Goal: Answer question/provide support: Share knowledge or assist other users

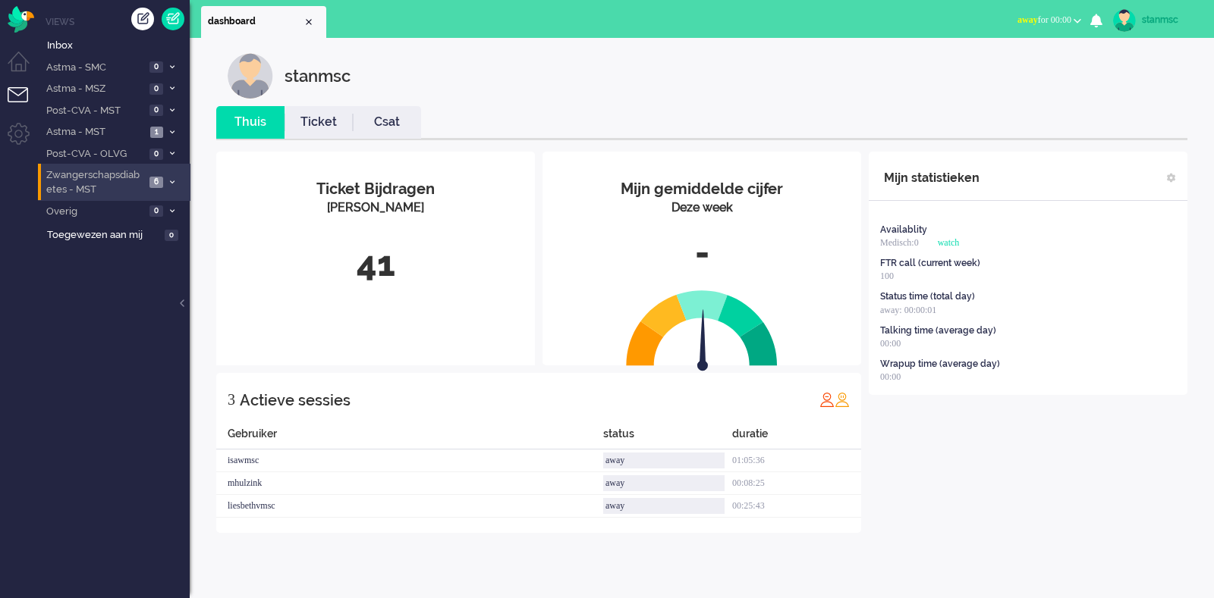
click at [122, 176] on span "Zwangerschapsdiabetes - MST" at bounding box center [94, 182] width 101 height 28
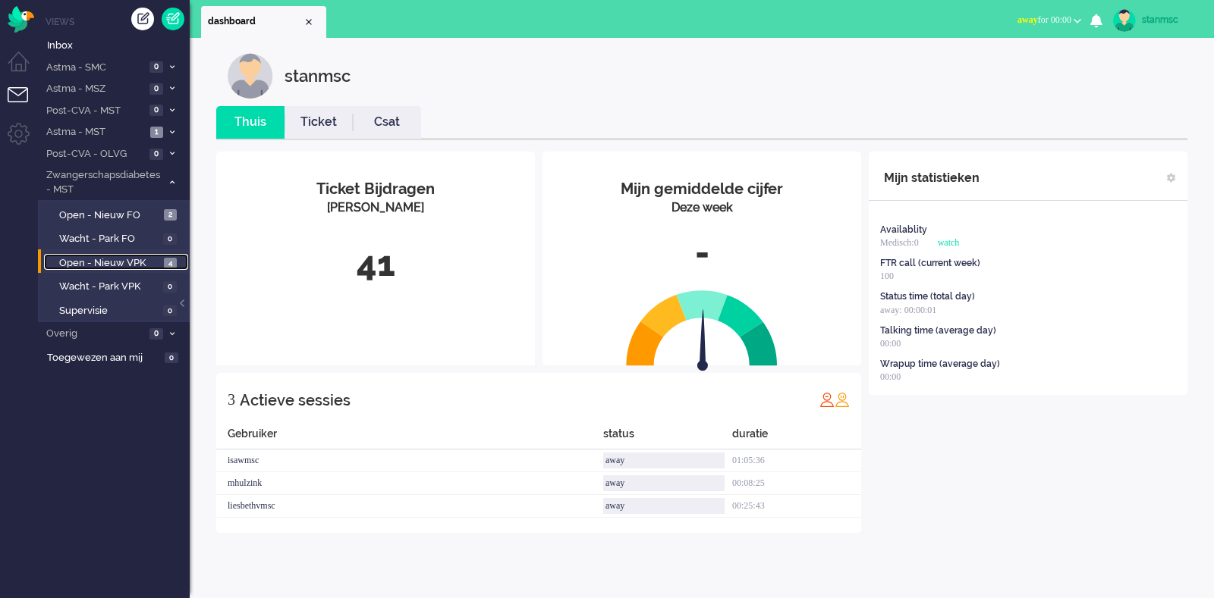
click at [110, 260] on span "Open - Nieuw VPK" at bounding box center [109, 263] width 101 height 14
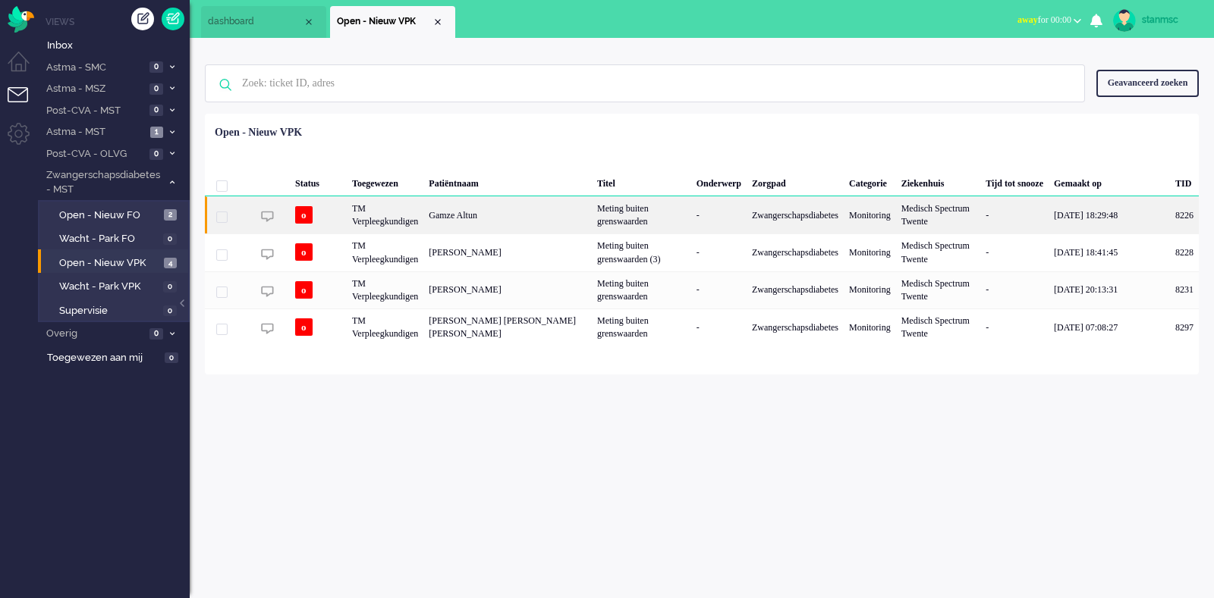
click at [1170, 218] on div "Gamze Altun" at bounding box center [1184, 214] width 29 height 37
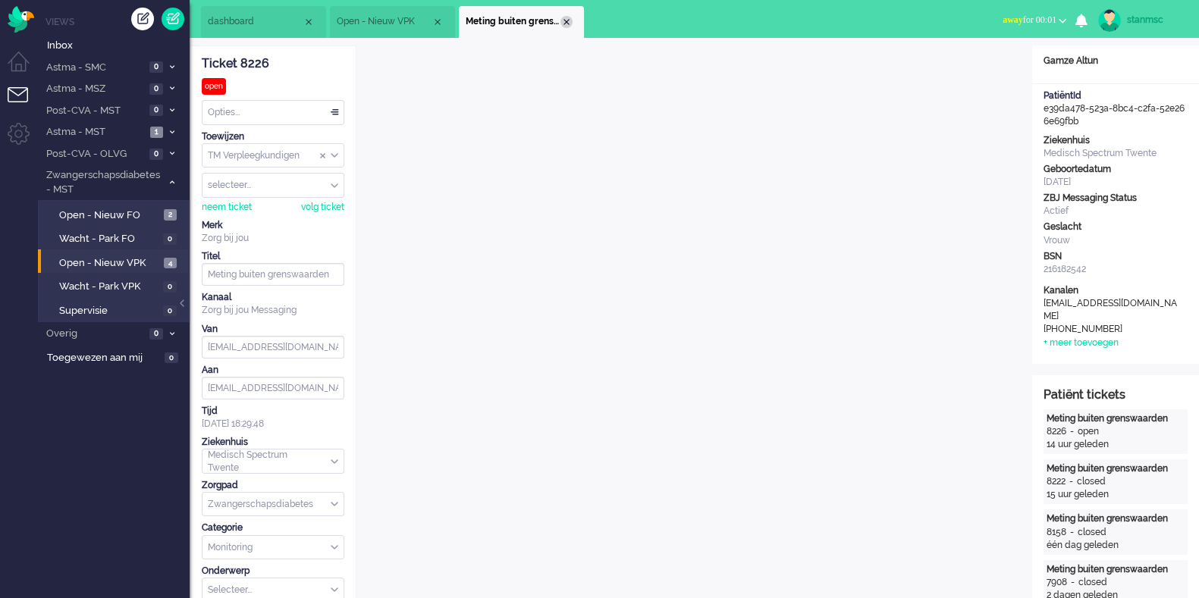
click at [564, 24] on div "Close tab" at bounding box center [567, 22] width 12 height 12
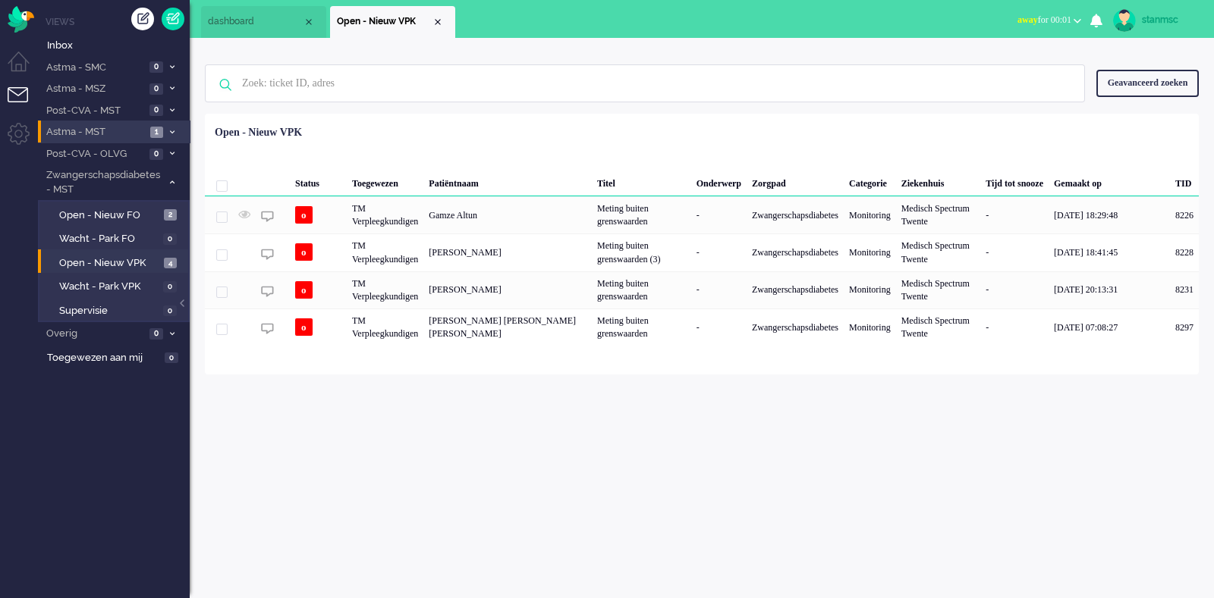
click at [129, 132] on span "Astma - MST" at bounding box center [95, 132] width 102 height 14
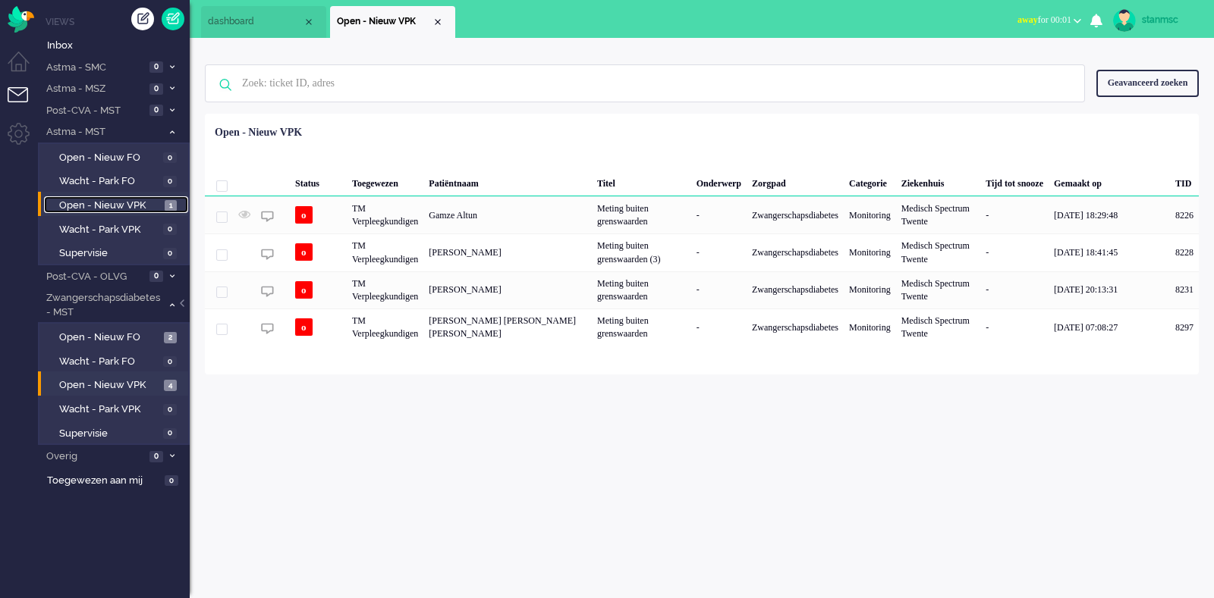
click at [134, 208] on span "Open - Nieuw VPK" at bounding box center [110, 206] width 102 height 14
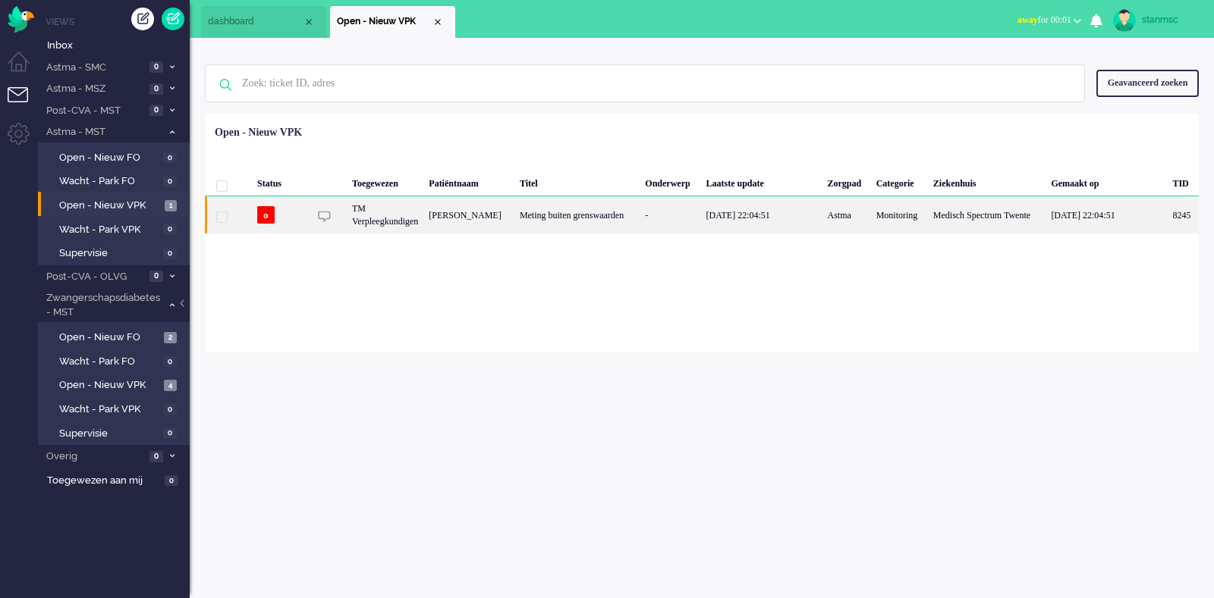
click at [1167, 218] on div "[PERSON_NAME]" at bounding box center [1183, 214] width 32 height 37
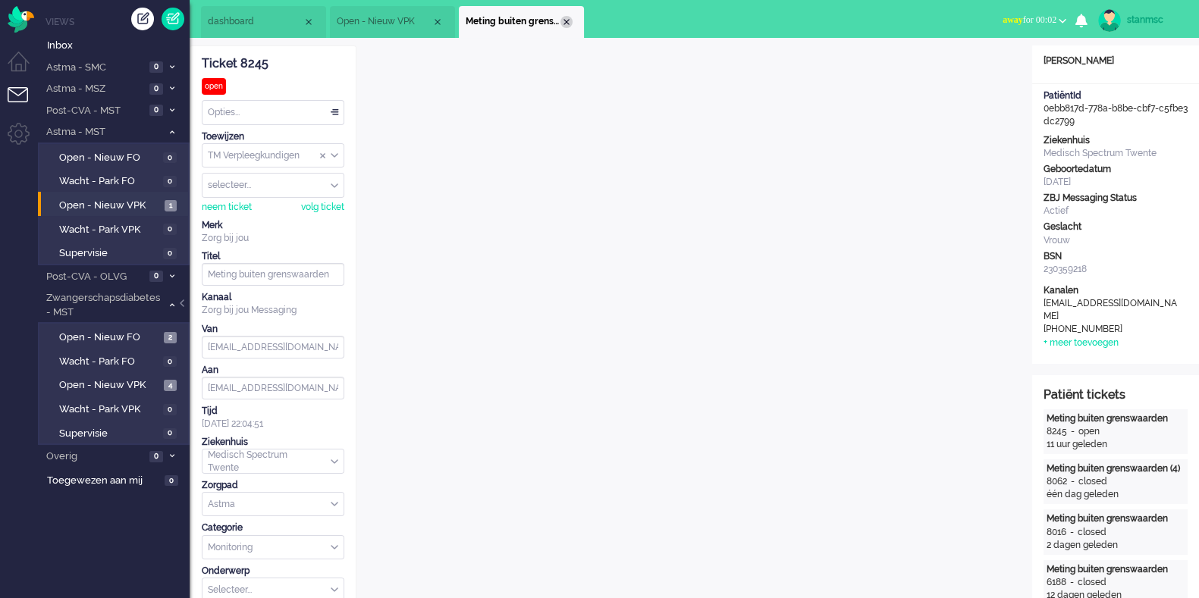
click at [570, 20] on div "Close tab" at bounding box center [567, 22] width 12 height 12
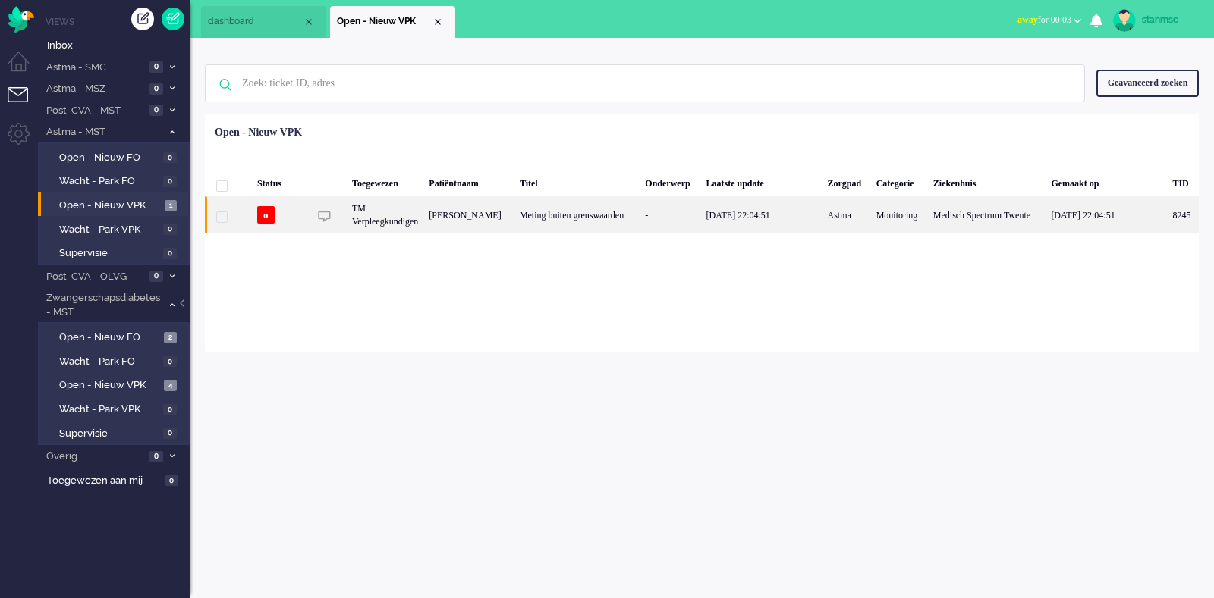
click at [1167, 217] on div "[PERSON_NAME]" at bounding box center [1183, 214] width 32 height 37
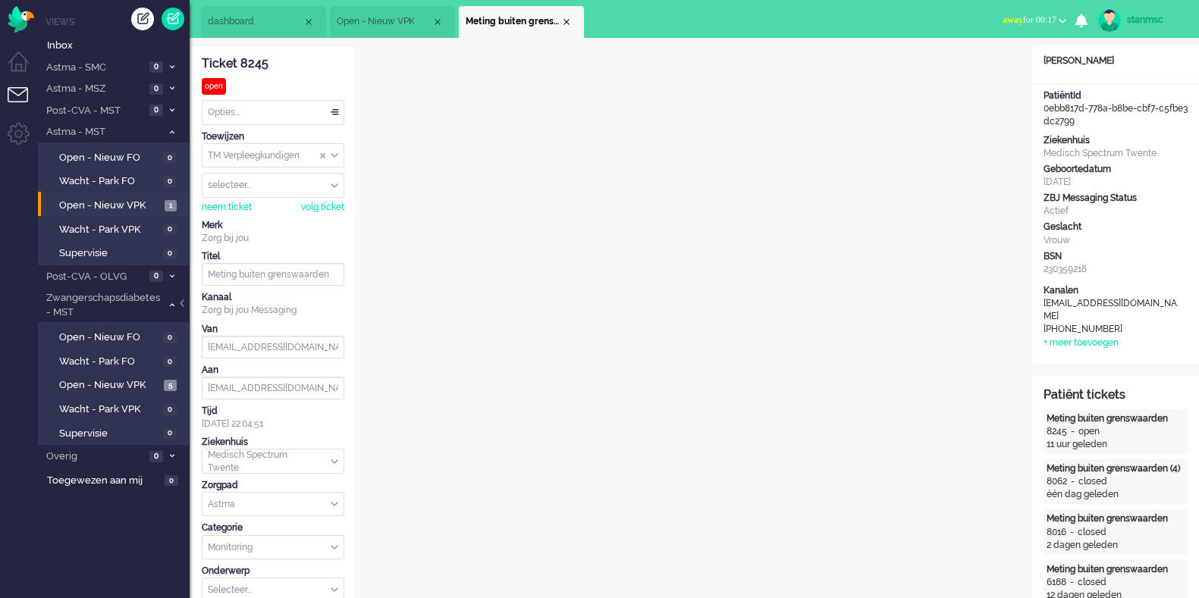
click at [259, 15] on span "dashboard" at bounding box center [255, 21] width 95 height 13
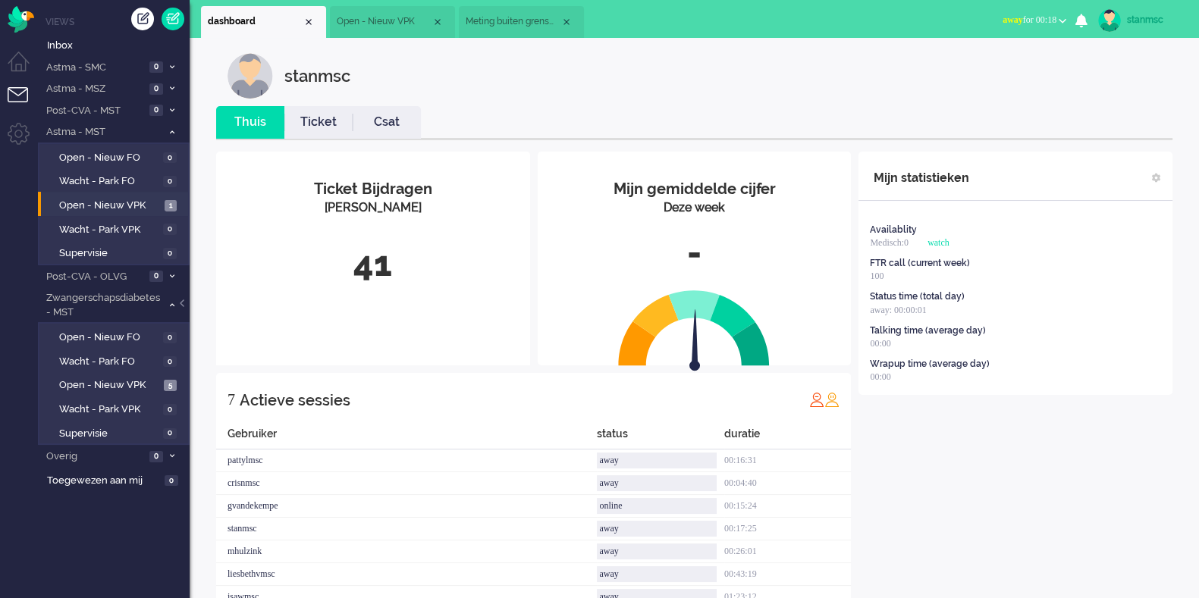
click at [364, 23] on span "Open - Nieuw VPK" at bounding box center [384, 21] width 95 height 13
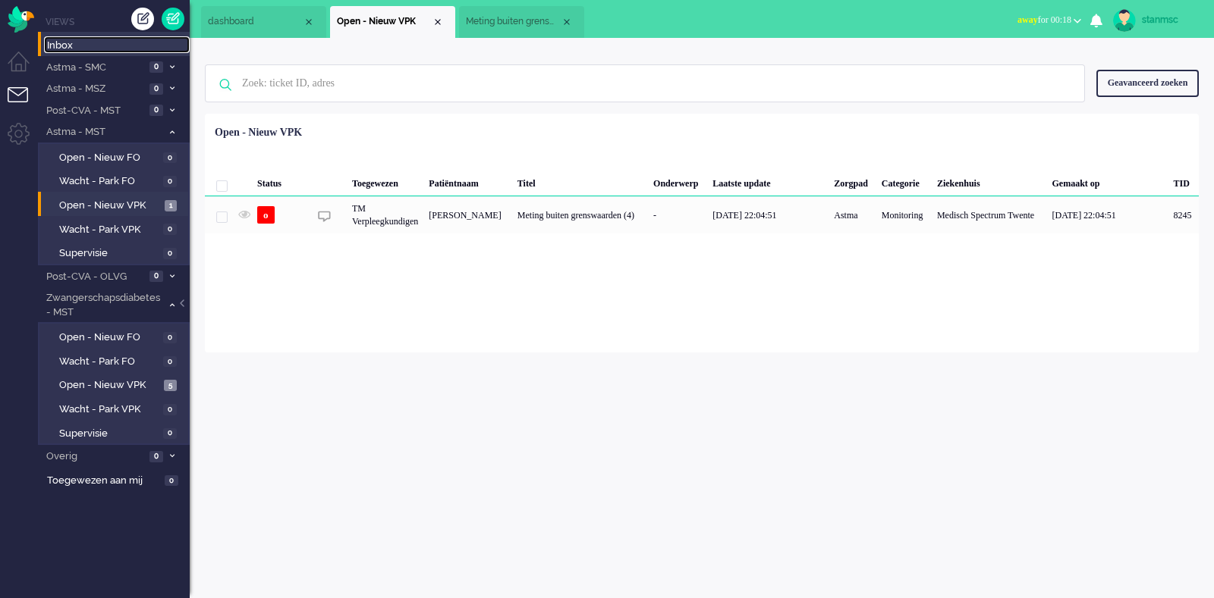
click at [64, 43] on span "Inbox" at bounding box center [118, 46] width 143 height 14
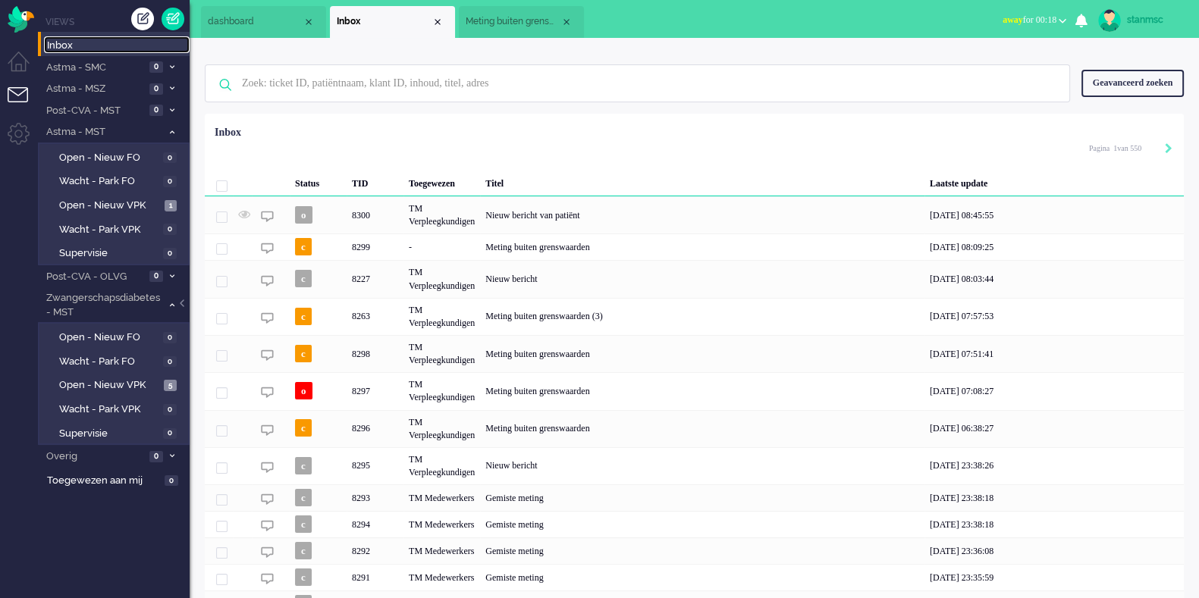
click at [253, 25] on span "dashboard" at bounding box center [255, 21] width 95 height 13
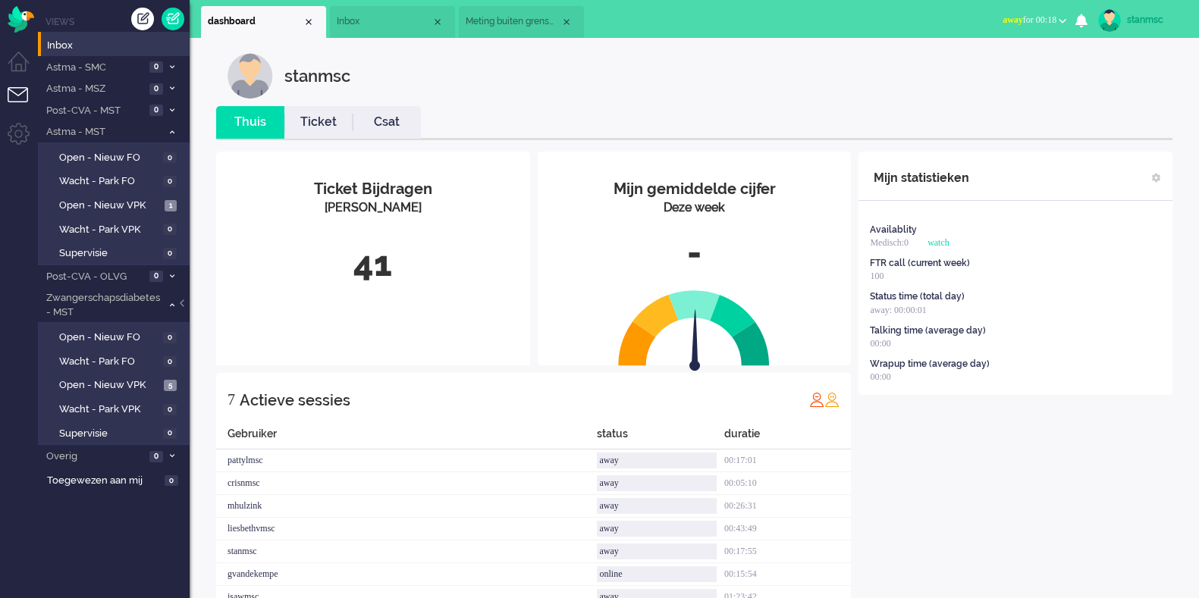
click at [1133, 20] on div "stanmsc" at bounding box center [1155, 19] width 57 height 15
click at [1119, 100] on link "Instellingen" at bounding box center [1138, 102] width 105 height 15
select select "nl"
select select "nl_NL"
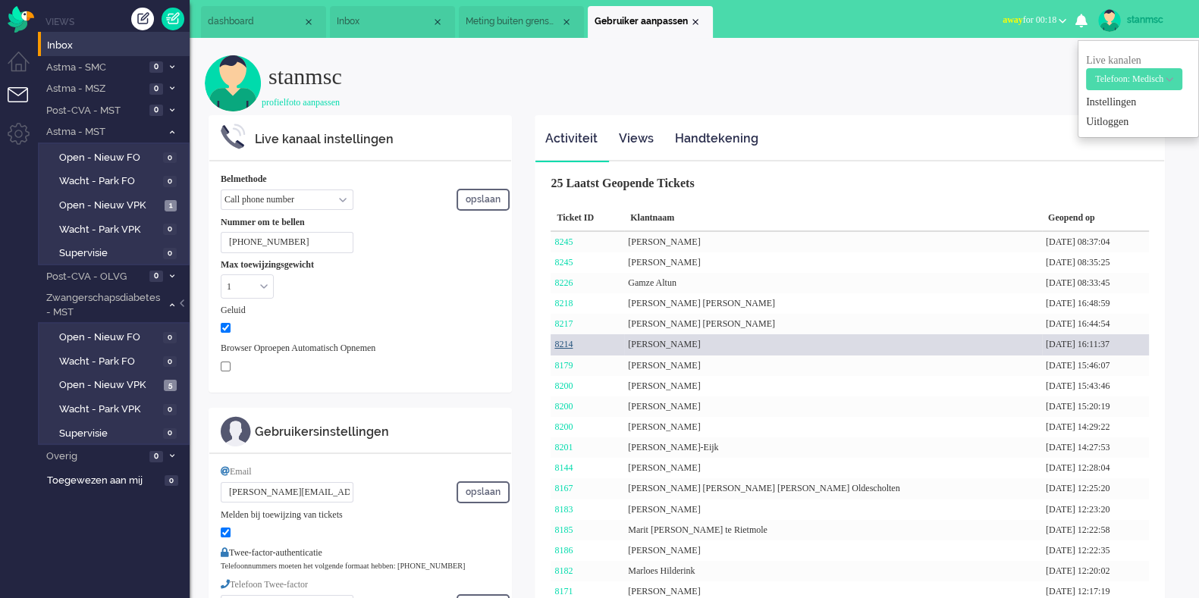
click at [568, 345] on link "8214" at bounding box center [563, 344] width 18 height 11
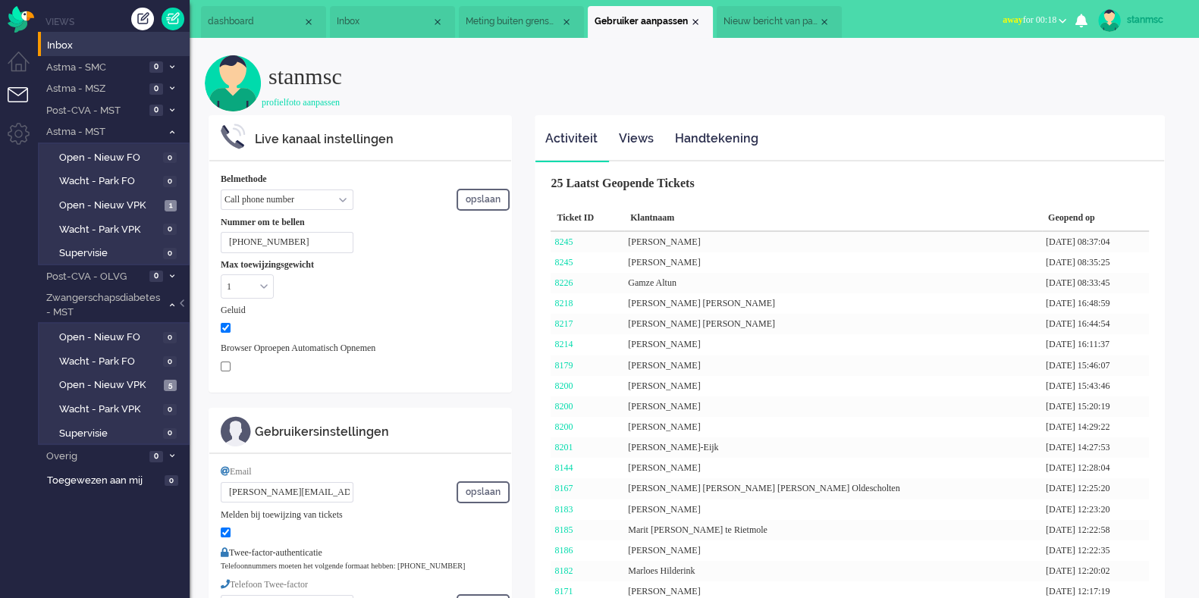
click at [766, 19] on span "Nieuw bericht van patiënt" at bounding box center [771, 21] width 95 height 13
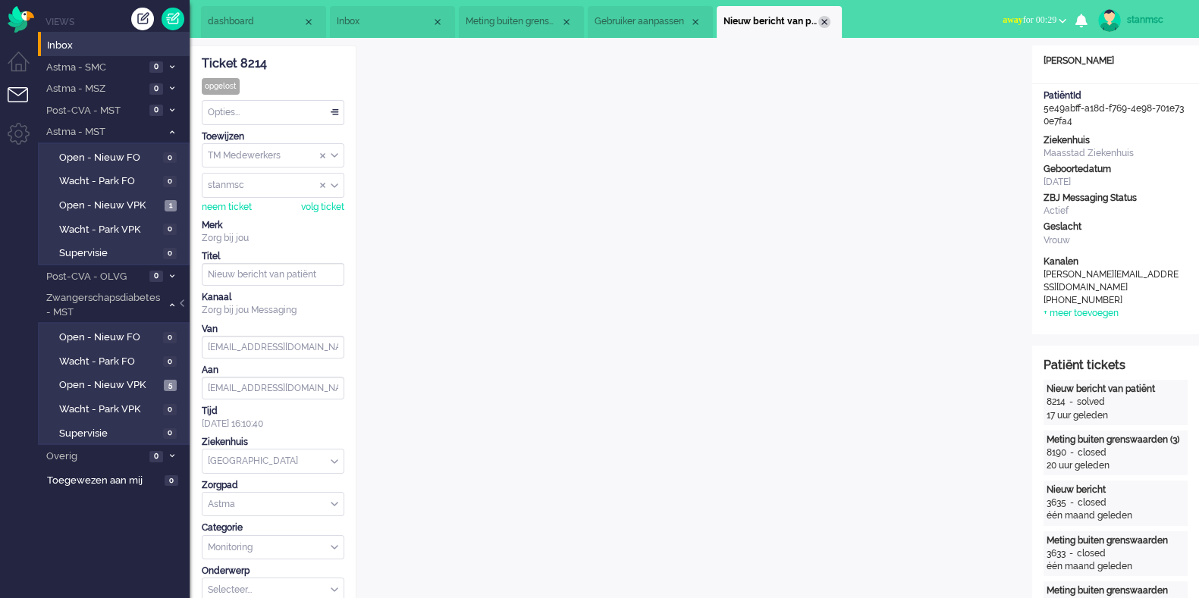
click at [824, 20] on div "Close tab" at bounding box center [824, 22] width 12 height 12
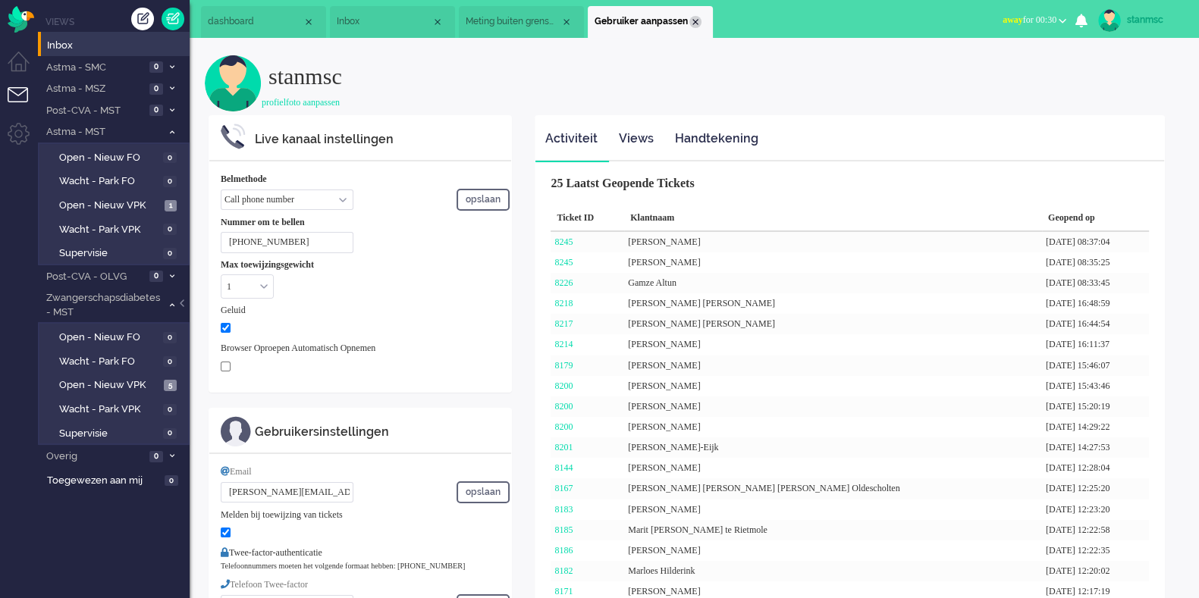
click at [696, 20] on div "Close tab" at bounding box center [695, 22] width 12 height 12
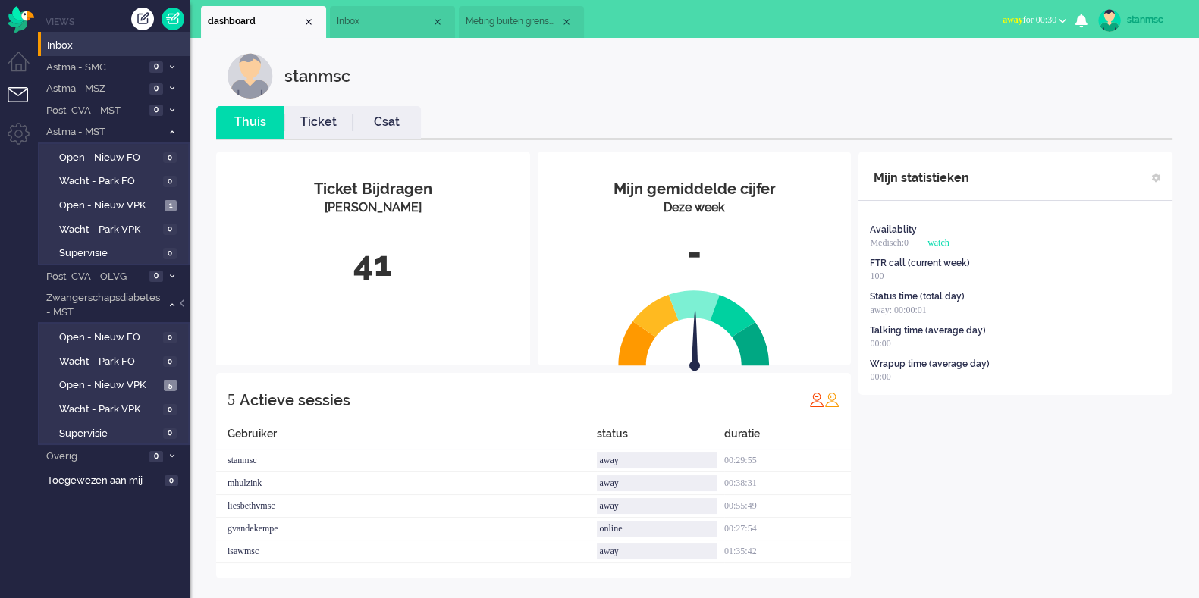
click at [539, 23] on span "Meting buiten grenswaarden" at bounding box center [513, 21] width 95 height 13
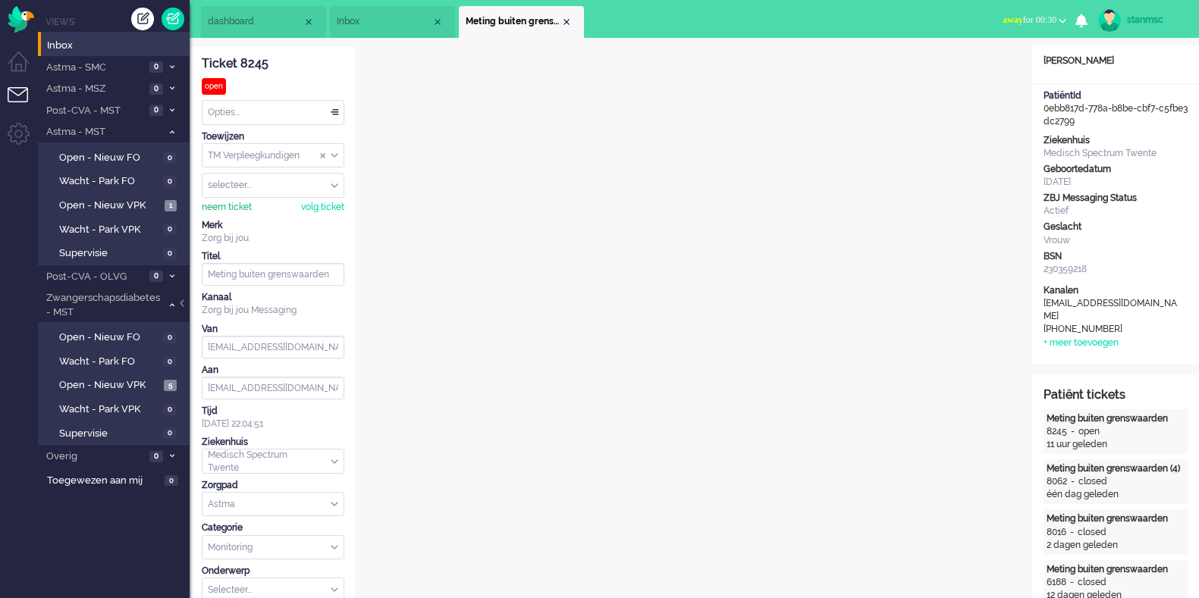
click at [238, 201] on div "neem ticket" at bounding box center [227, 207] width 50 height 13
click at [284, 111] on div "Opties..." at bounding box center [273, 113] width 141 height 24
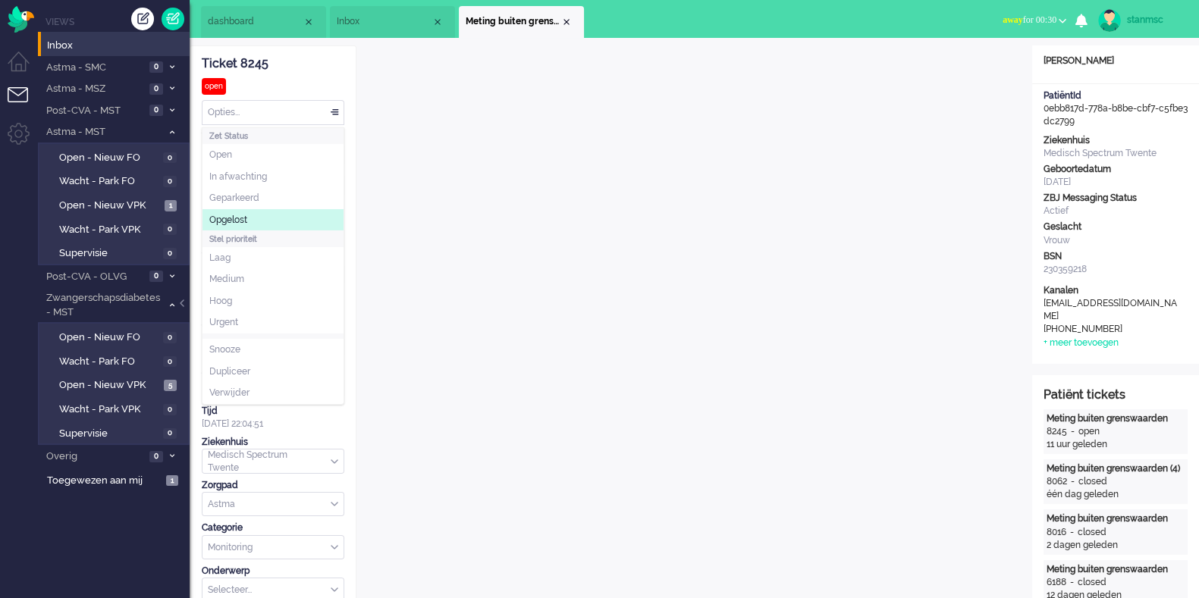
click at [258, 218] on li "Opgelost" at bounding box center [273, 220] width 141 height 22
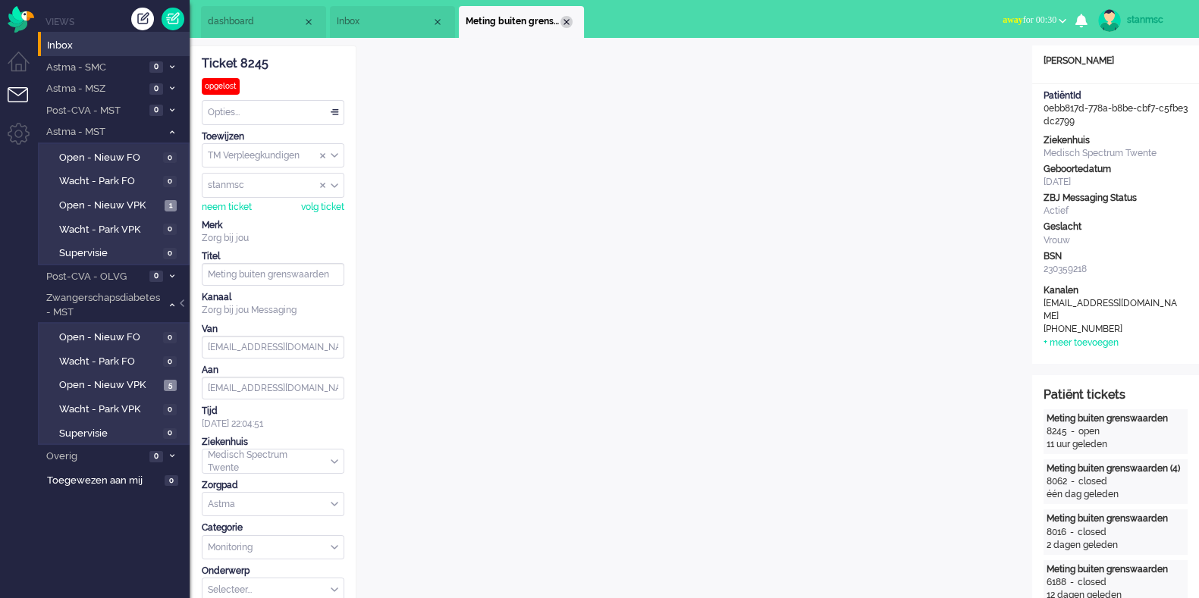
click at [565, 22] on div "Close tab" at bounding box center [567, 22] width 12 height 12
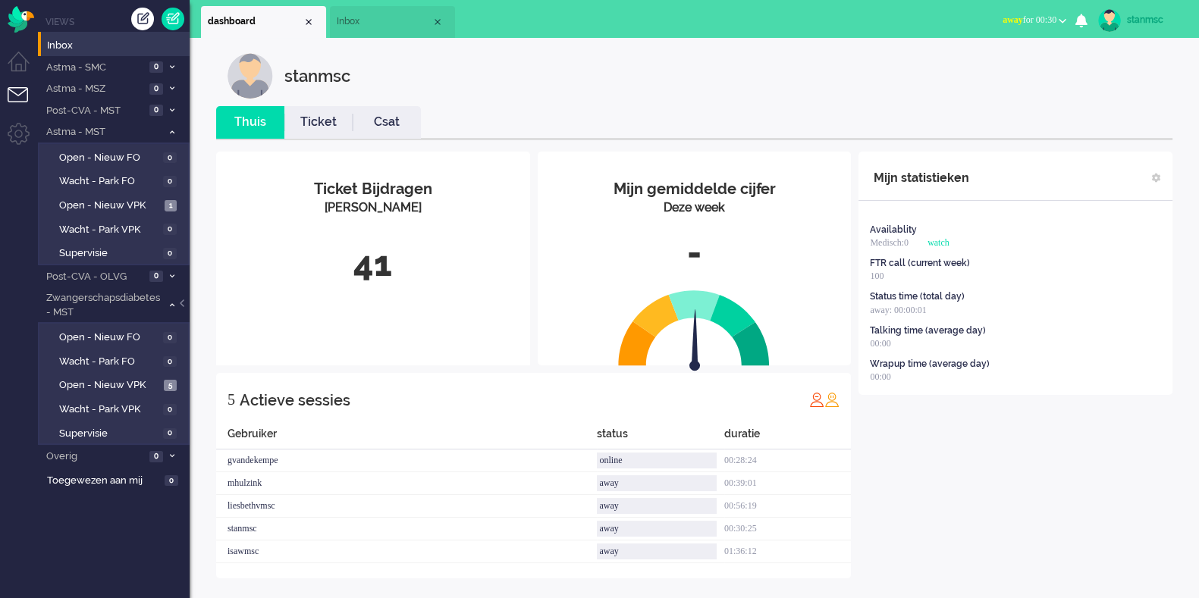
click at [356, 23] on span "Inbox" at bounding box center [384, 21] width 95 height 13
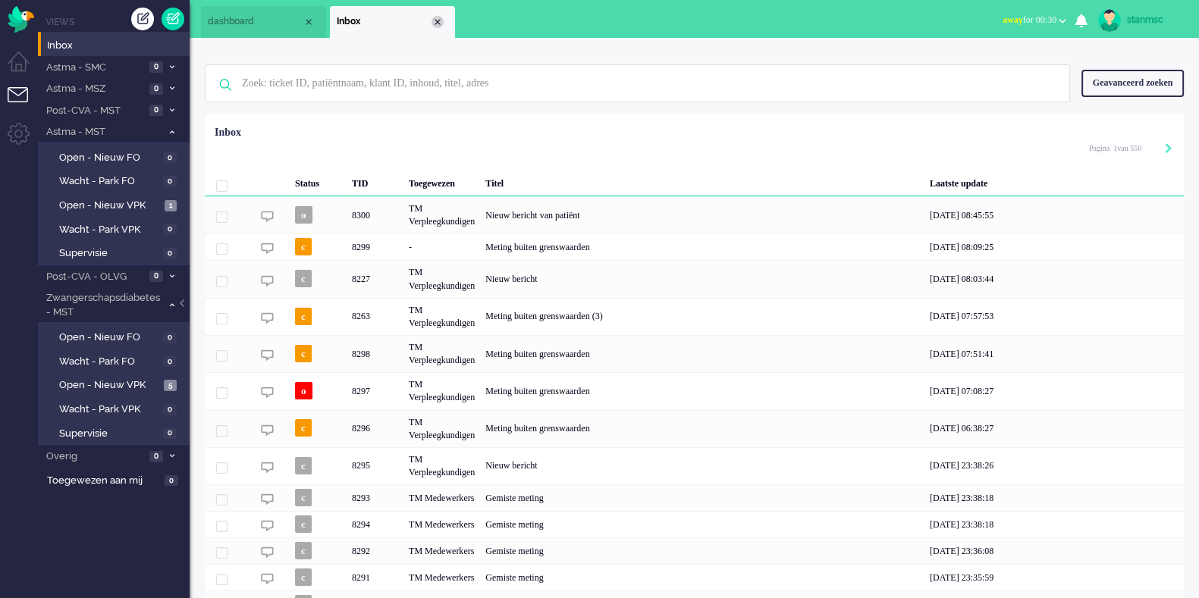
click at [438, 24] on div "Close tab" at bounding box center [438, 22] width 12 height 12
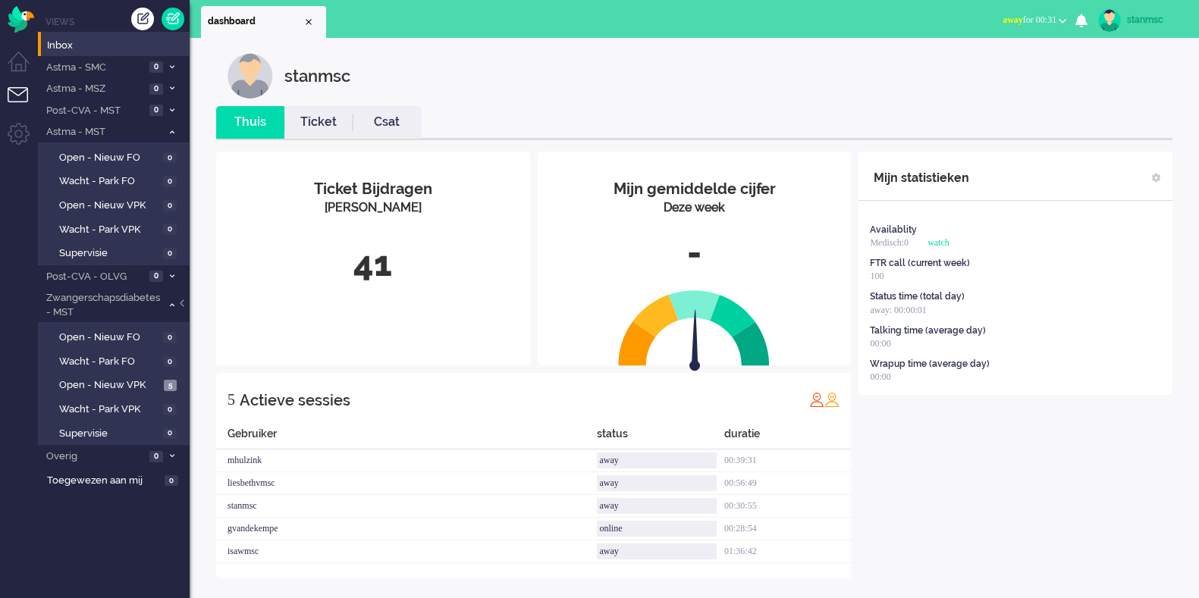
click at [1044, 17] on span "away for 00:31" at bounding box center [1030, 19] width 54 height 11
click at [982, 65] on label "Online" at bounding box center [1004, 67] width 120 height 13
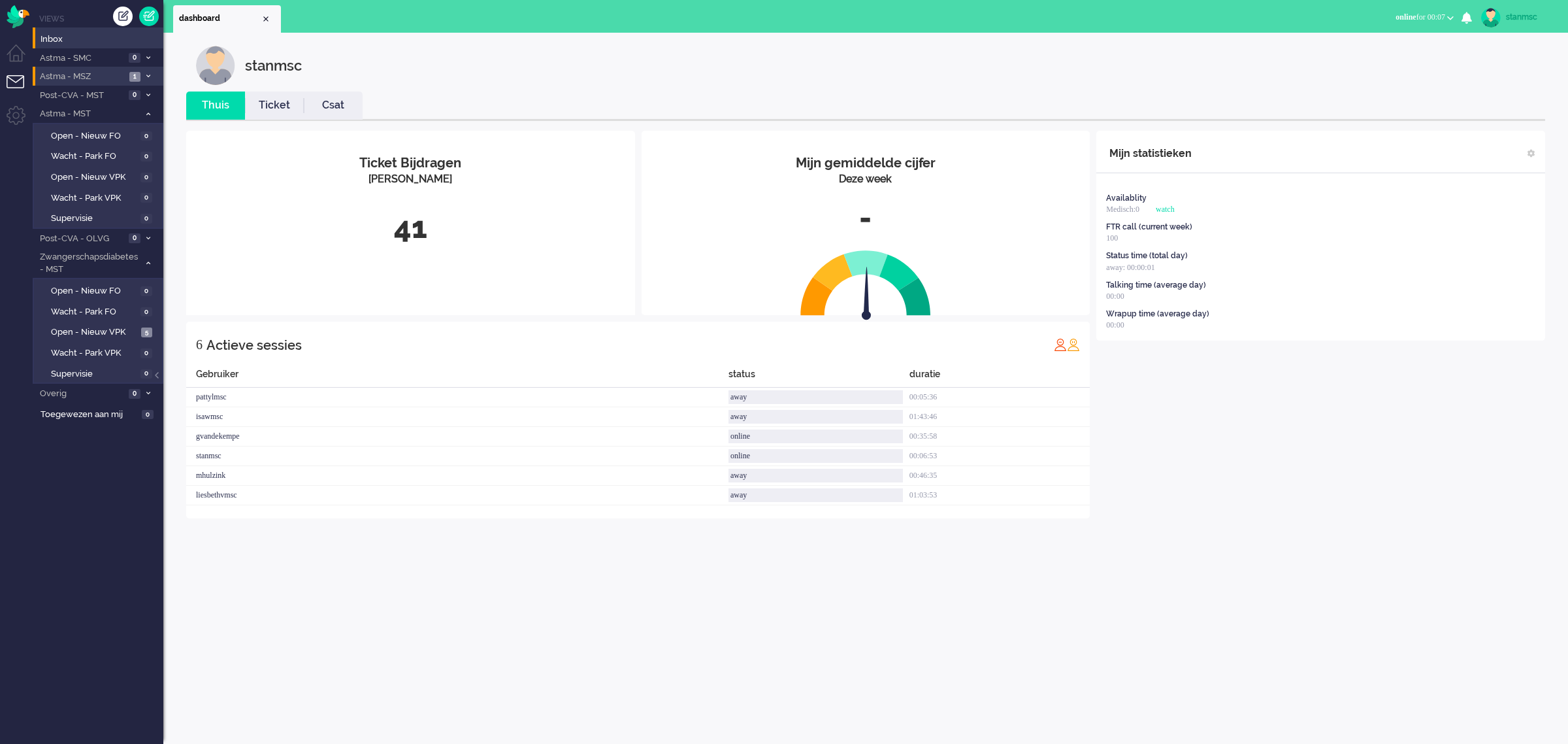
click at [90, 76] on span "Astma - MSZ" at bounding box center [82, 77] width 88 height 12
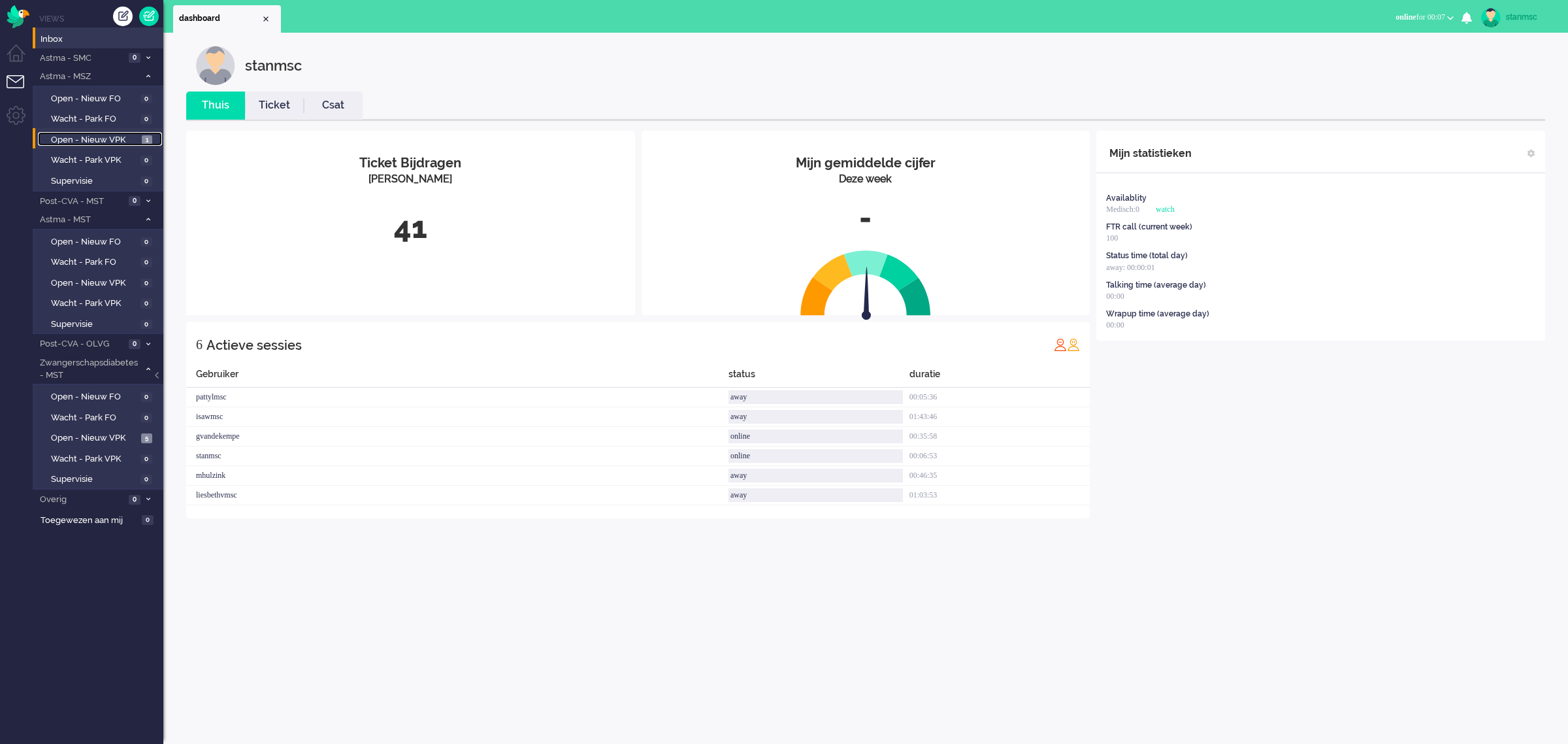
click at [96, 136] on span "Open - Nieuw VPK" at bounding box center [95, 140] width 88 height 12
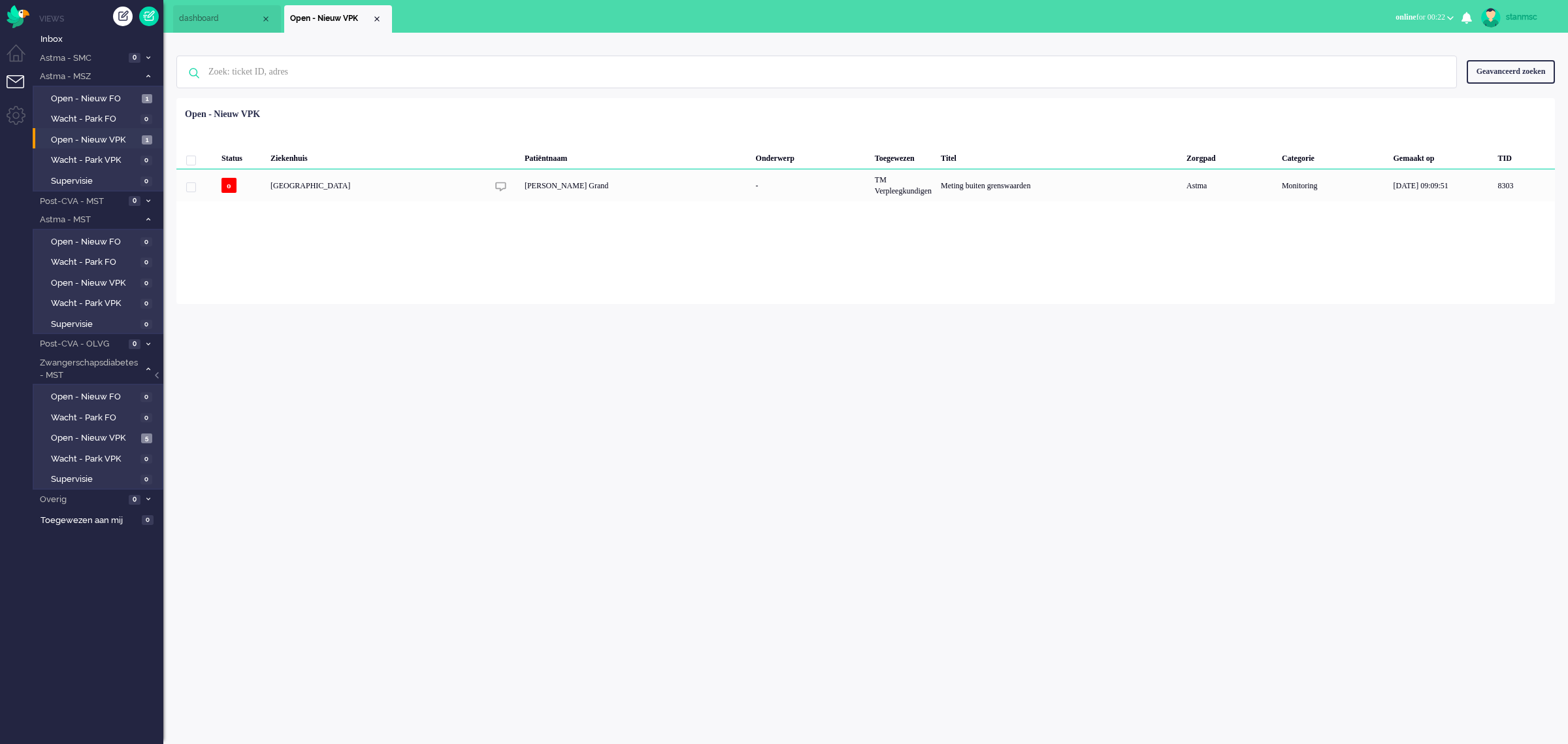
click at [1045, 13] on span "online for 00:22" at bounding box center [1421, 16] width 50 height 9
click at [1045, 42] on label "Away" at bounding box center [1400, 44] width 103 height 11
click at [377, 15] on div "Close tab" at bounding box center [377, 19] width 10 height 10
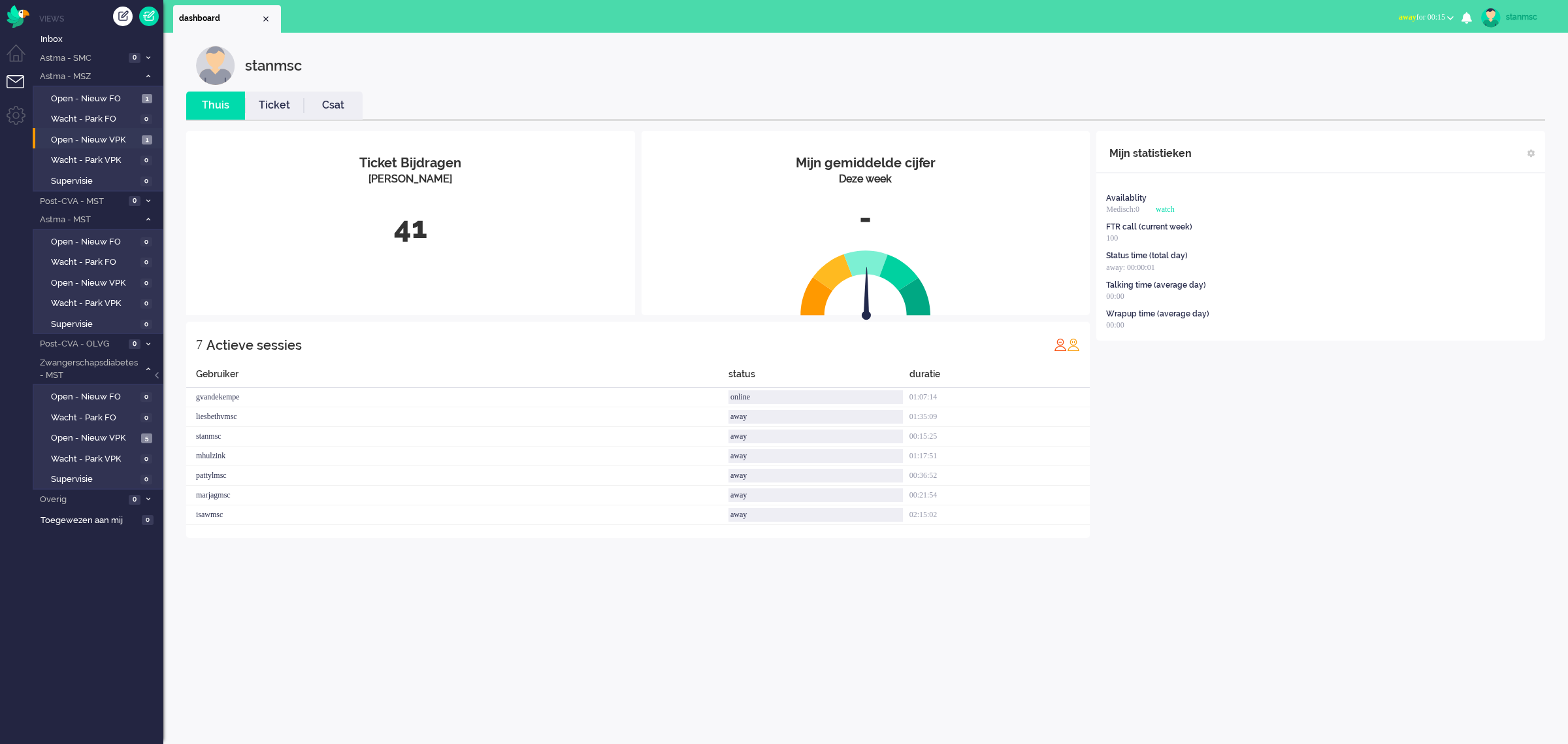
click at [1045, 21] on span "away for 00:15" at bounding box center [1422, 16] width 47 height 9
click at [1045, 55] on label "Online" at bounding box center [1400, 58] width 103 height 11
click at [107, 283] on span "Open - Nieuw VPK" at bounding box center [95, 284] width 88 height 12
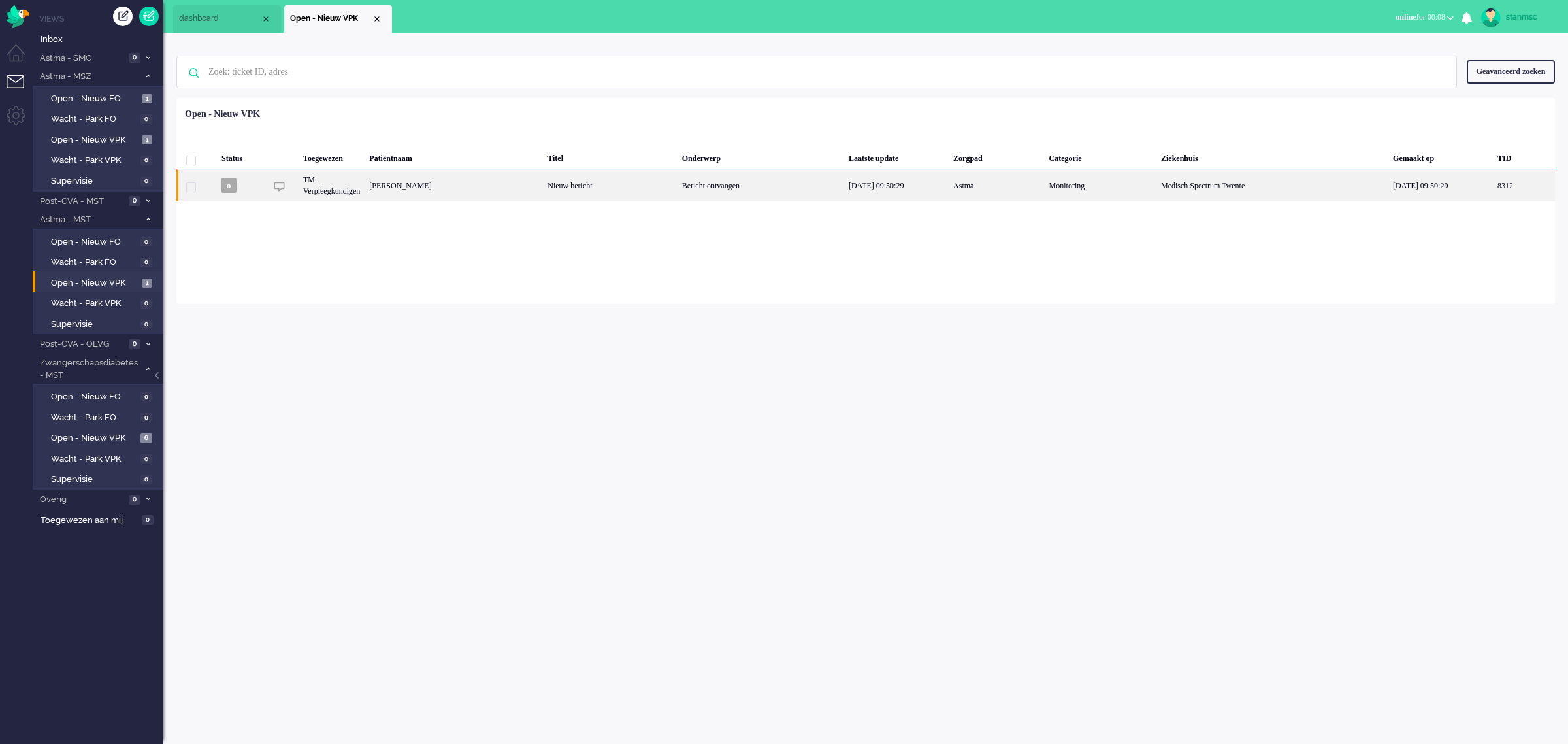
click at [1045, 187] on div "[PERSON_NAME]" at bounding box center [1524, 184] width 62 height 32
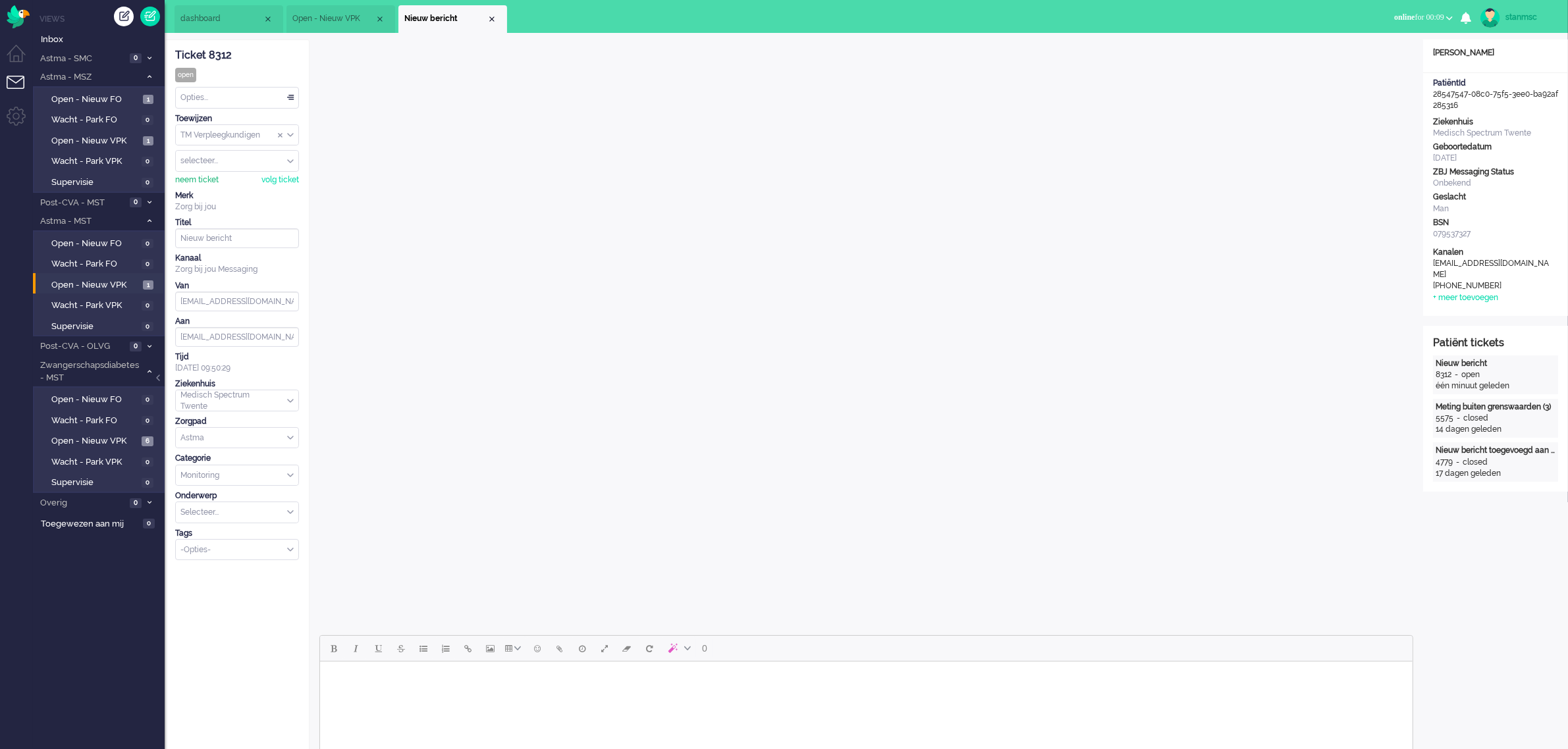
click at [208, 180] on div "neem ticket" at bounding box center [197, 180] width 43 height 11
click at [279, 100] on div "Opties..." at bounding box center [237, 98] width 122 height 21
click at [225, 187] on li "Opgelost" at bounding box center [237, 191] width 122 height 19
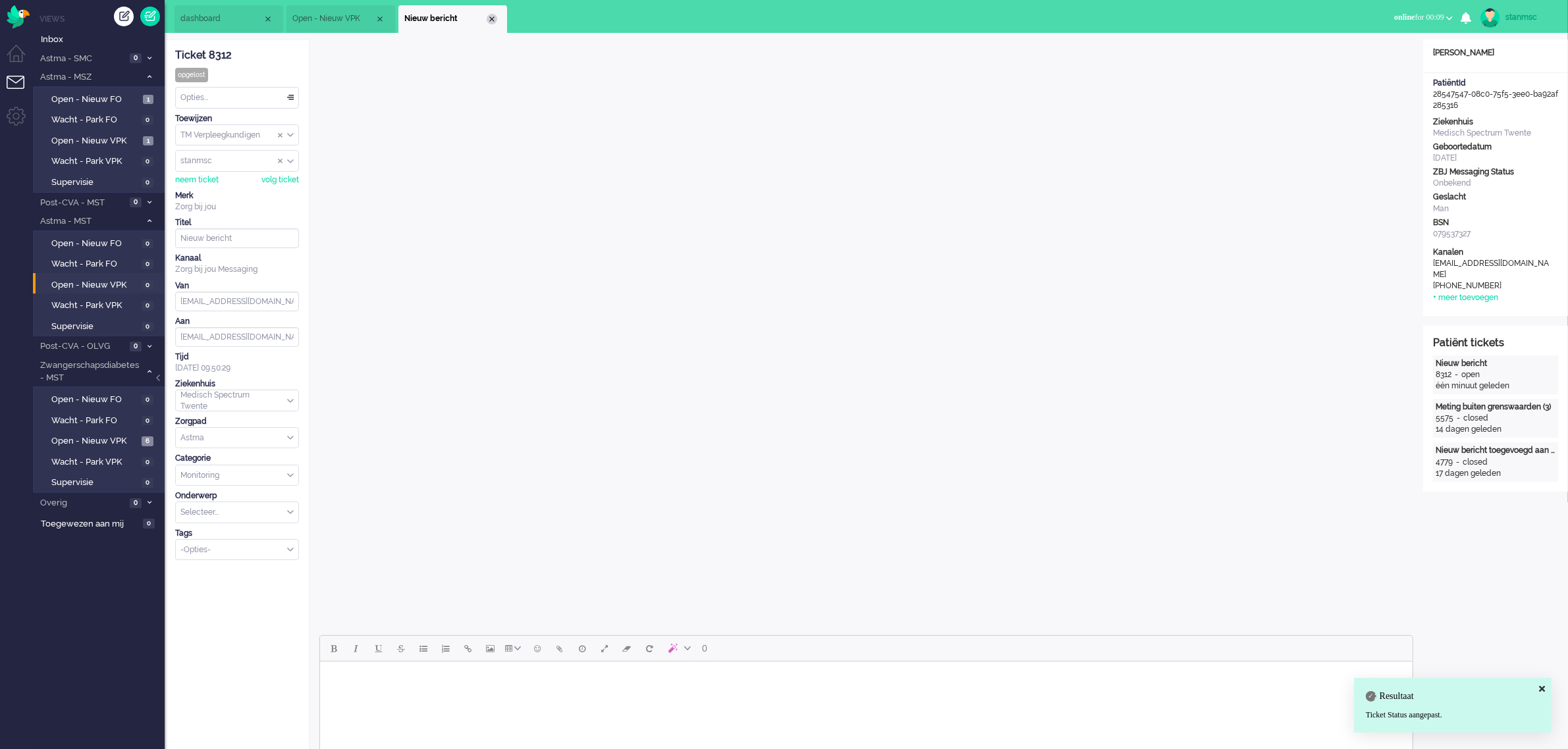
click at [492, 17] on div "Close tab" at bounding box center [492, 19] width 10 height 10
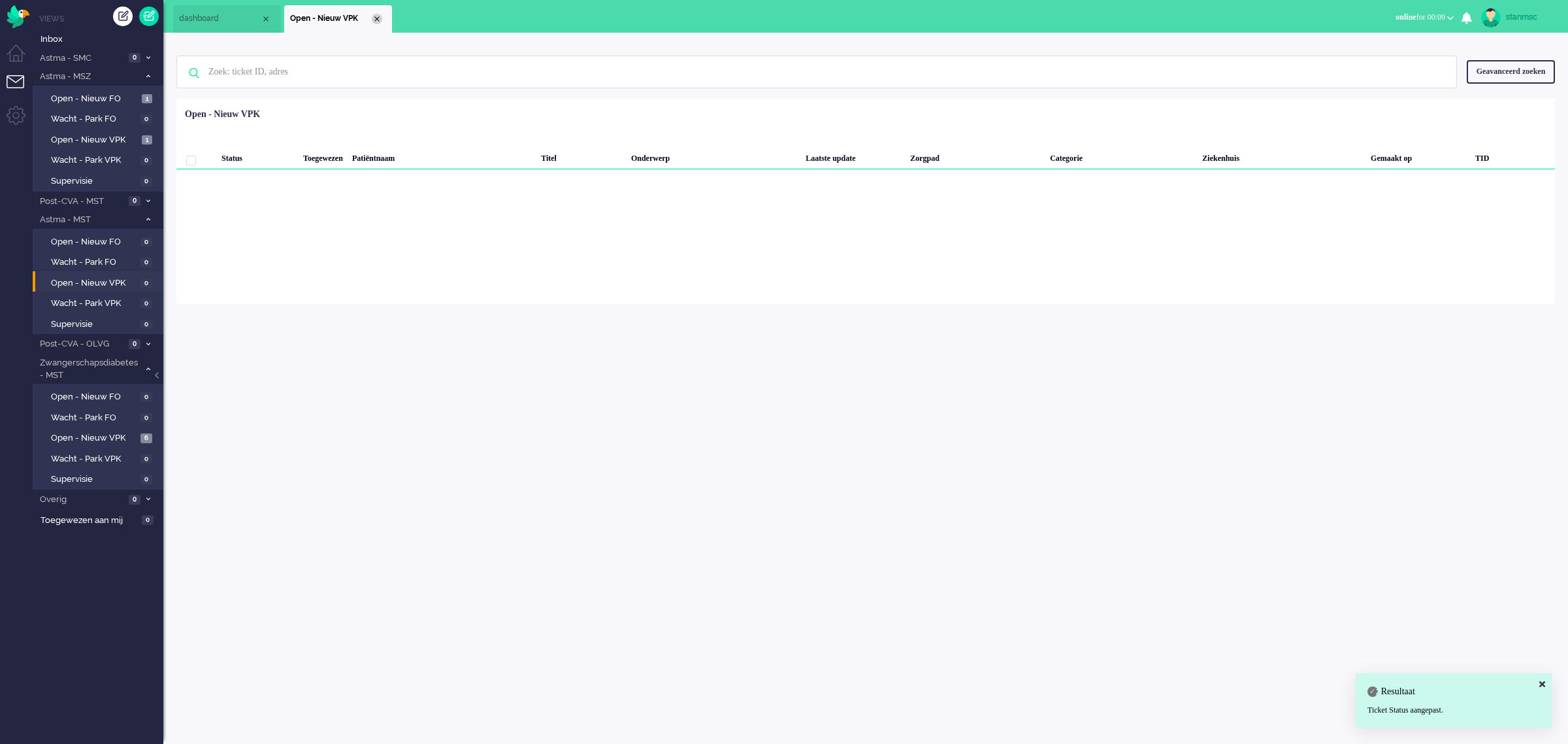
click at [374, 22] on div "Close tab" at bounding box center [377, 19] width 10 height 10
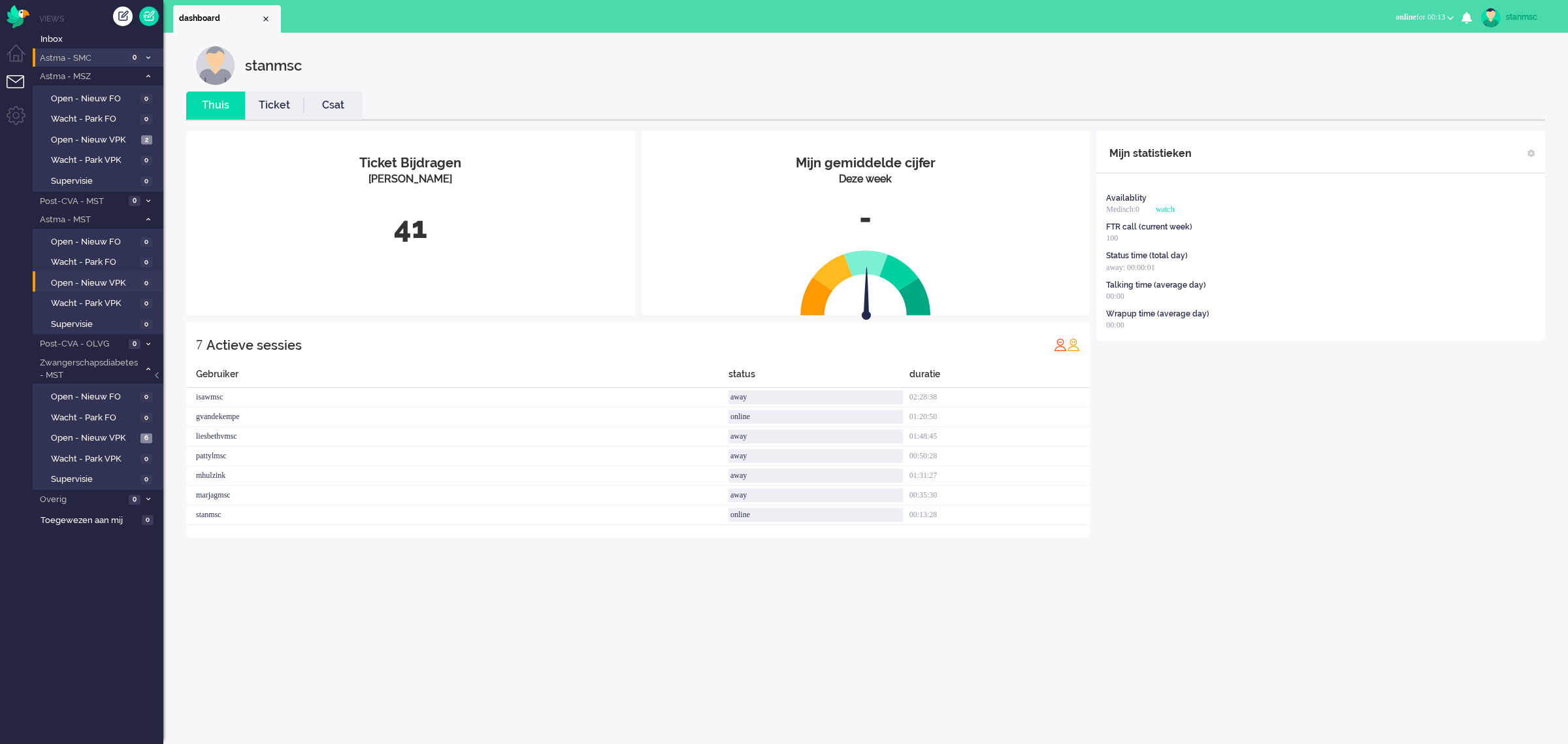
click at [83, 60] on span "Astma - SMC" at bounding box center [81, 59] width 87 height 12
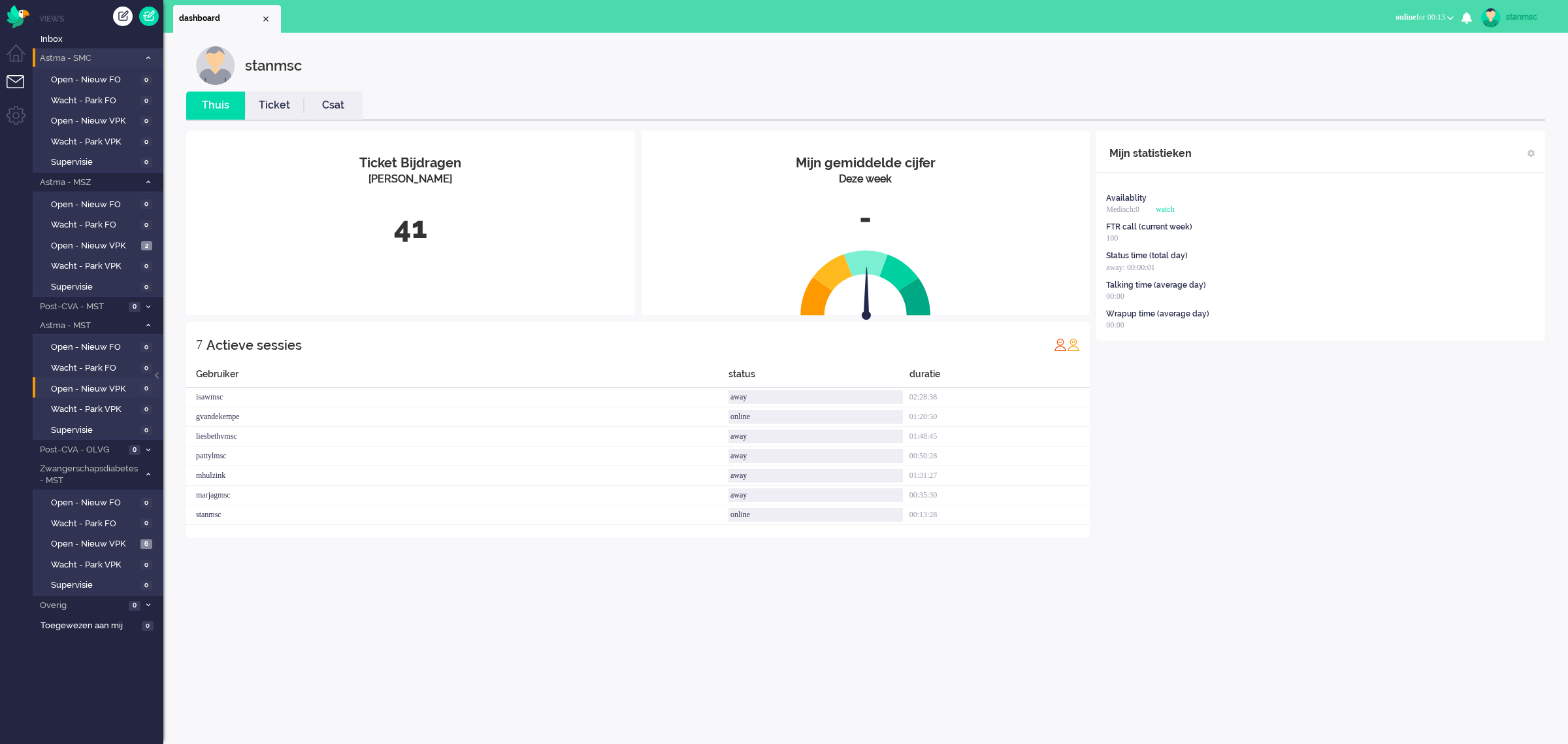
click at [83, 60] on span "Astma - SMC" at bounding box center [89, 59] width 102 height 12
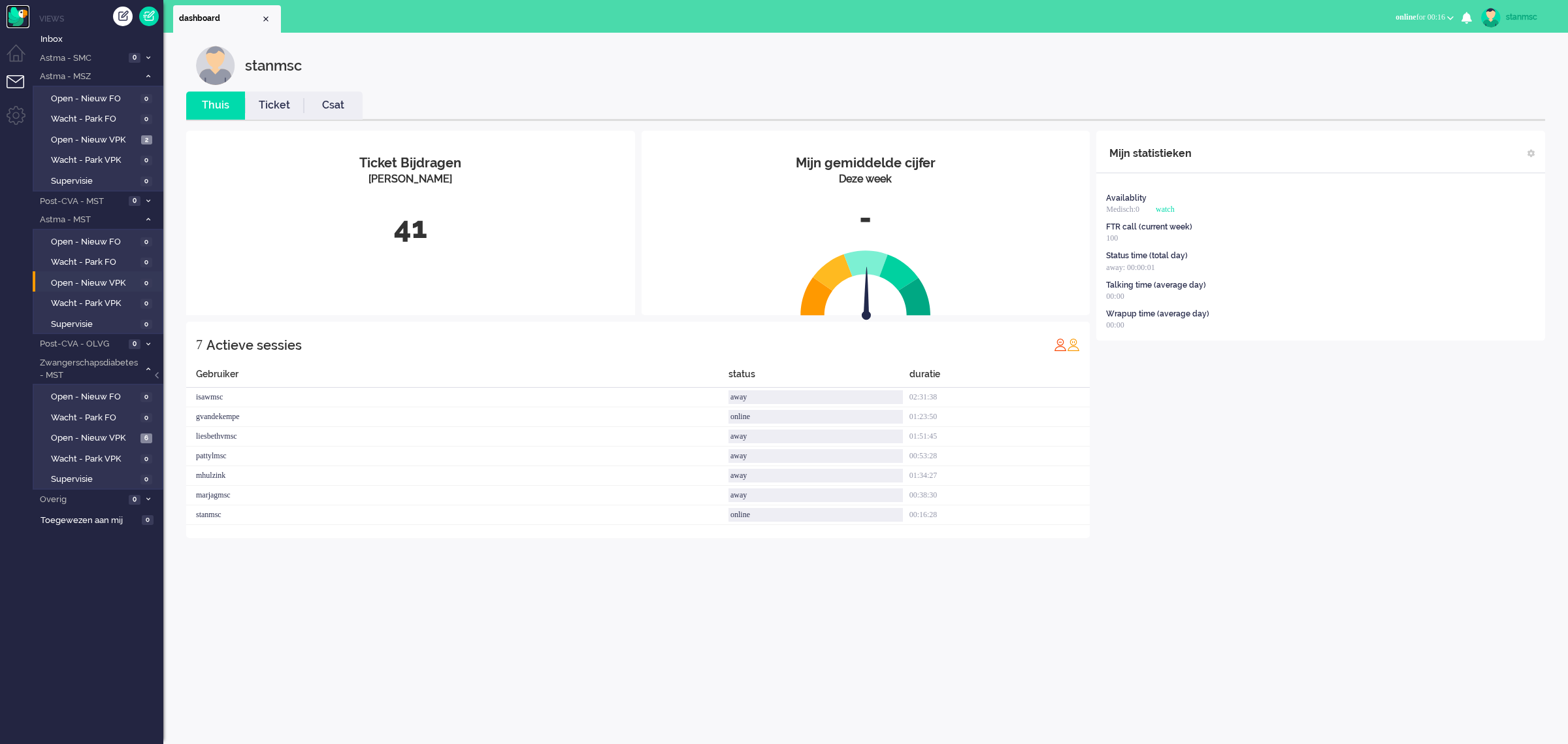
click at [13, 17] on img "Omnidesk" at bounding box center [18, 16] width 23 height 23
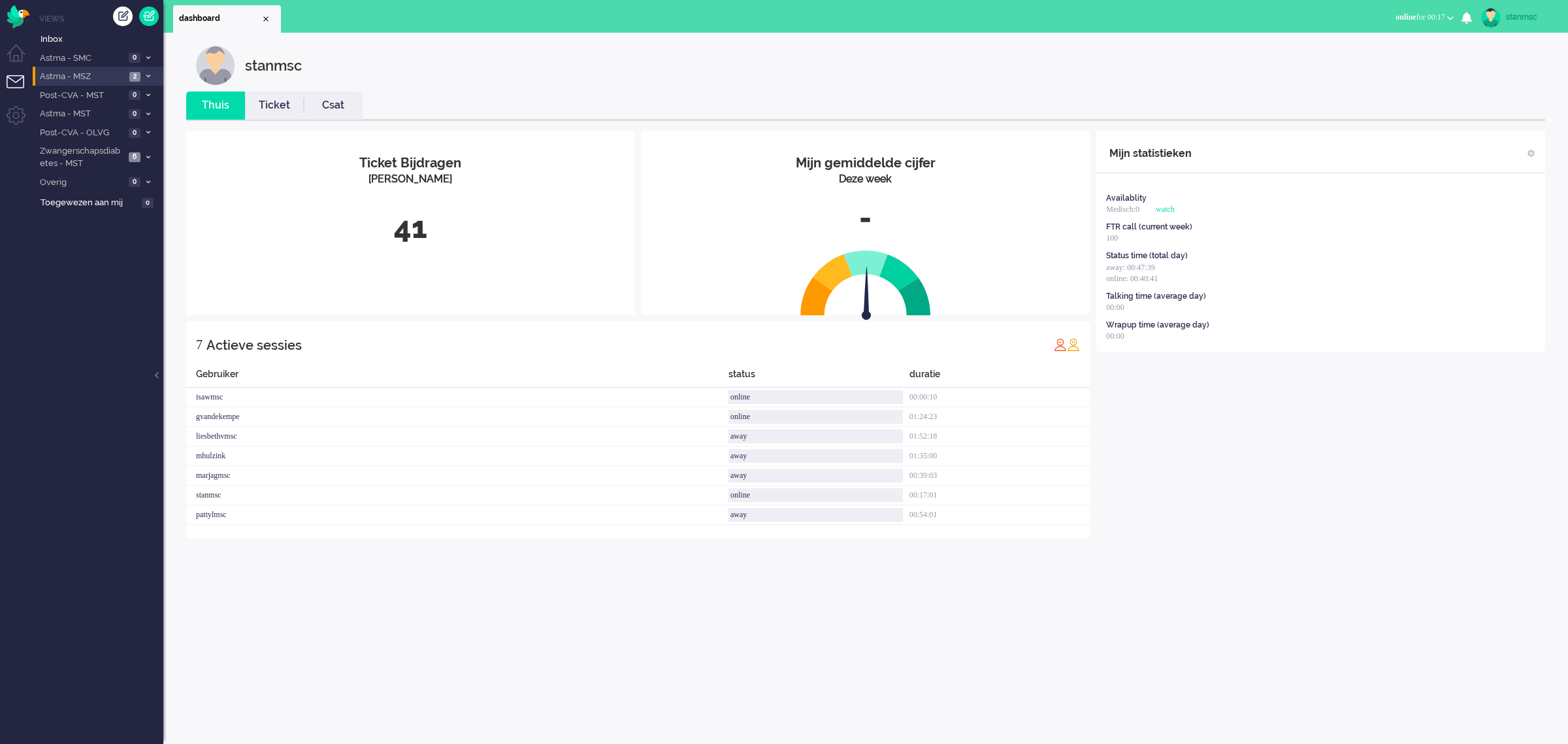
click at [87, 78] on span "Astma - MSZ" at bounding box center [82, 77] width 88 height 12
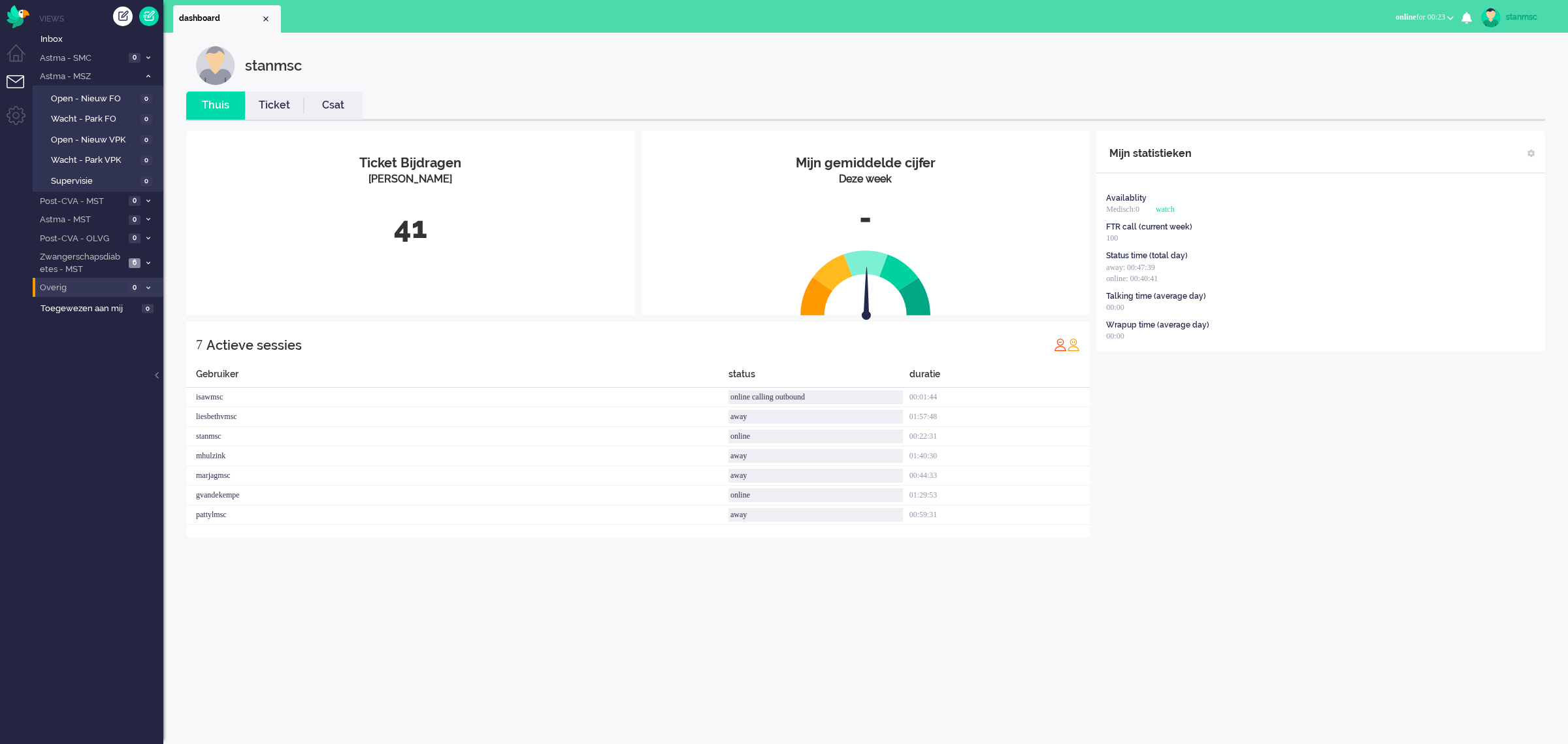
click at [98, 288] on span "Overig" at bounding box center [81, 288] width 87 height 12
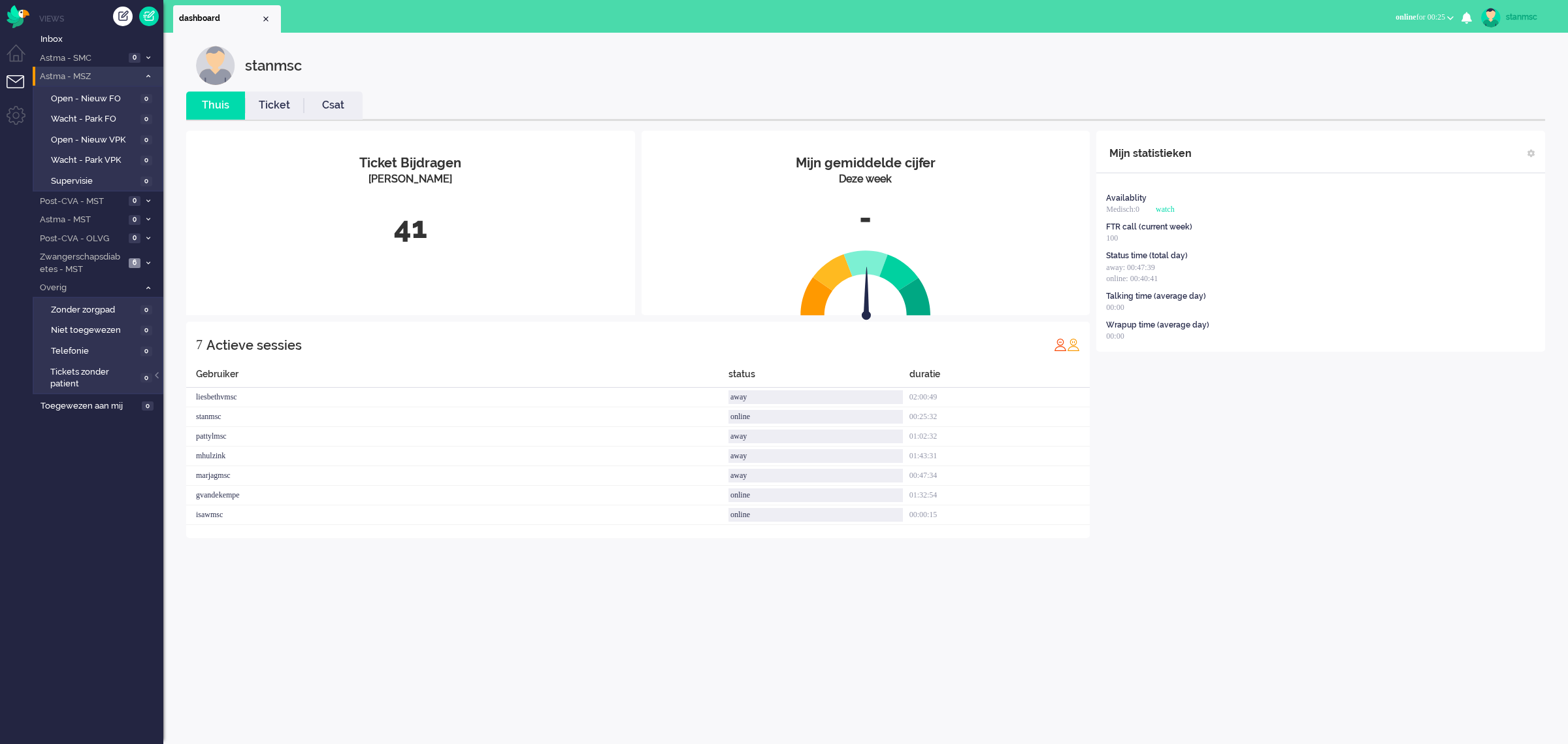
click at [102, 79] on span "Astma - MSZ" at bounding box center [89, 77] width 102 height 12
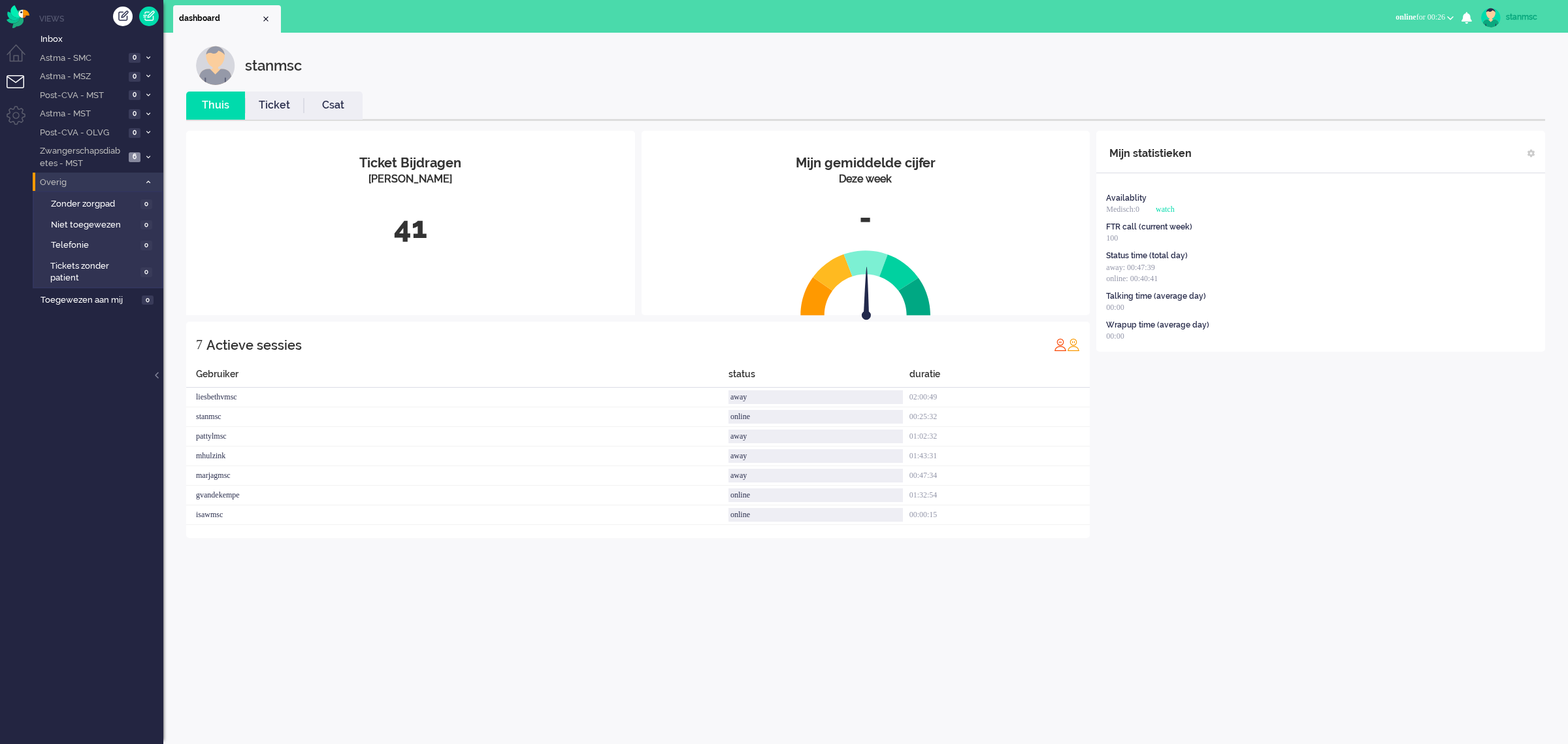
click at [107, 183] on span "Overig" at bounding box center [89, 183] width 102 height 12
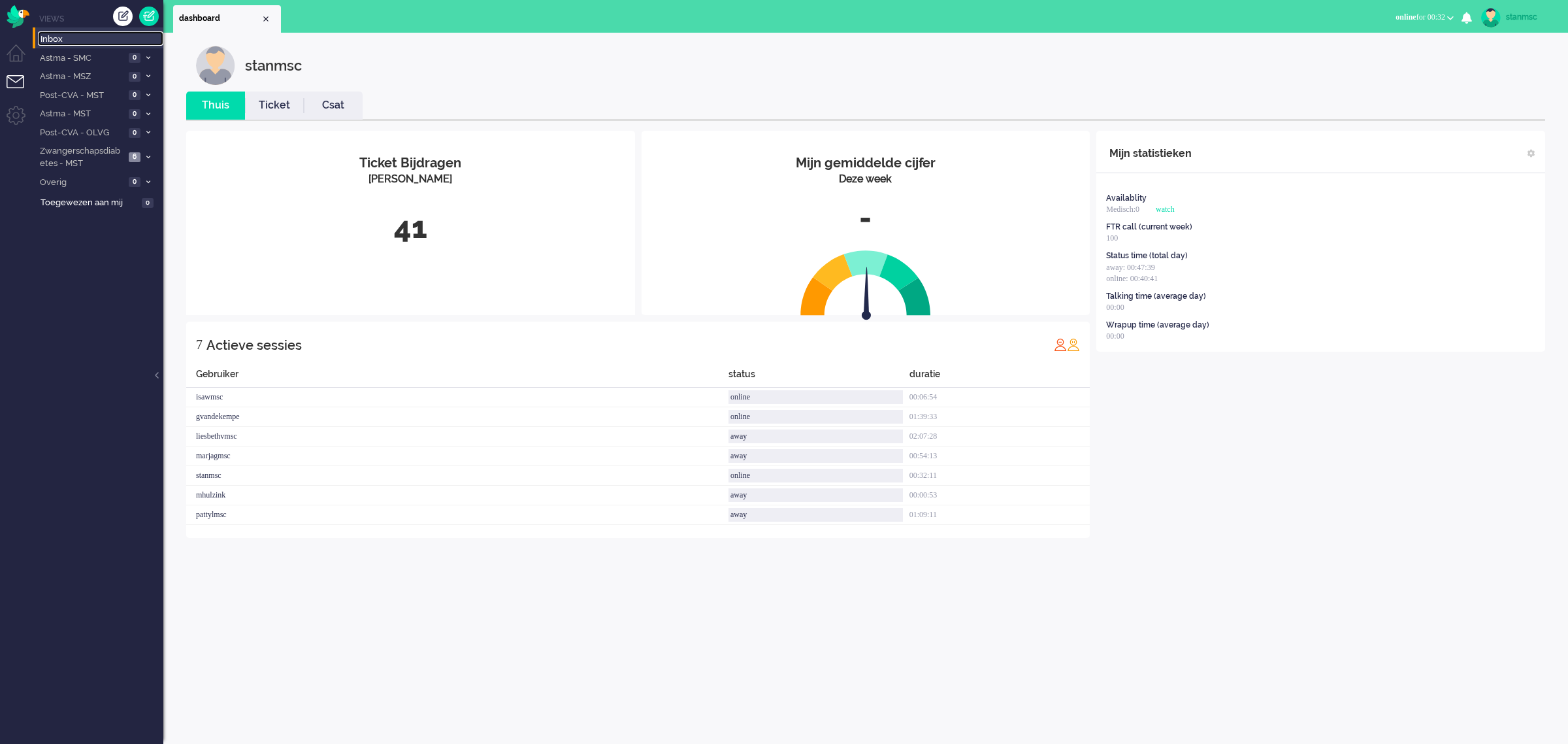
click at [49, 37] on span "Inbox" at bounding box center [102, 40] width 123 height 12
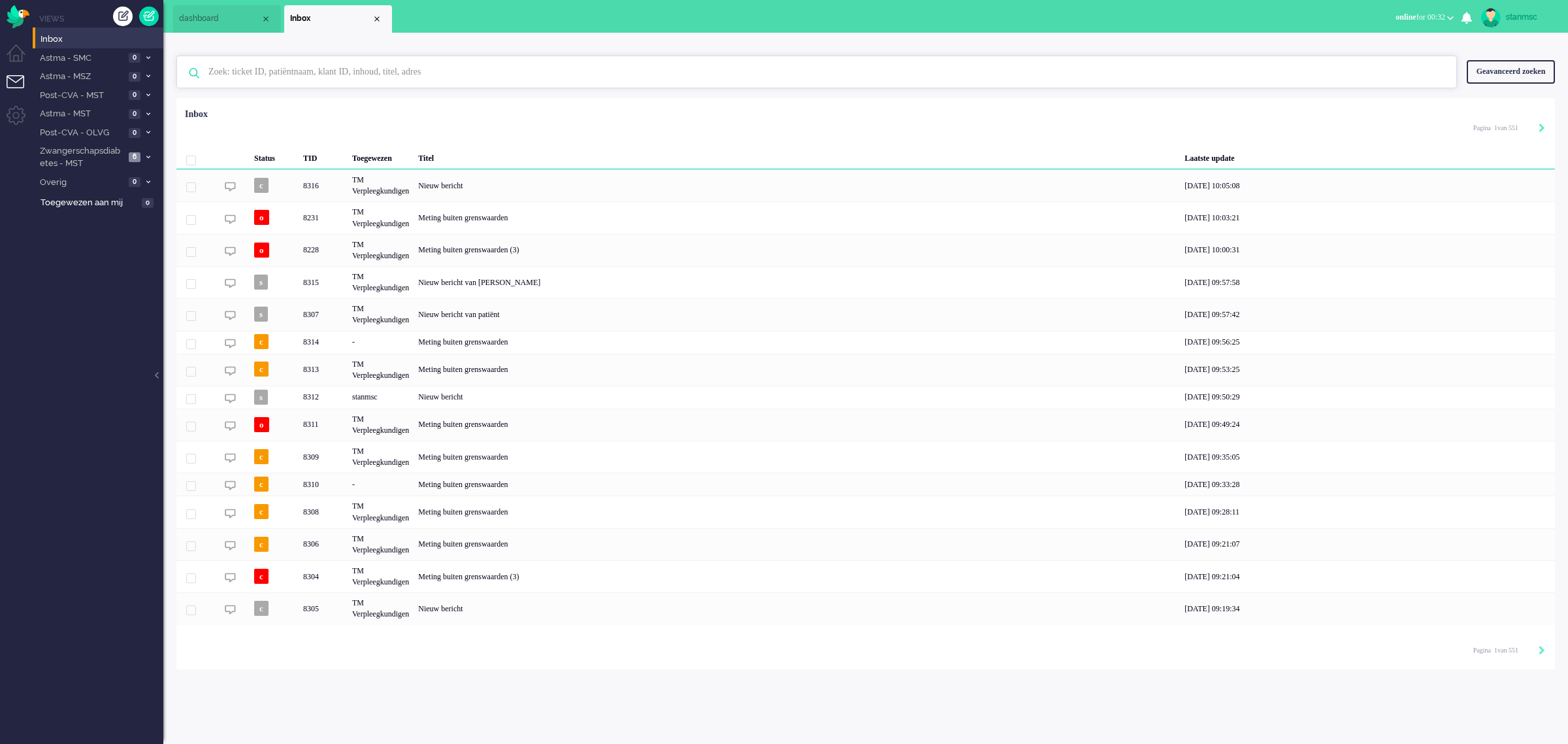
click at [301, 69] on input "text" at bounding box center [819, 72] width 1241 height 31
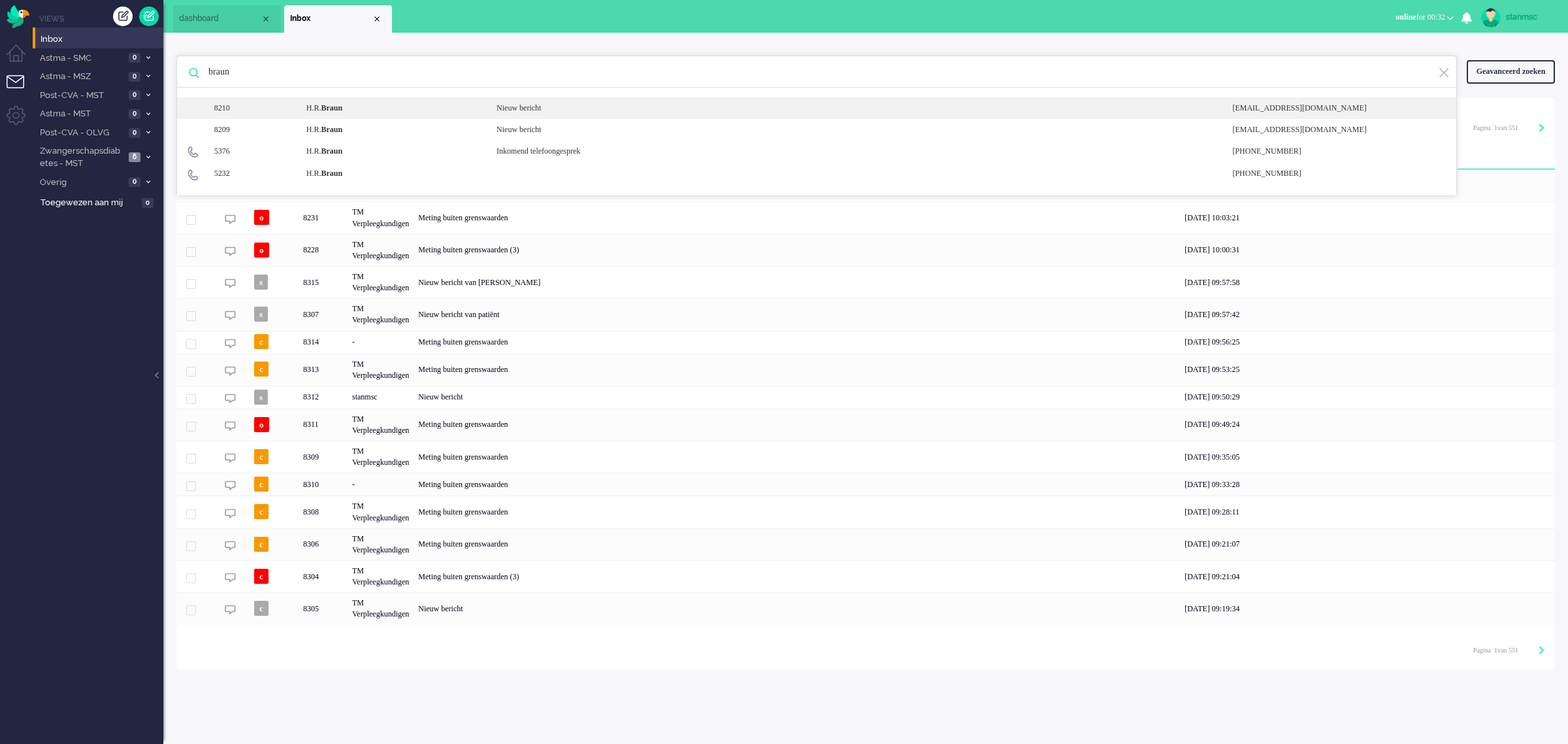
type input "braun"
click at [330, 107] on b "Braun" at bounding box center [331, 108] width 22 height 9
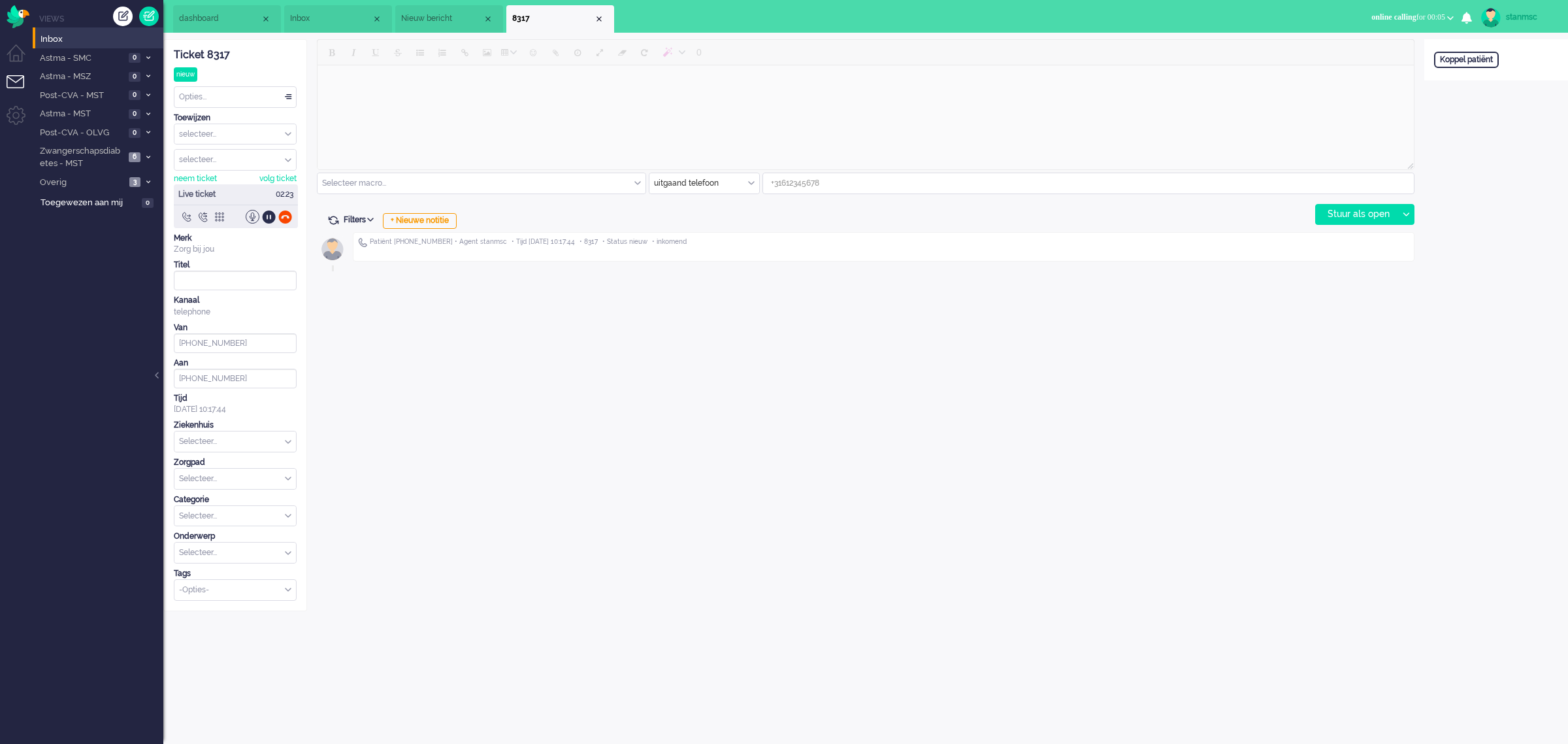
type input "+31534872610"
click at [284, 136] on div "selecteer..." at bounding box center [235, 134] width 121 height 21
click at [235, 171] on span "TM Verpleegkundigen" at bounding box center [220, 172] width 79 height 11
click at [1447, 59] on div "Koppel patiënt" at bounding box center [1466, 59] width 65 height 16
click at [1458, 71] on input "text" at bounding box center [1496, 77] width 124 height 20
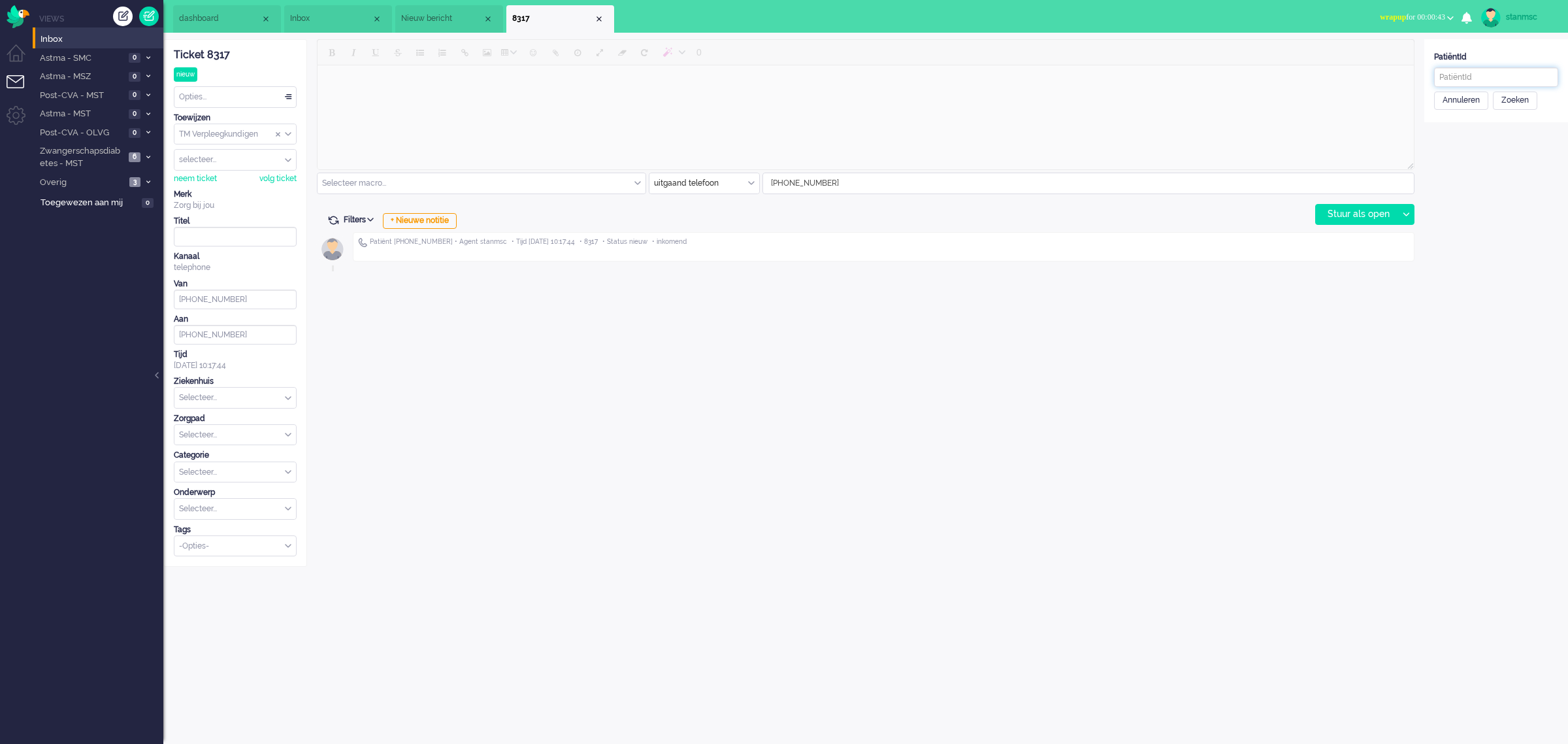
paste input "10022370"
type input "10022370"
click at [1509, 99] on div "Zoeken" at bounding box center [1515, 100] width 45 height 18
click at [451, 18] on span "Nieuw bericht" at bounding box center [442, 18] width 82 height 11
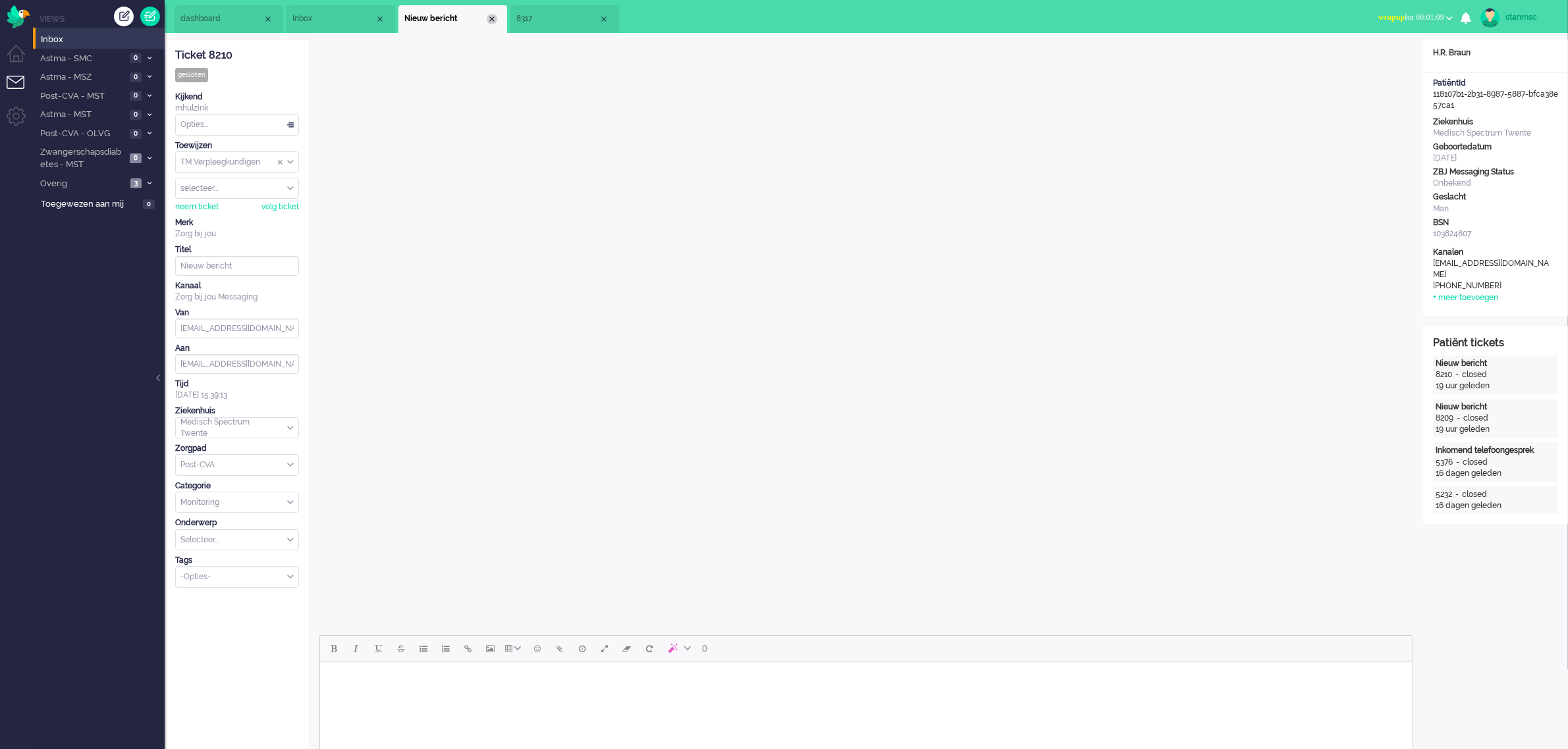
click at [492, 21] on div "Close tab" at bounding box center [492, 19] width 10 height 10
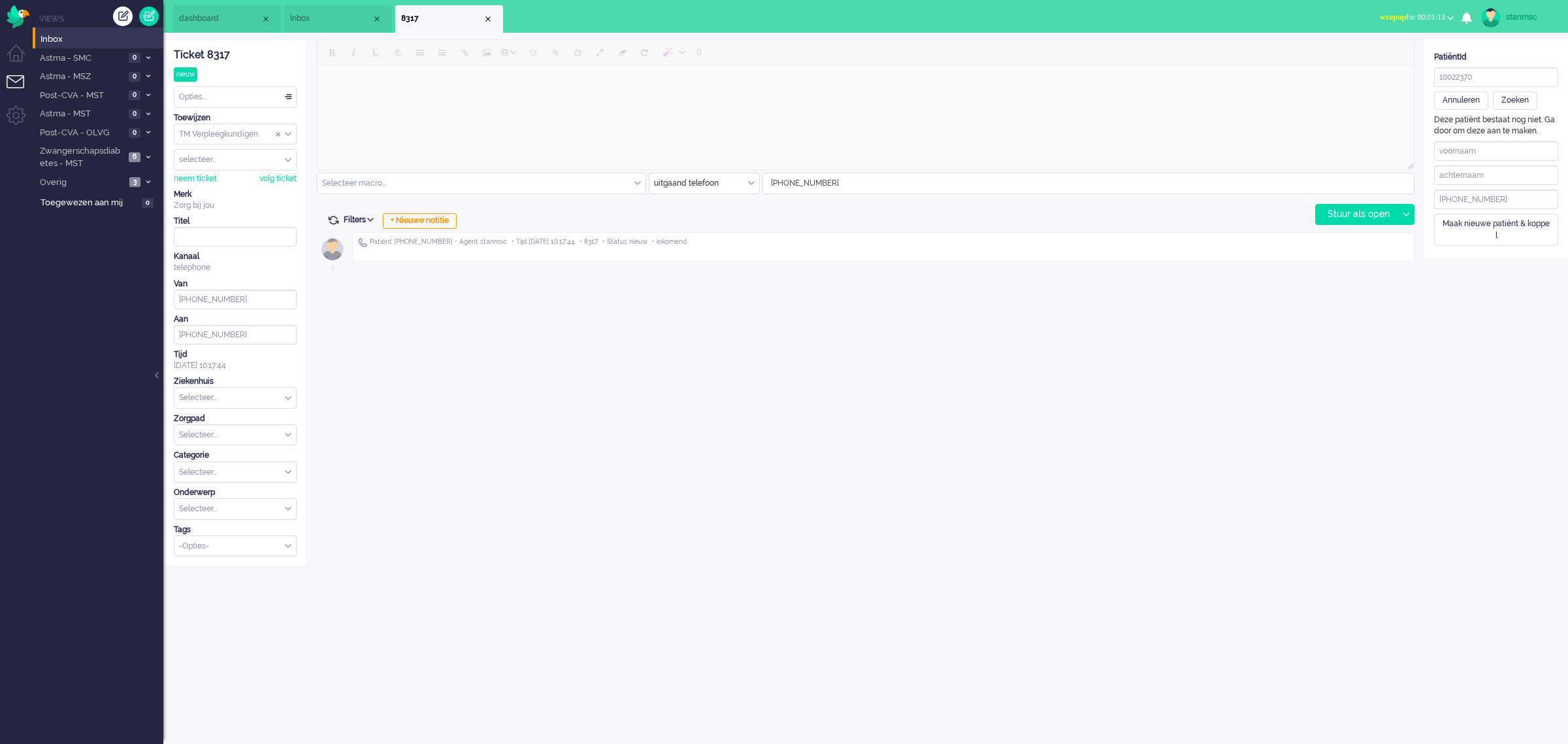
click at [332, 22] on span "Inbox" at bounding box center [331, 18] width 82 height 11
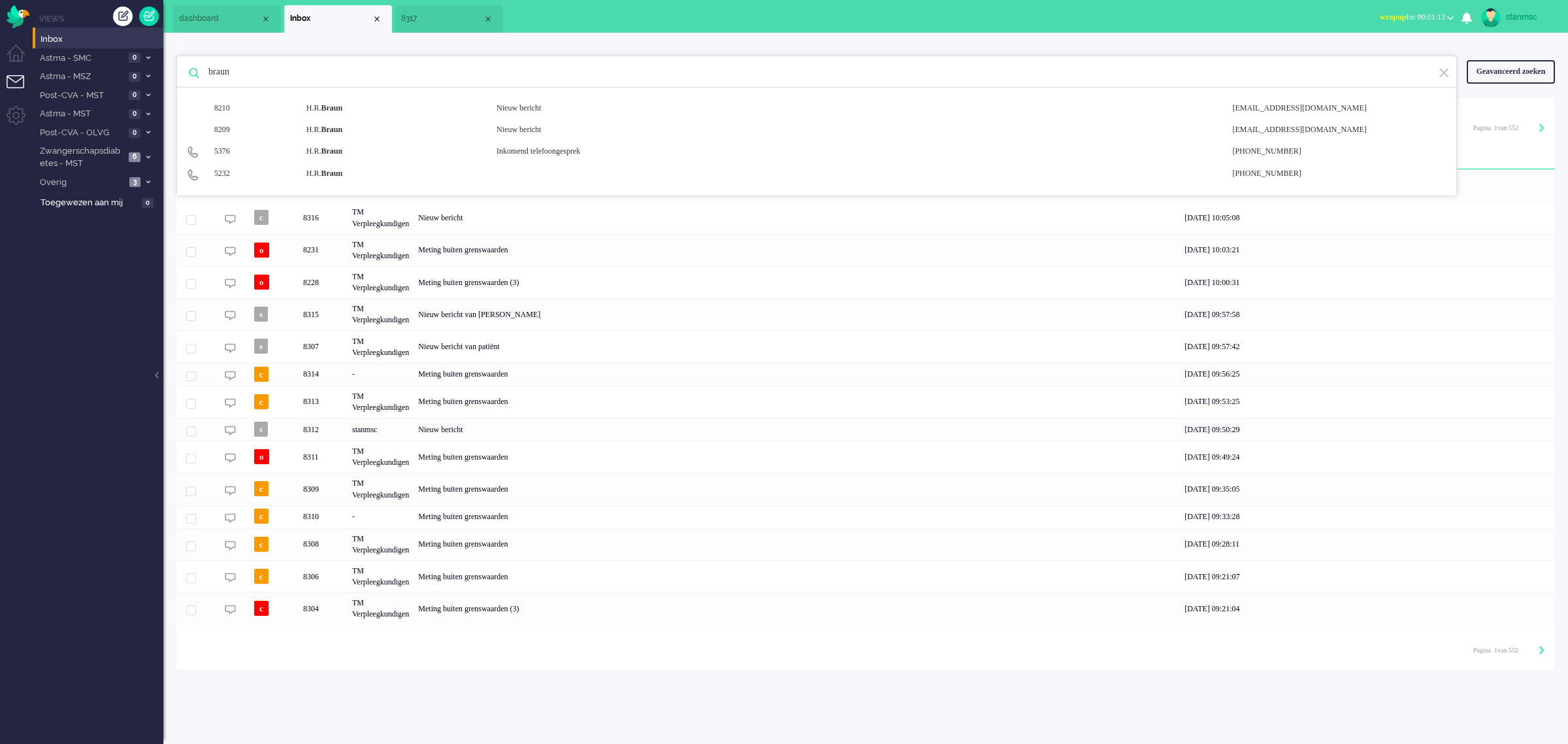
click at [309, 77] on input "braun" at bounding box center [819, 72] width 1241 height 31
type input "b"
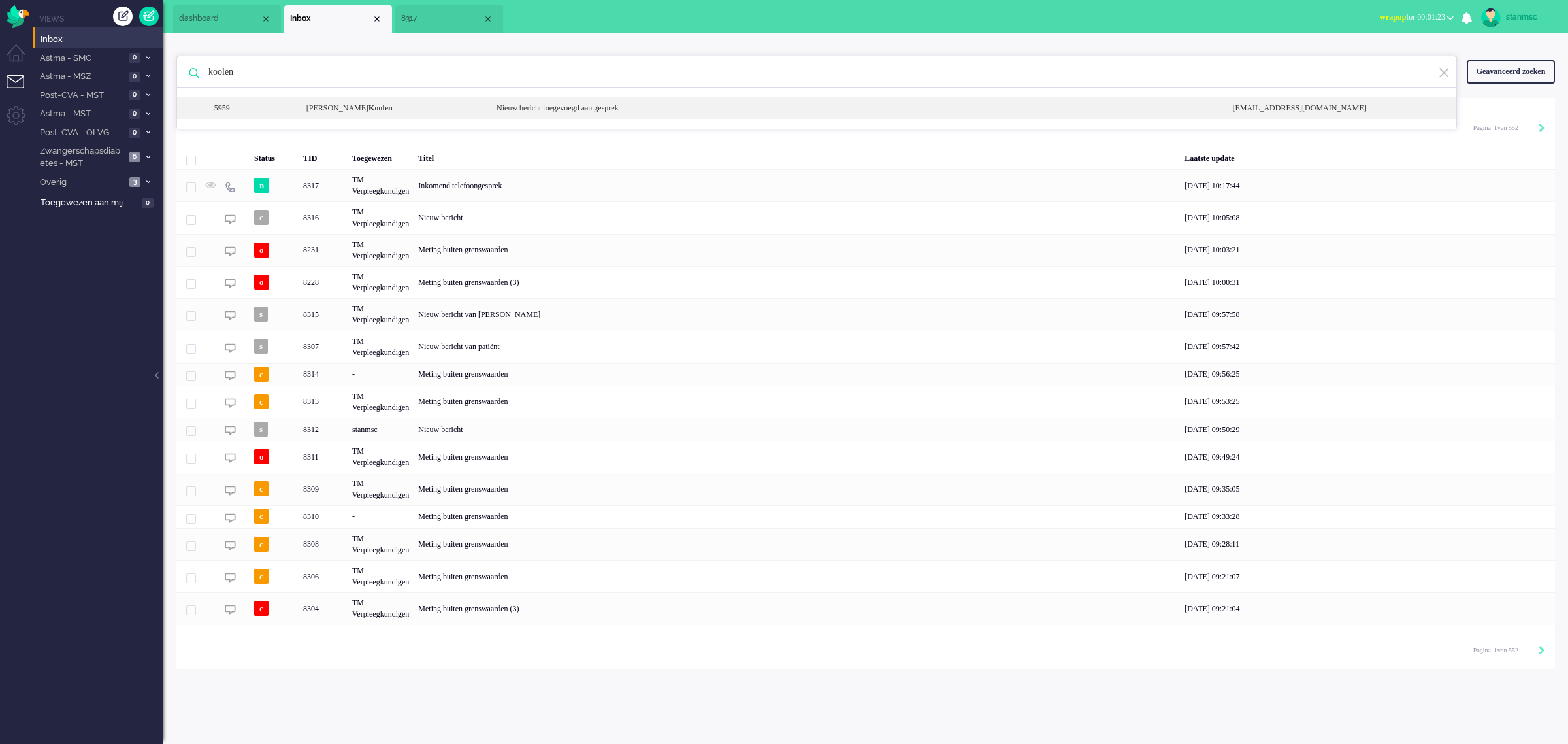
type input "koolen"
click at [354, 109] on div "Maria Antoinette Lidwina Koolen" at bounding box center [391, 108] width 190 height 11
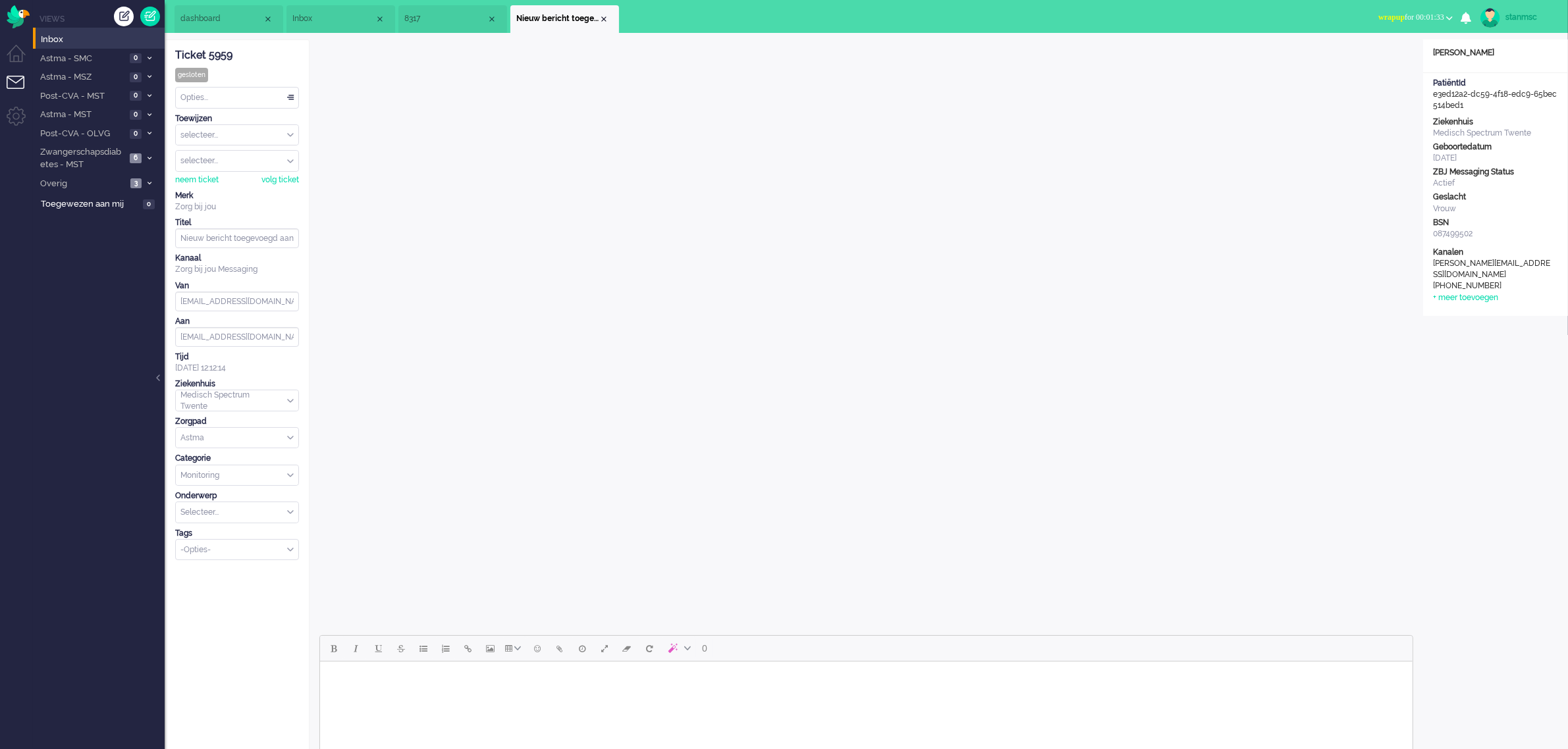
click at [435, 15] on span "8317" at bounding box center [445, 18] width 82 height 11
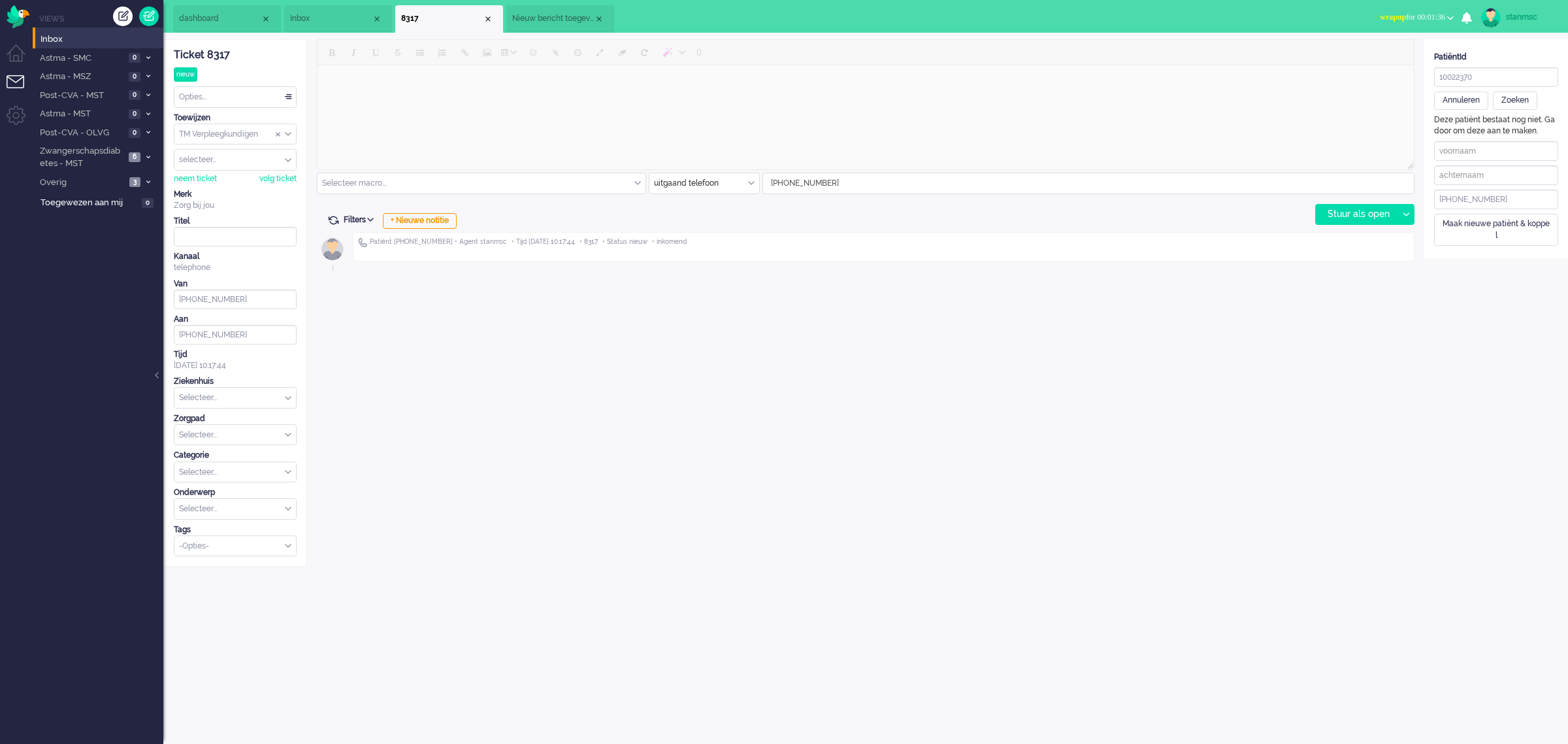
click at [562, 16] on span "Nieuw bericht toegevoegd aan gesprek" at bounding box center [553, 18] width 82 height 11
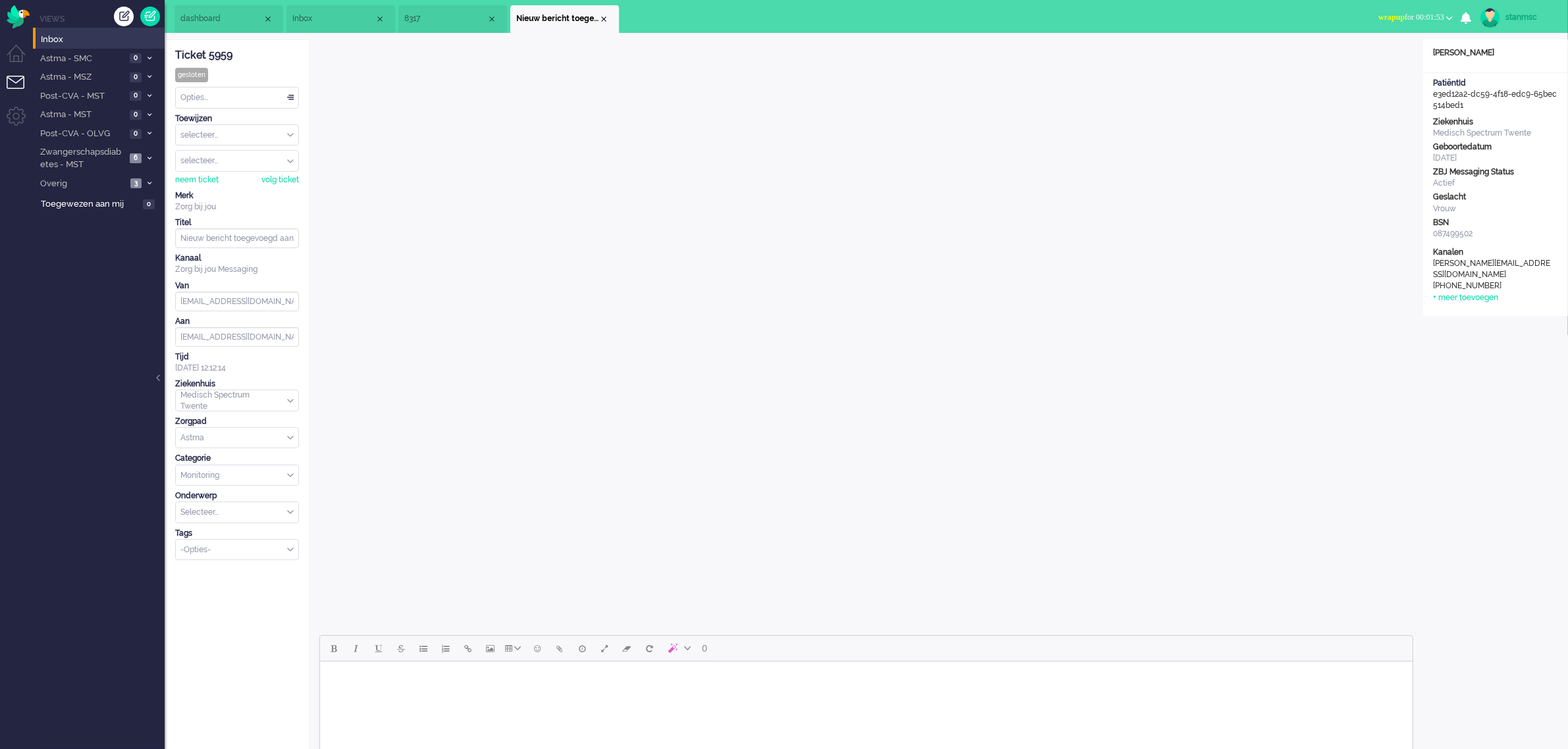
click at [455, 18] on span "8317" at bounding box center [445, 18] width 82 height 11
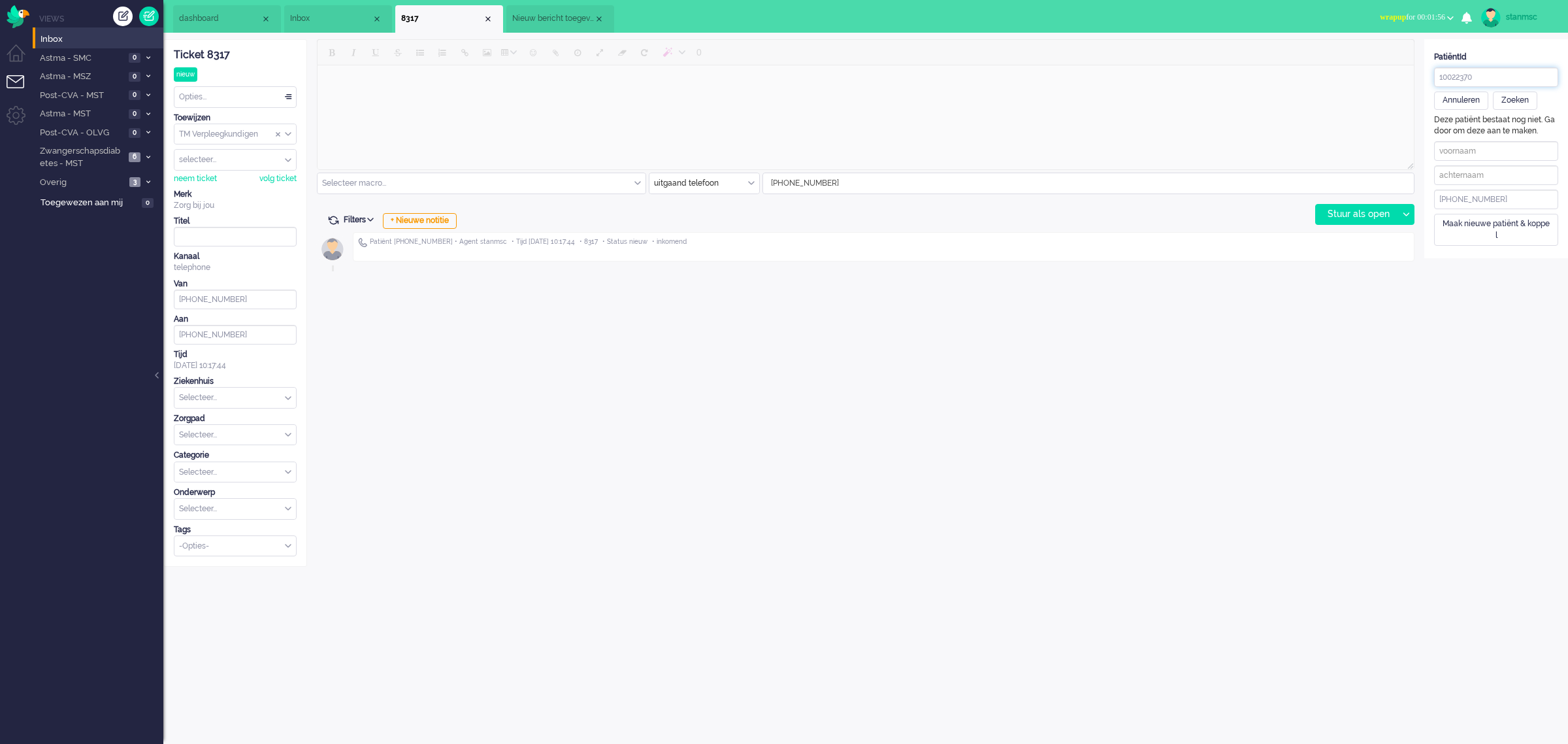
drag, startPoint x: 1478, startPoint y: 77, endPoint x: 1394, endPoint y: 77, distance: 84.0
click at [1394, 77] on div "ticket info editor timeline Ticket 8317 nieuw Kijkend Opties... Zet Status Open…" at bounding box center [866, 303] width 1405 height 528
click at [1514, 98] on div "Zoeken" at bounding box center [1515, 100] width 45 height 18
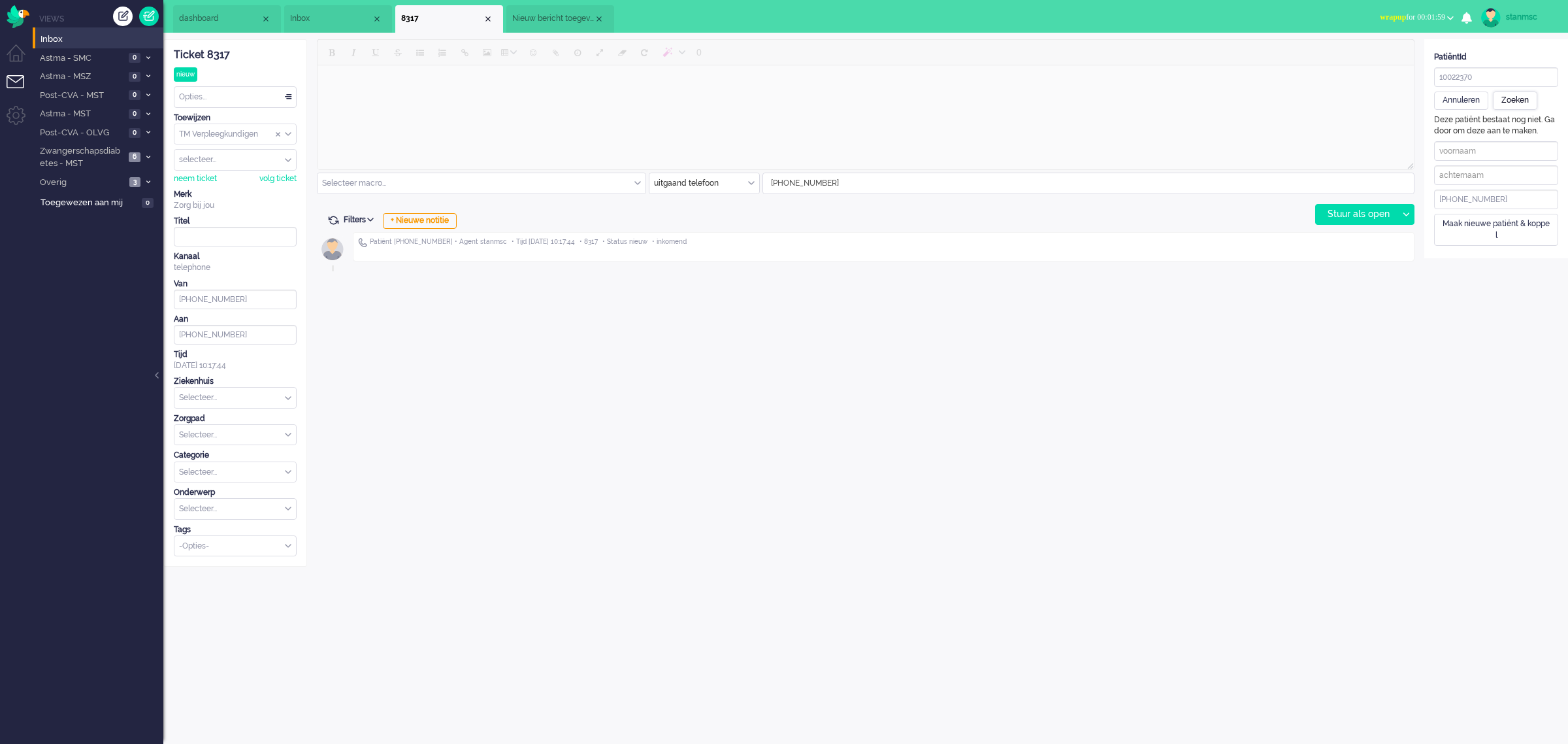
click at [1514, 98] on div "Zoeken" at bounding box center [1515, 100] width 45 height 18
click at [549, 18] on span "Nieuw bericht toegevoegd aan gesprek" at bounding box center [553, 18] width 82 height 11
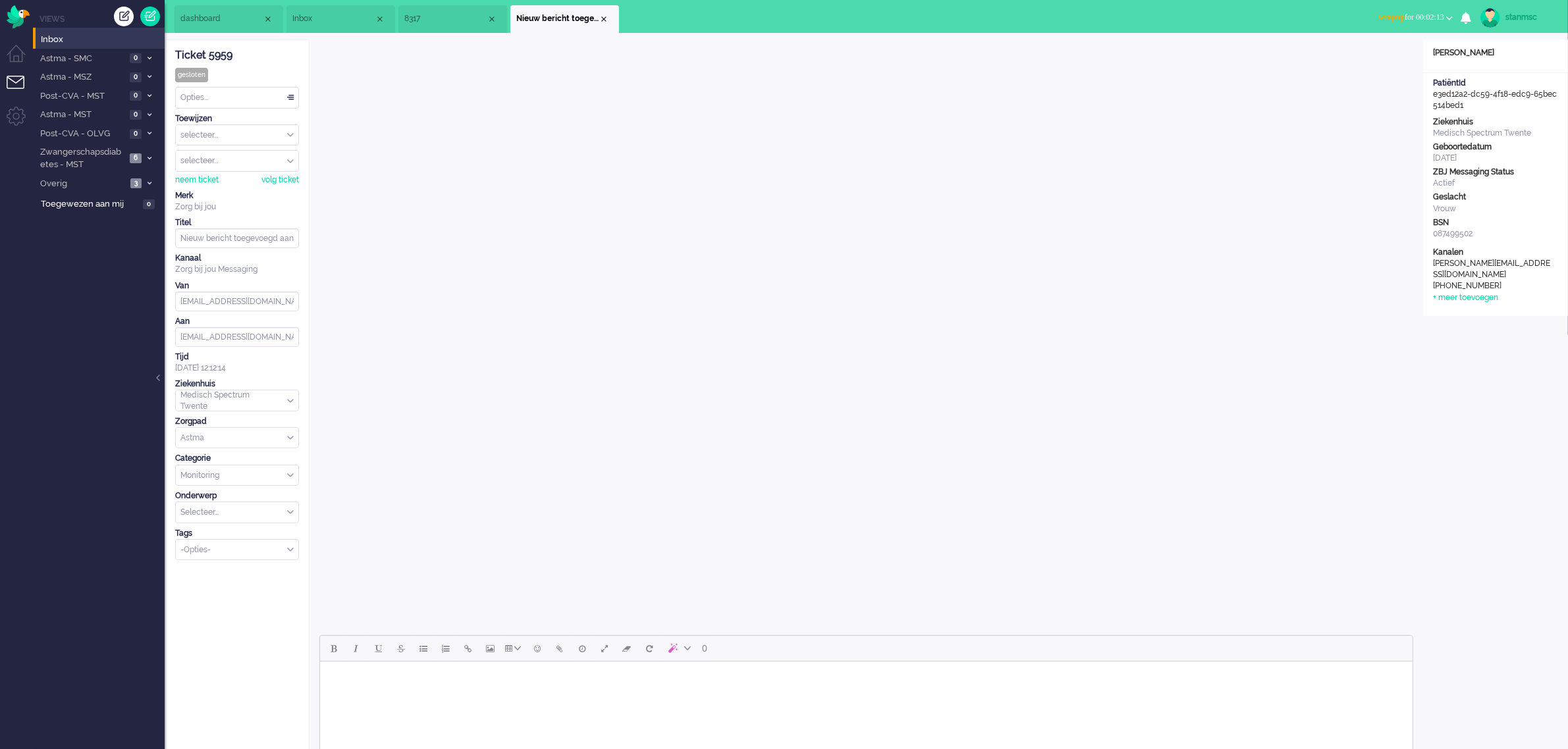
click at [437, 21] on span "8317" at bounding box center [445, 18] width 82 height 11
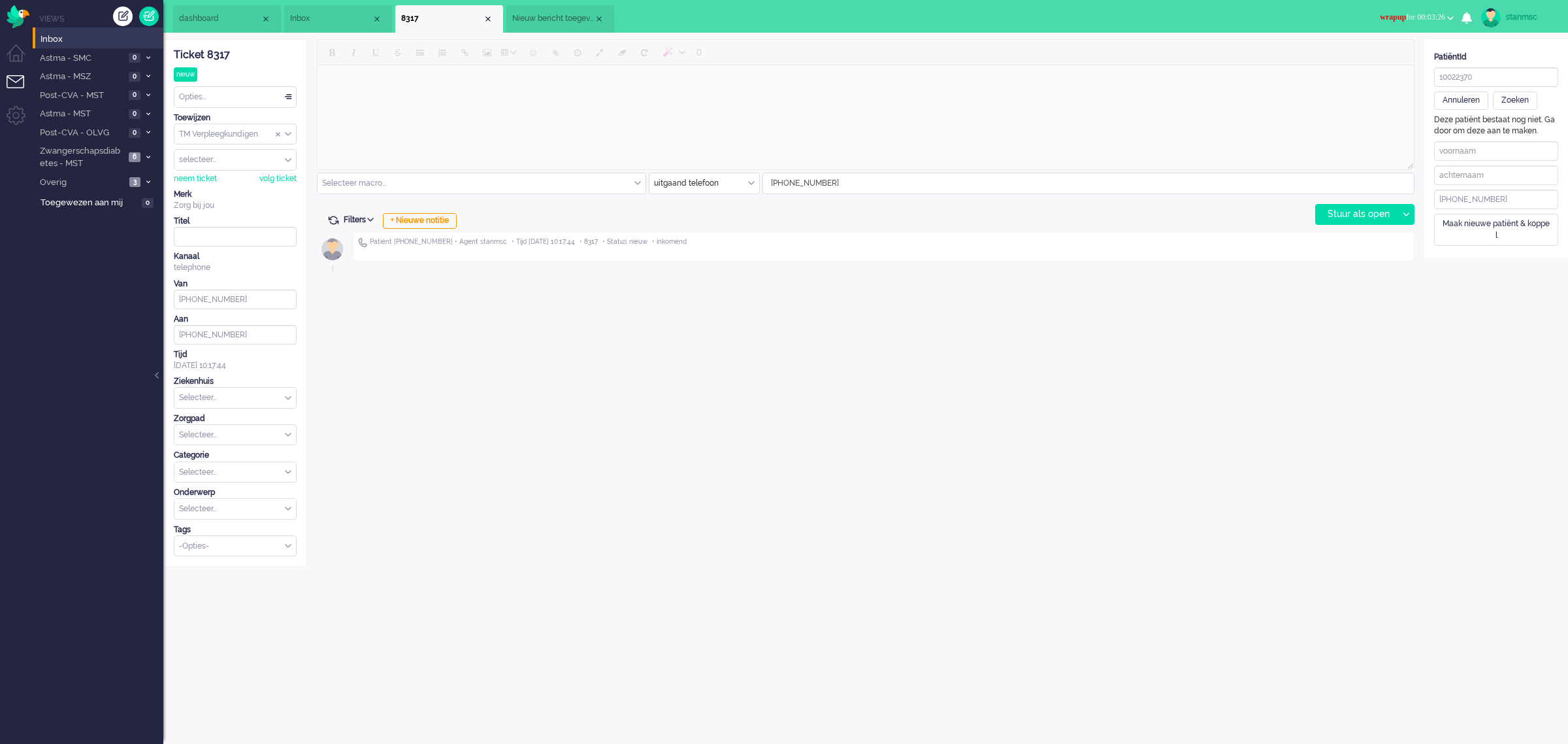
click at [1433, 14] on span "wrapup for 00:03:26" at bounding box center [1413, 16] width 65 height 9
click at [1386, 56] on label "Online" at bounding box center [1400, 58] width 103 height 11
click at [74, 185] on span "Overig" at bounding box center [82, 183] width 88 height 12
click at [98, 204] on span "Zonder zorgpad" at bounding box center [95, 204] width 88 height 12
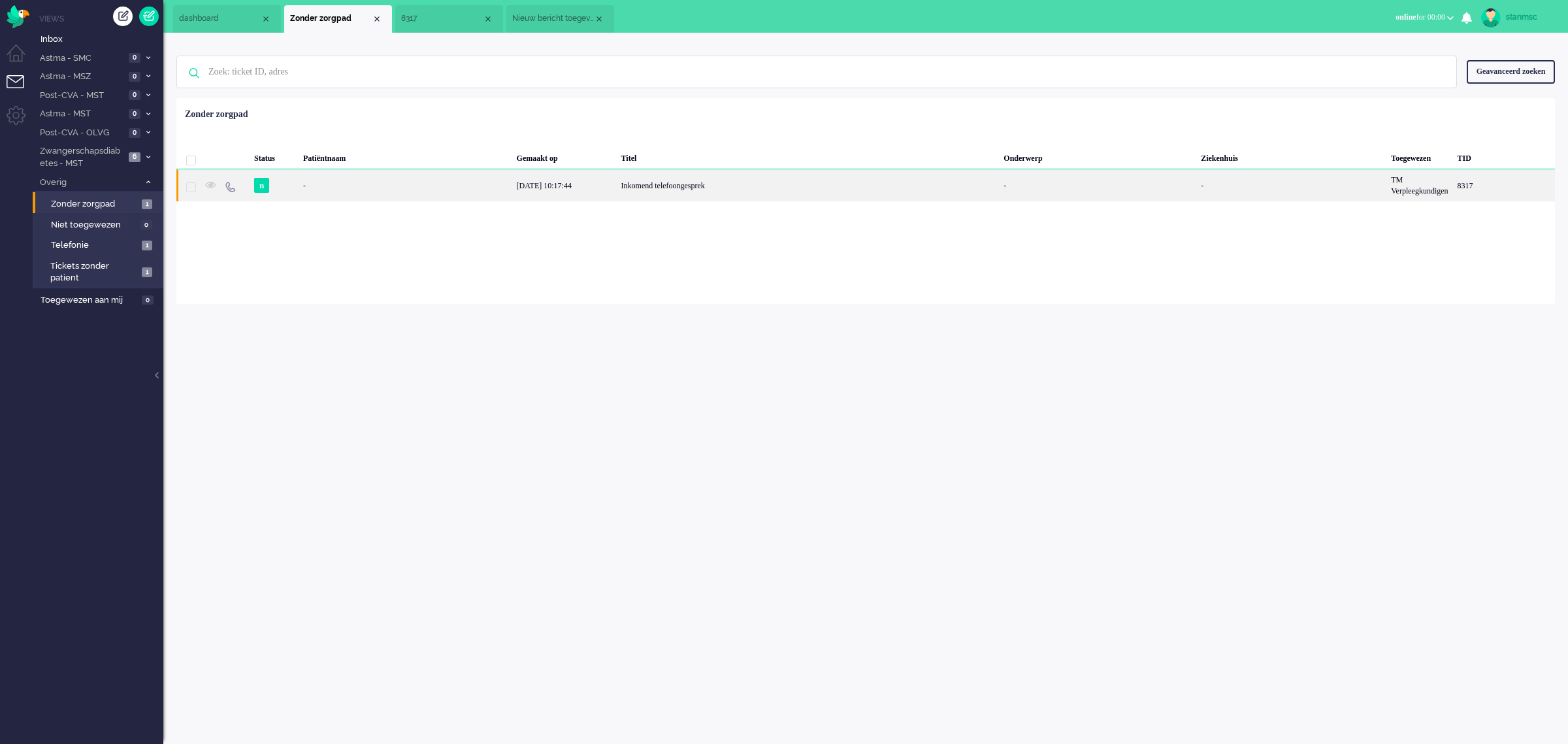
click at [1453, 191] on div "-" at bounding box center [1504, 184] width 102 height 32
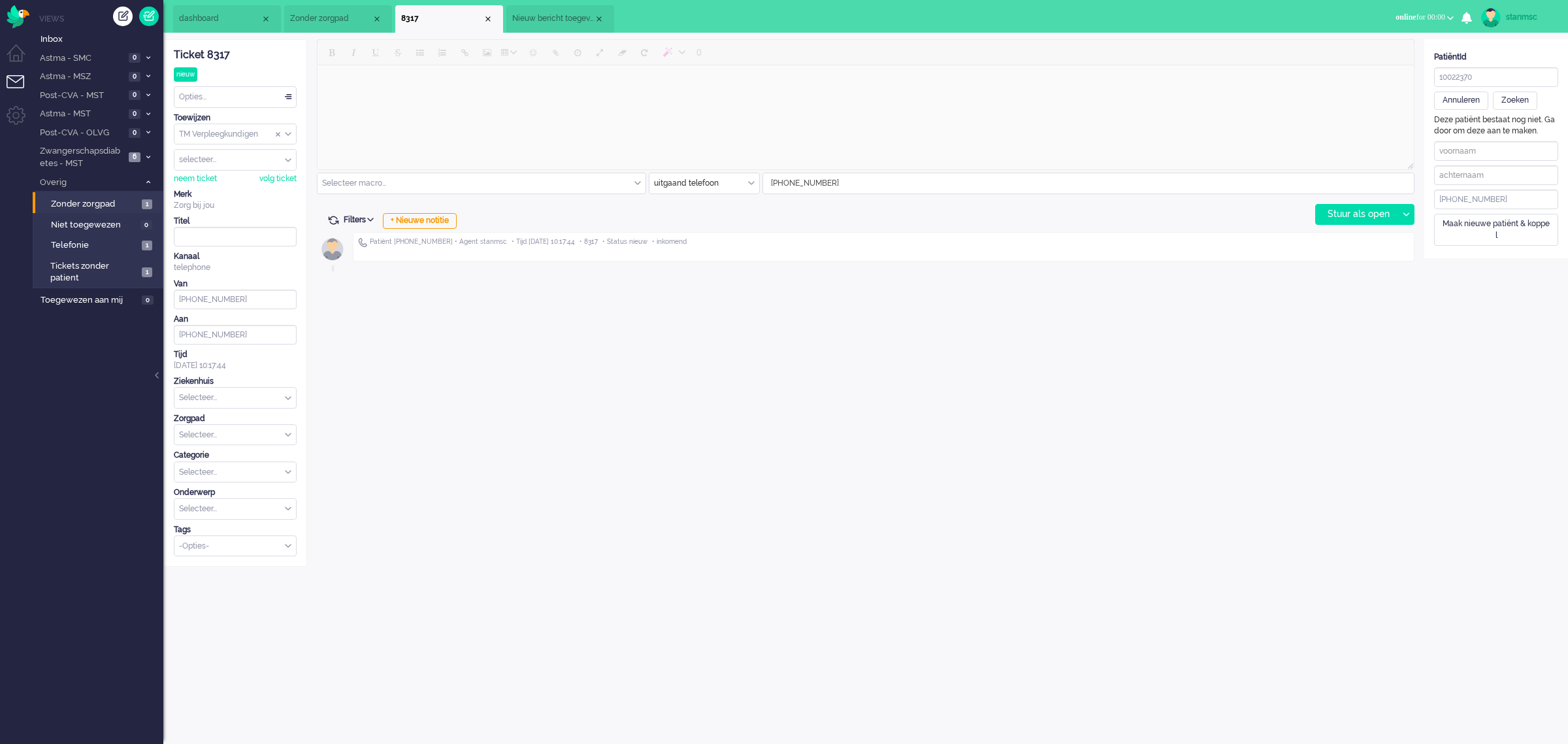
type input "Inkomend telefoongesprek"
click at [567, 12] on li "Nieuw bericht toegevoegd aan gesprek" at bounding box center [560, 19] width 108 height 28
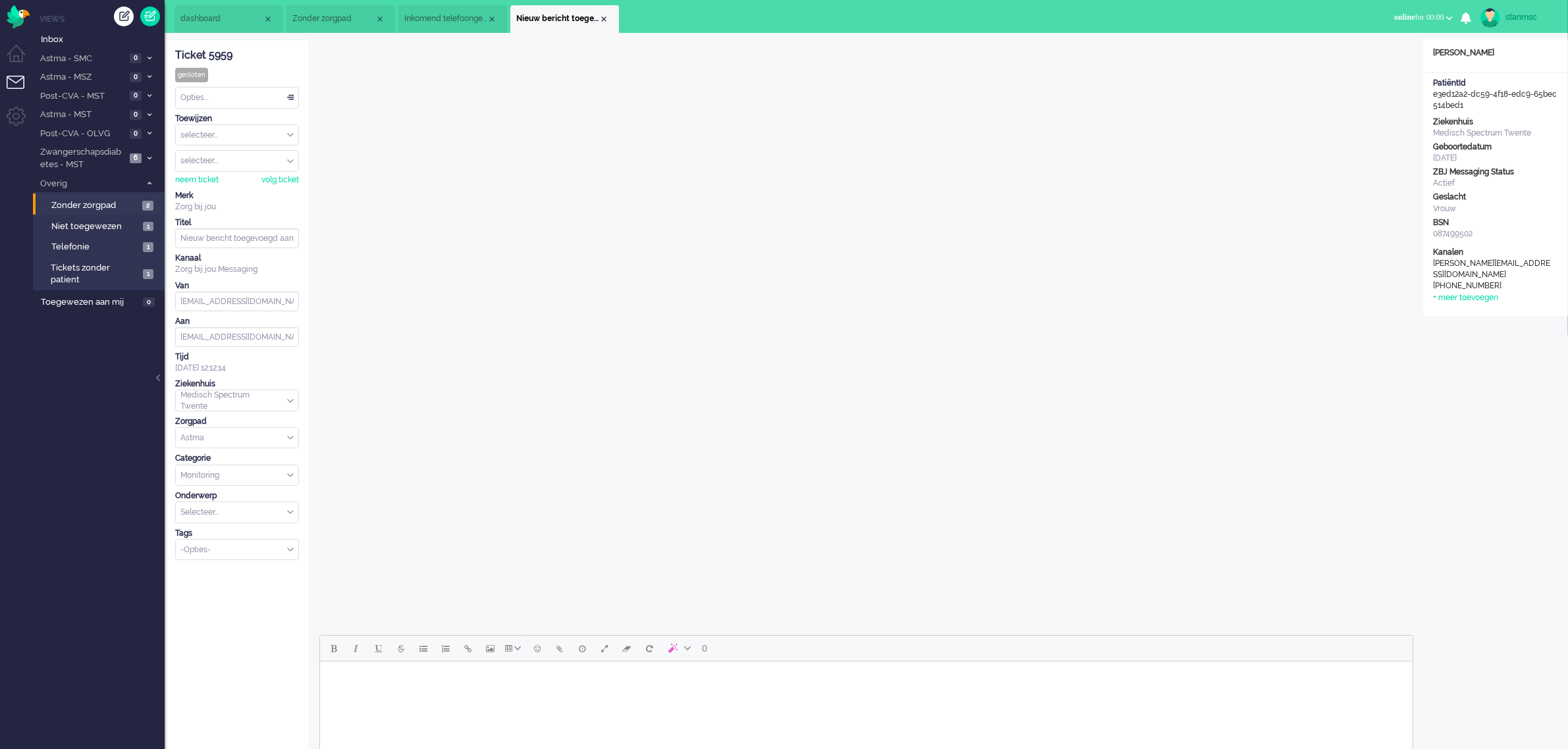
click at [428, 21] on span "Inkomend telefoongesprek" at bounding box center [445, 18] width 82 height 11
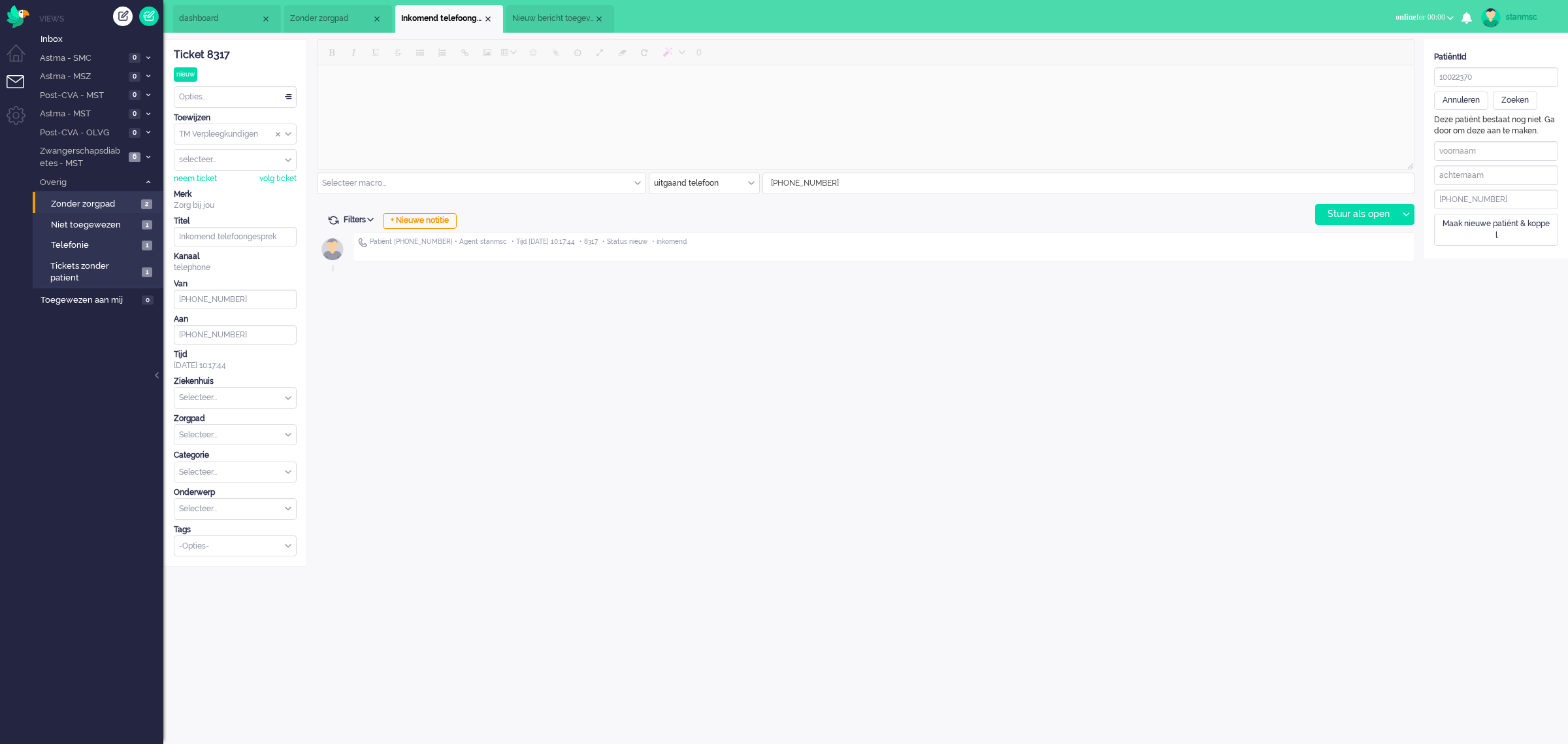
click at [342, 21] on span "Zonder zorgpad" at bounding box center [331, 18] width 82 height 11
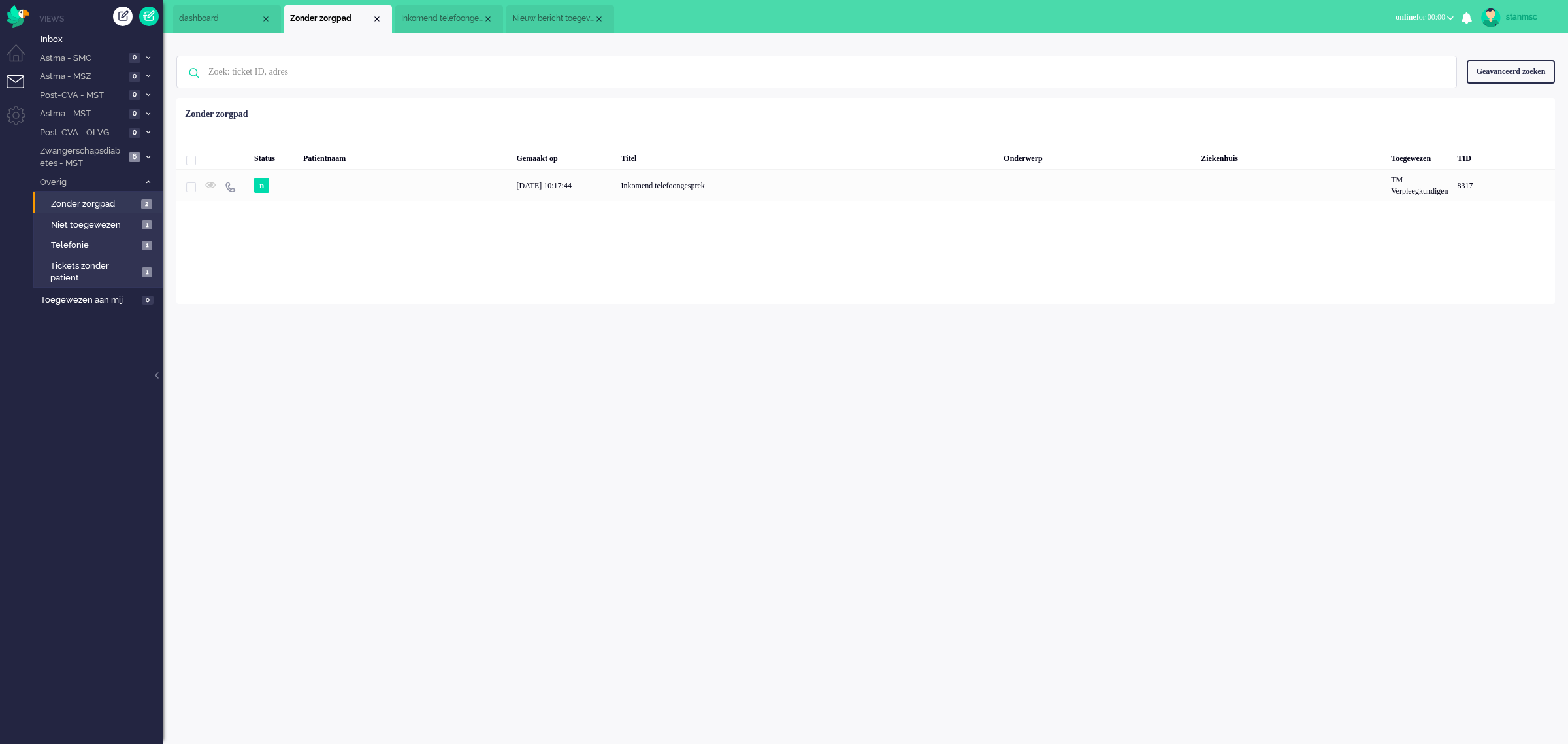
click at [443, 18] on span "Inkomend telefoongesprek" at bounding box center [442, 18] width 82 height 11
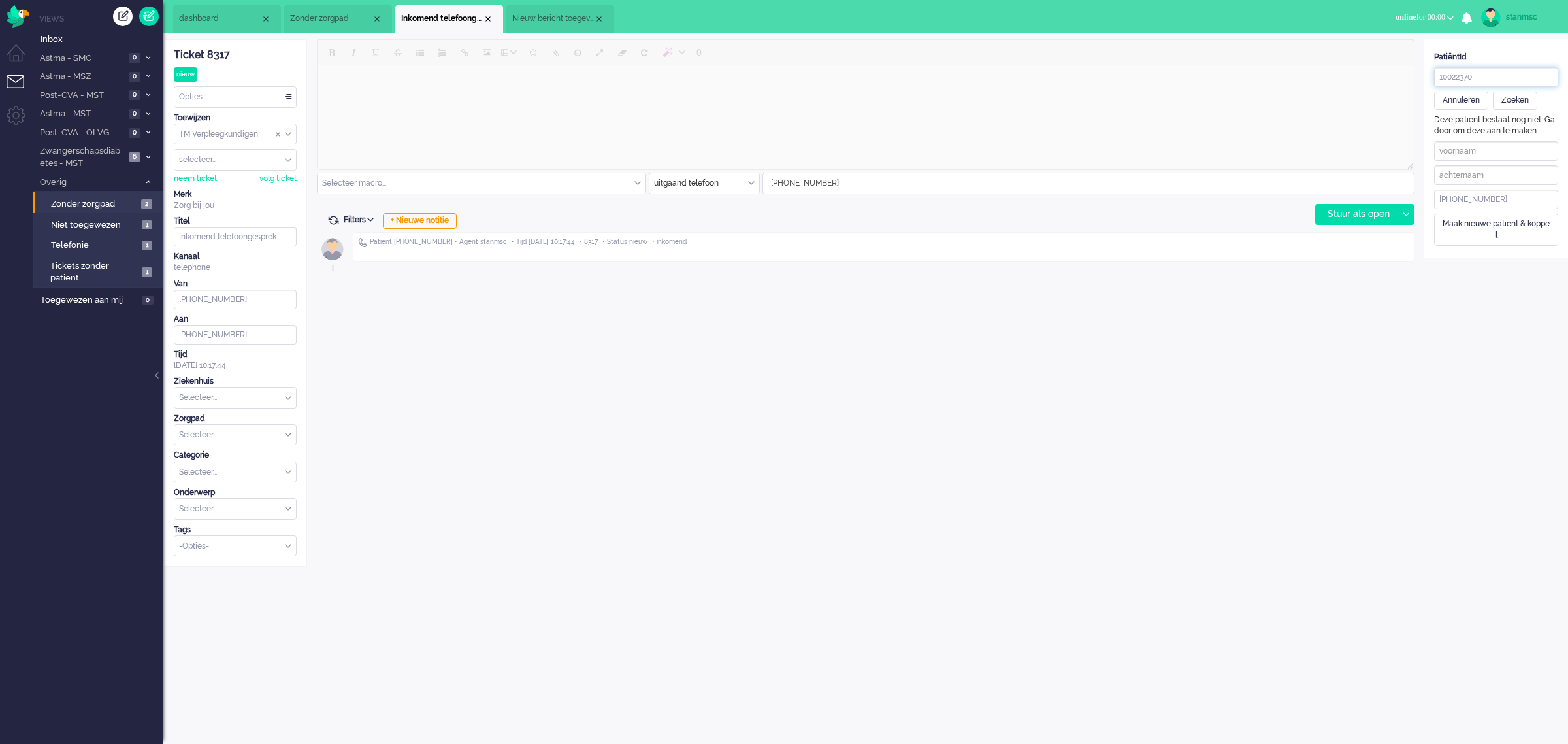
drag, startPoint x: 1487, startPoint y: 75, endPoint x: 1334, endPoint y: 72, distance: 153.0
click at [1334, 72] on div "ticket info editor timeline Ticket 8317 nieuw Kijkend Opties... Zet Status Open…" at bounding box center [866, 303] width 1405 height 528
paste input "10022370"
type input "10022370"
click at [1518, 99] on div "Zoeken" at bounding box center [1515, 100] width 45 height 18
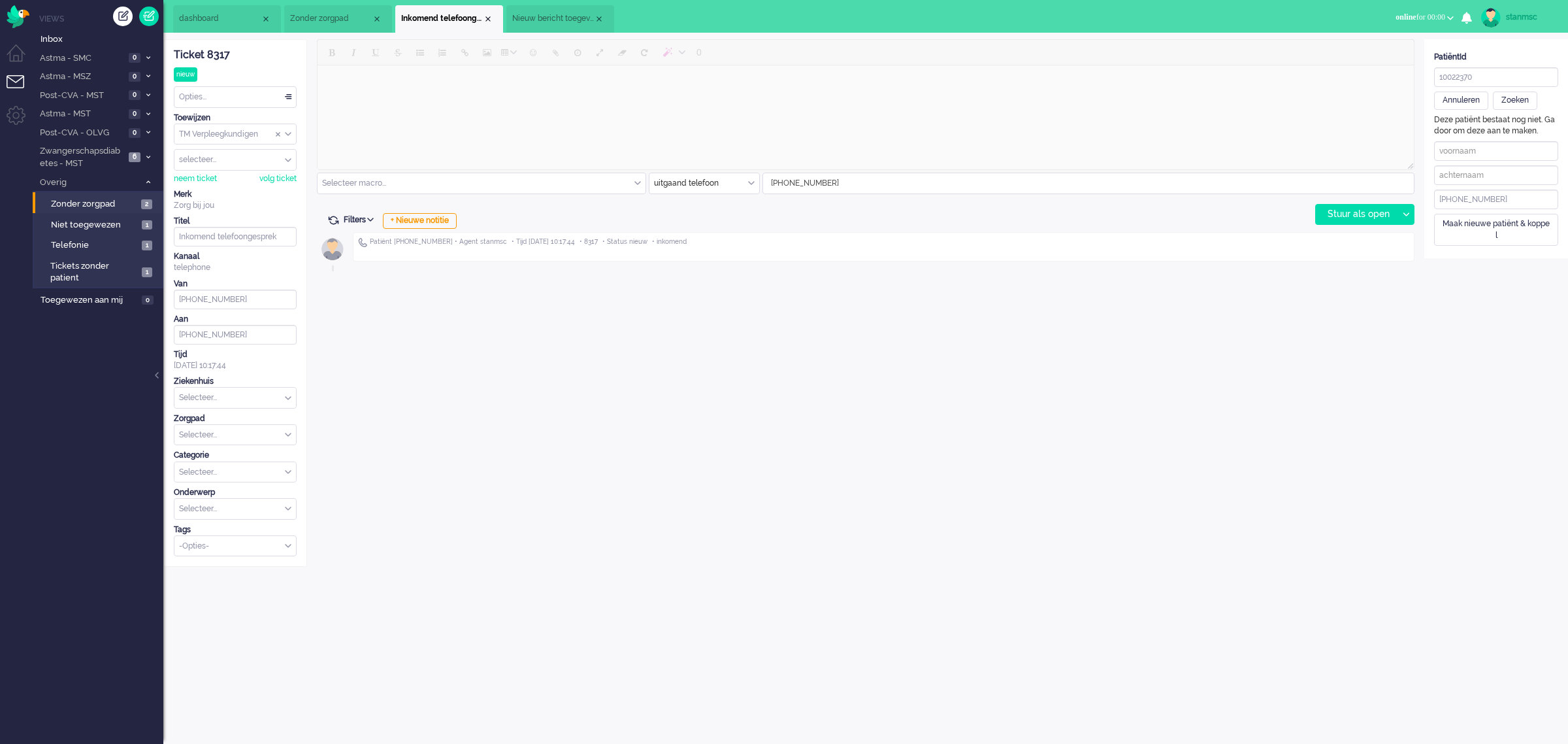
click at [564, 16] on span "Nieuw bericht toegevoegd aan gesprek" at bounding box center [553, 18] width 82 height 11
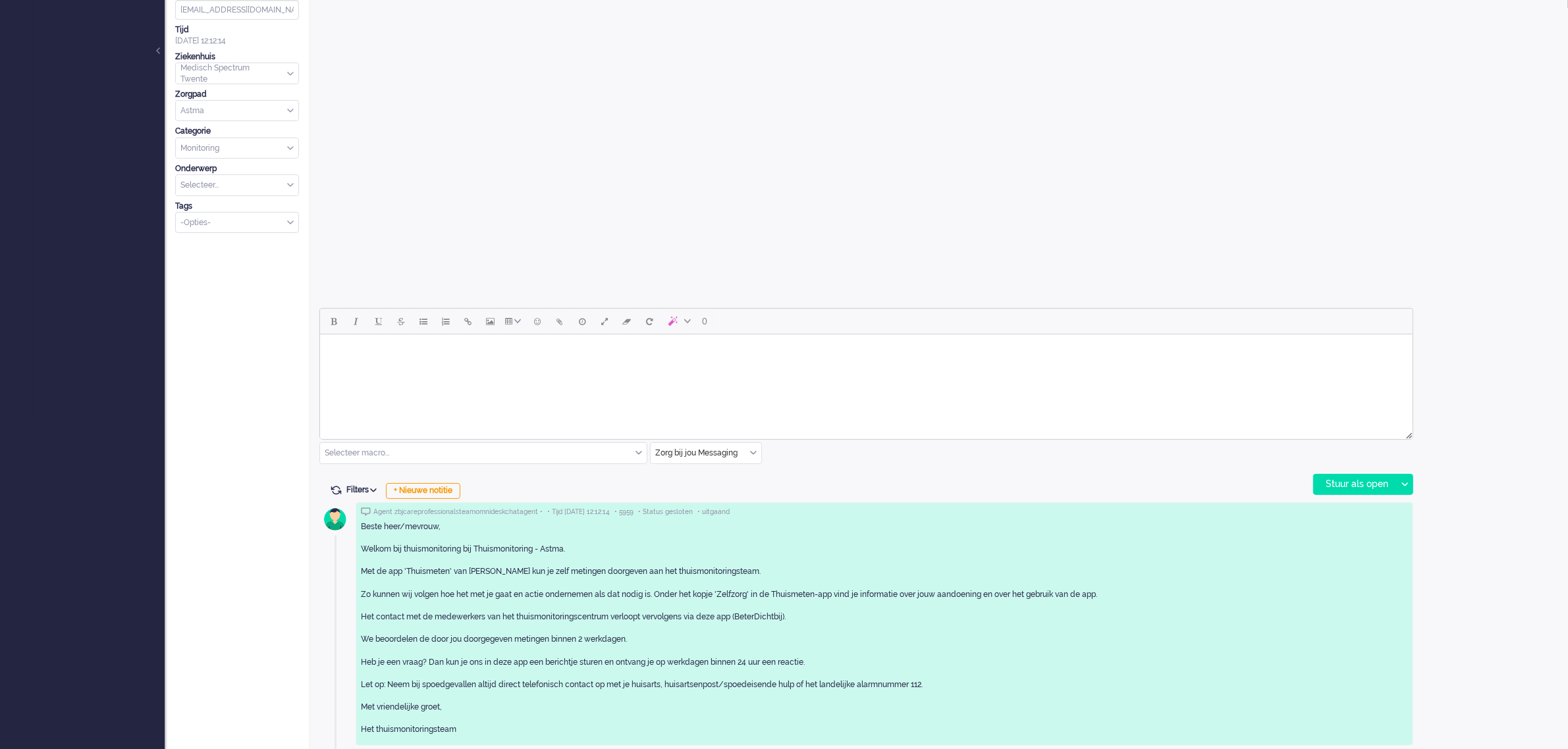
scroll to position [329, 0]
click at [419, 483] on div "+ Nieuwe notitie" at bounding box center [423, 489] width 75 height 16
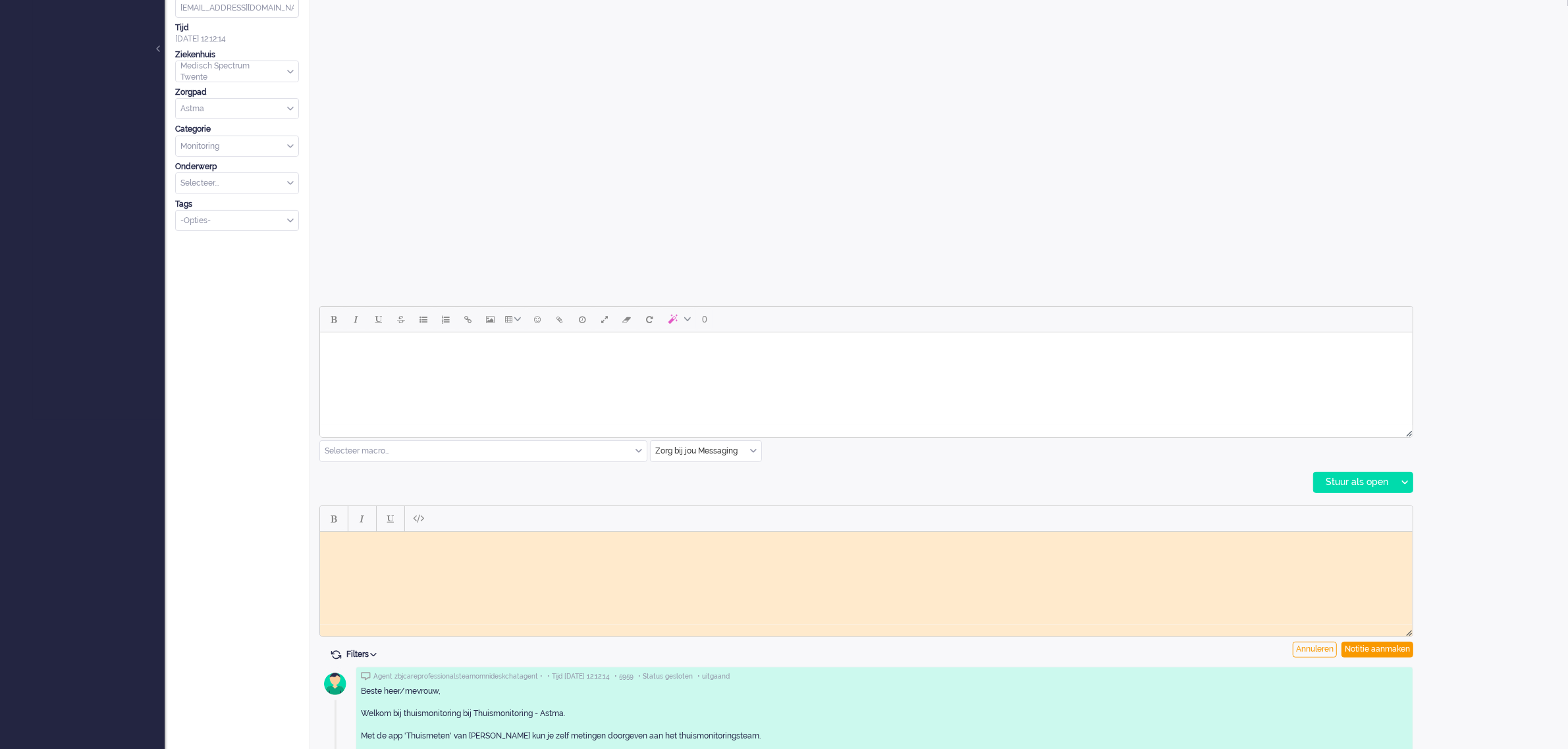
scroll to position [0, 0]
click at [1368, 647] on div "Notitie aanmaken" at bounding box center [1377, 650] width 72 height 16
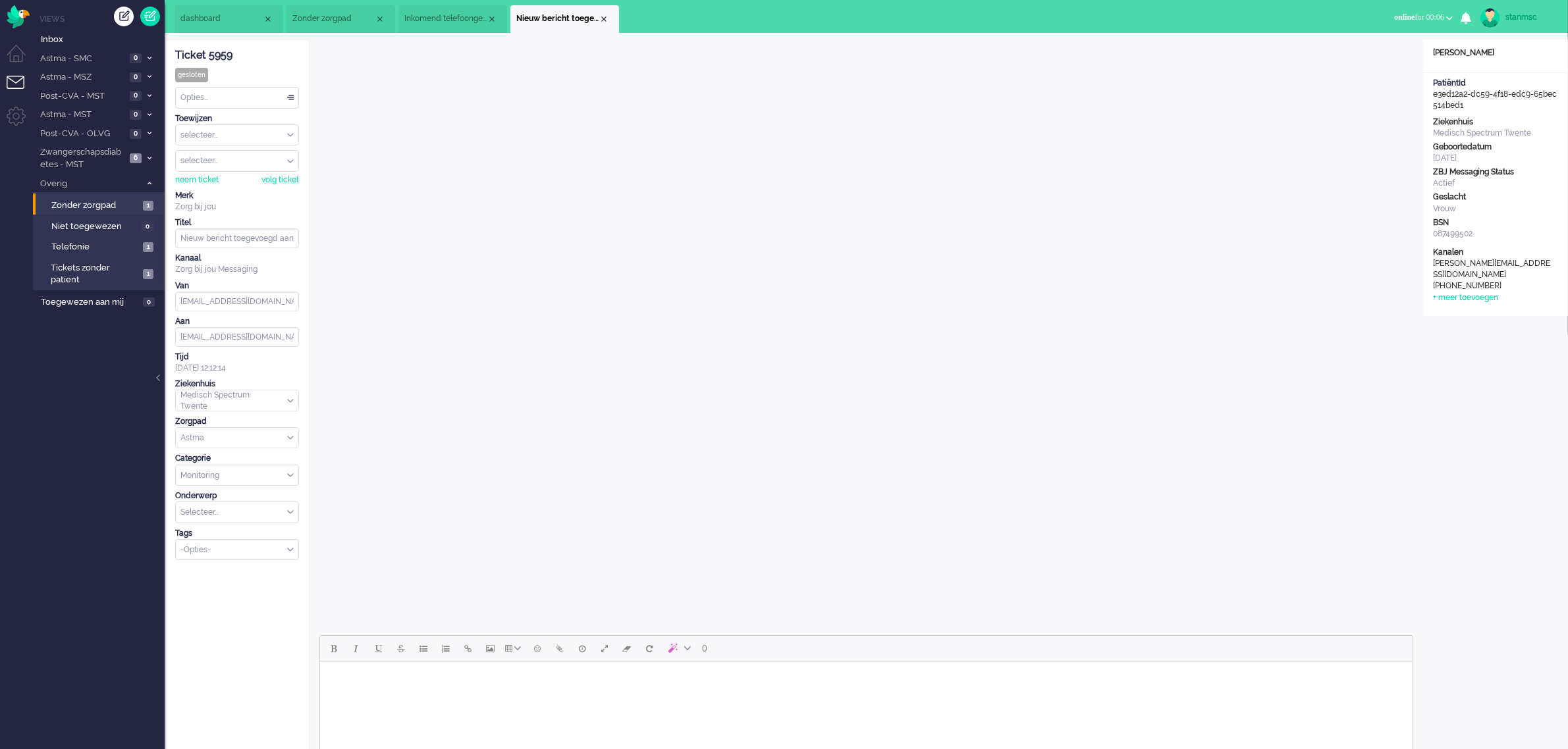
click at [443, 20] on span "Inkomend telefoongesprek" at bounding box center [445, 18] width 82 height 11
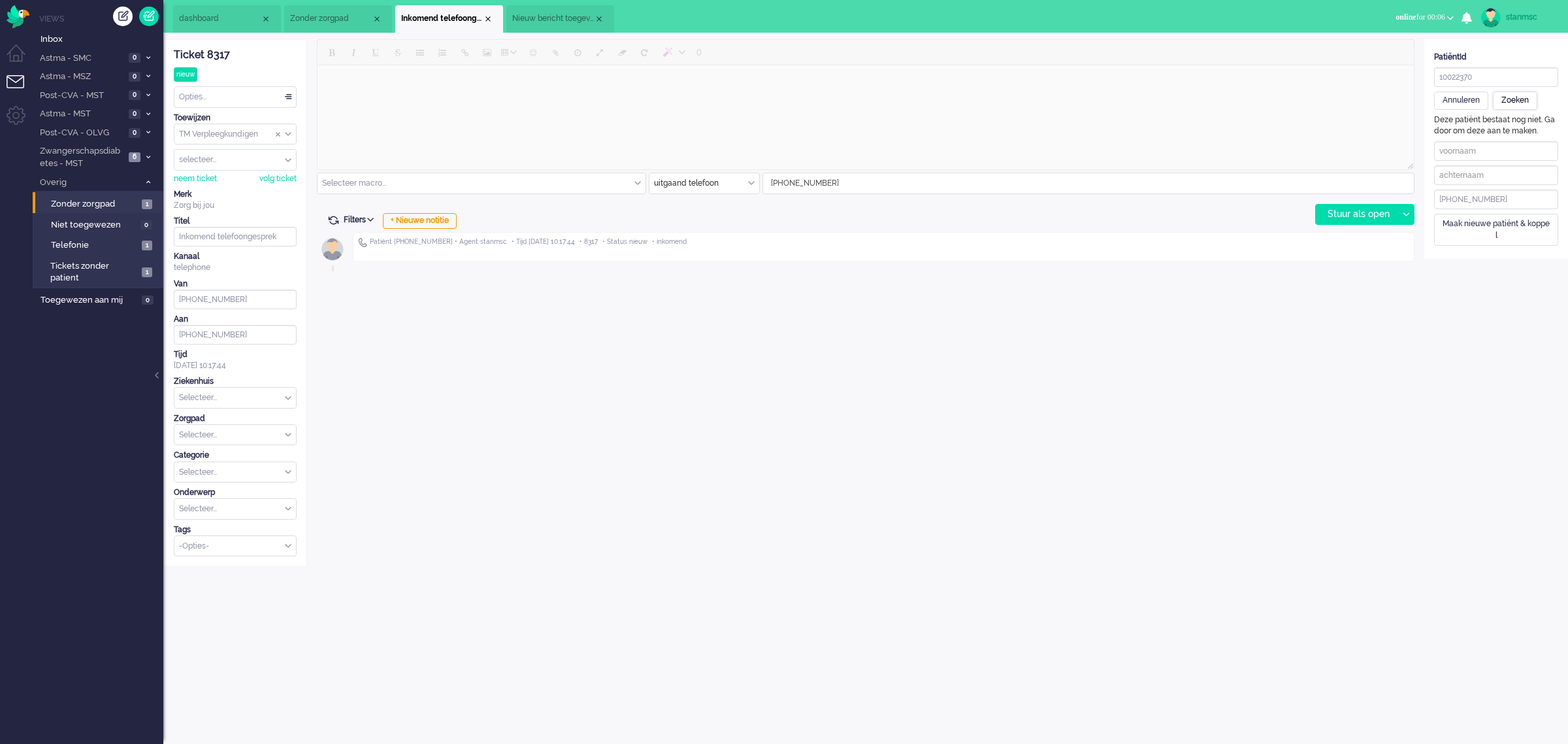
click at [1513, 97] on div "Zoeken" at bounding box center [1515, 100] width 45 height 18
click at [573, 12] on li "Nieuw bericht toegevoegd aan gesprek" at bounding box center [560, 19] width 108 height 28
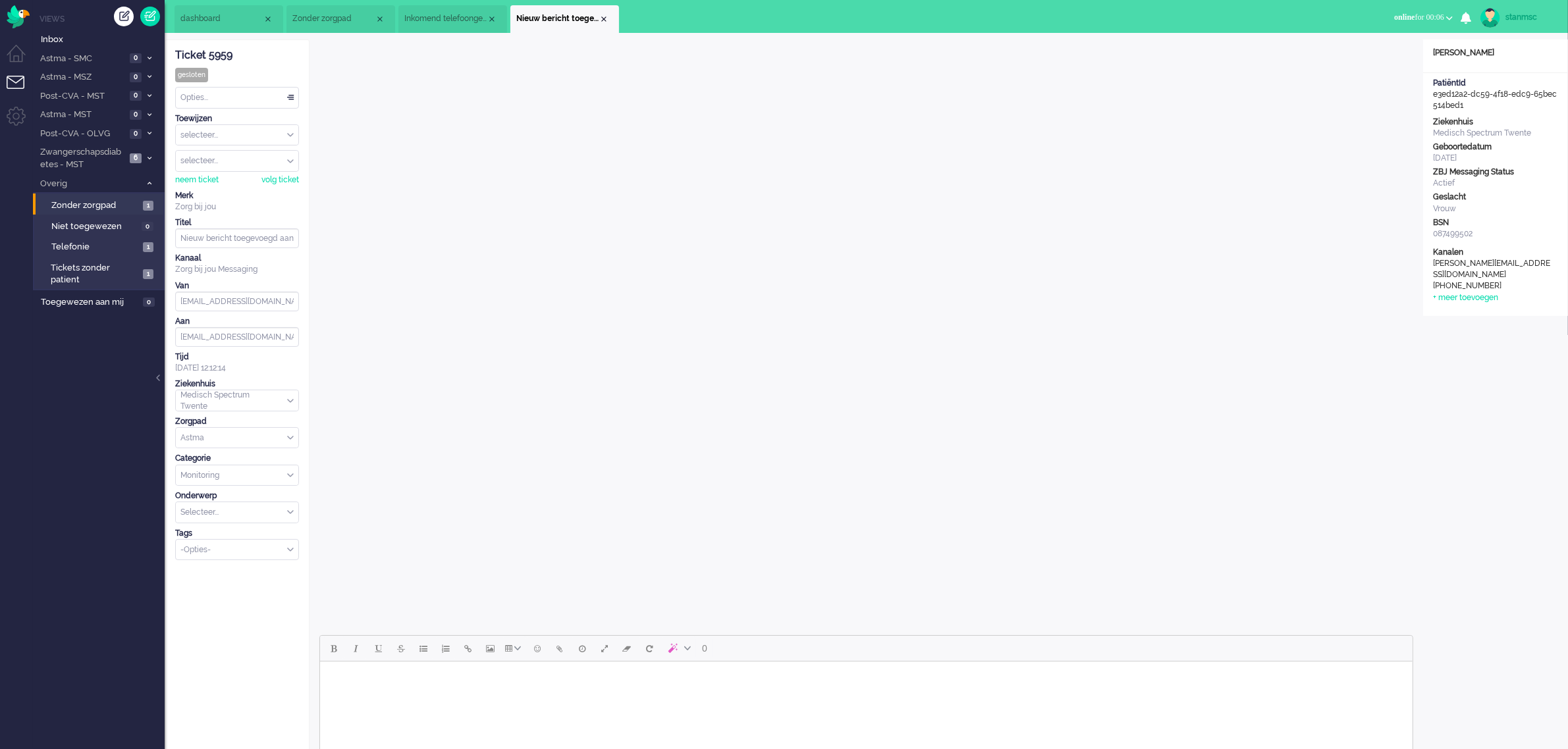
click at [445, 13] on span "Inkomend telefoongesprek" at bounding box center [445, 18] width 82 height 11
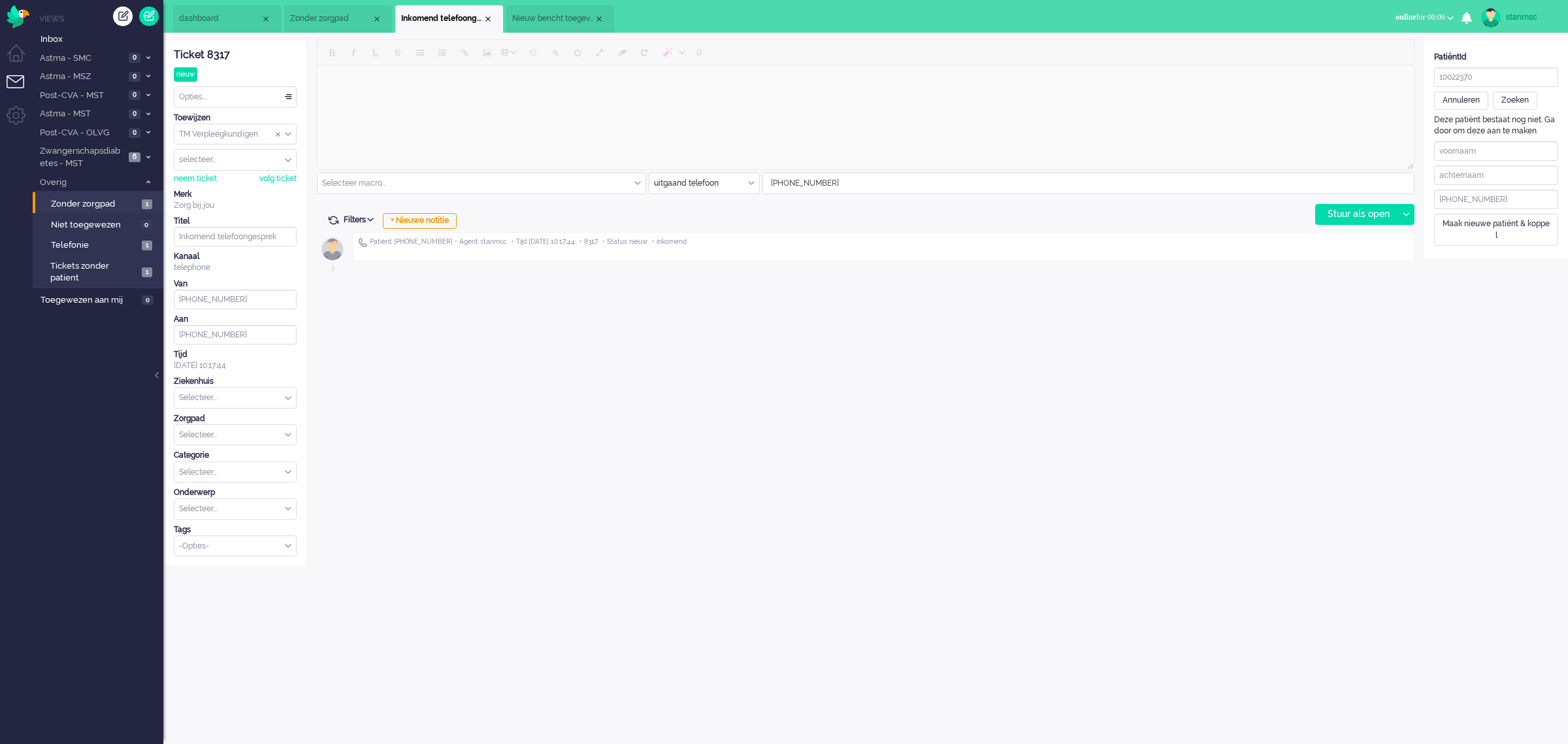
click at [330, 9] on li "Zonder zorgpad" at bounding box center [338, 19] width 108 height 28
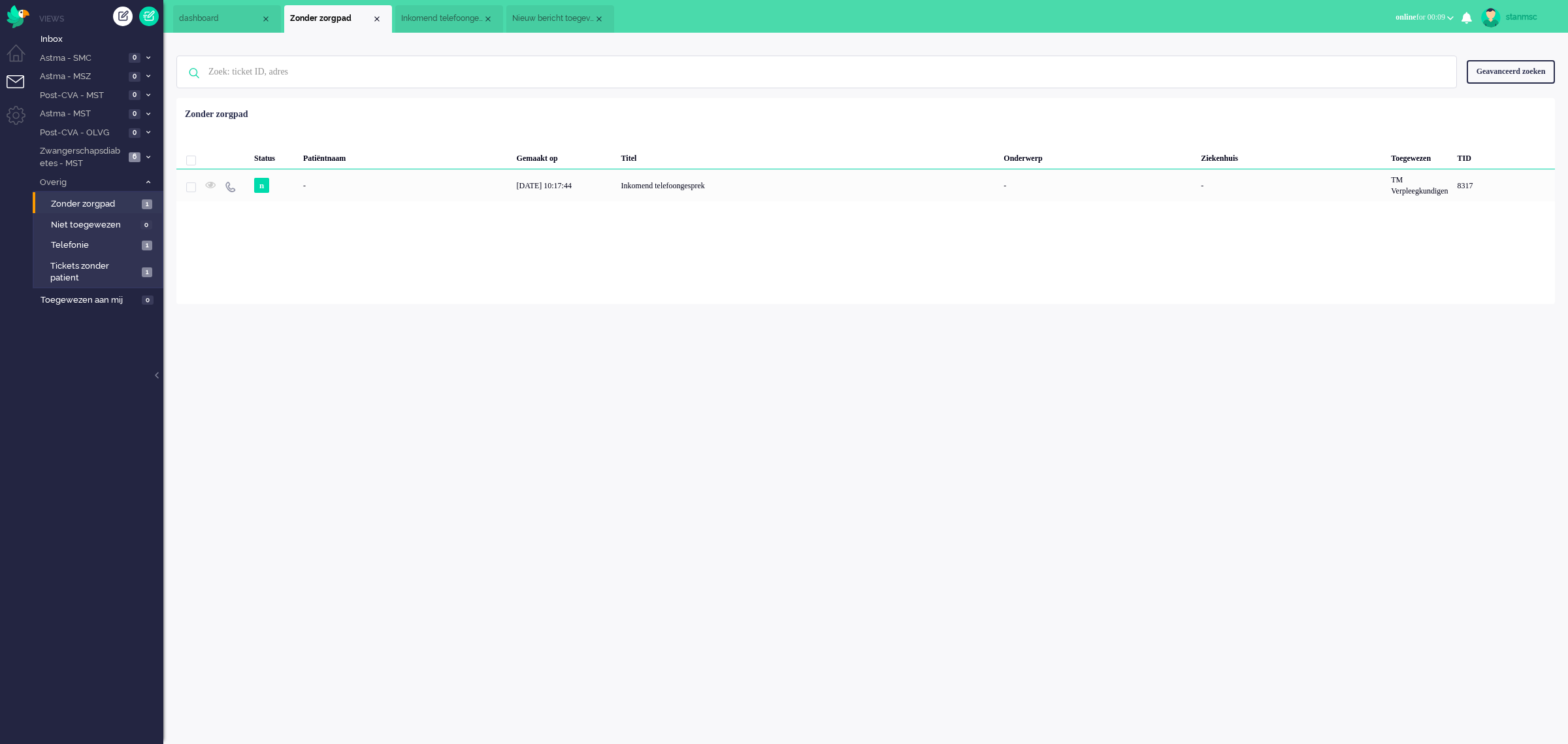
click at [456, 17] on span "Inkomend telefoongesprek" at bounding box center [442, 18] width 82 height 11
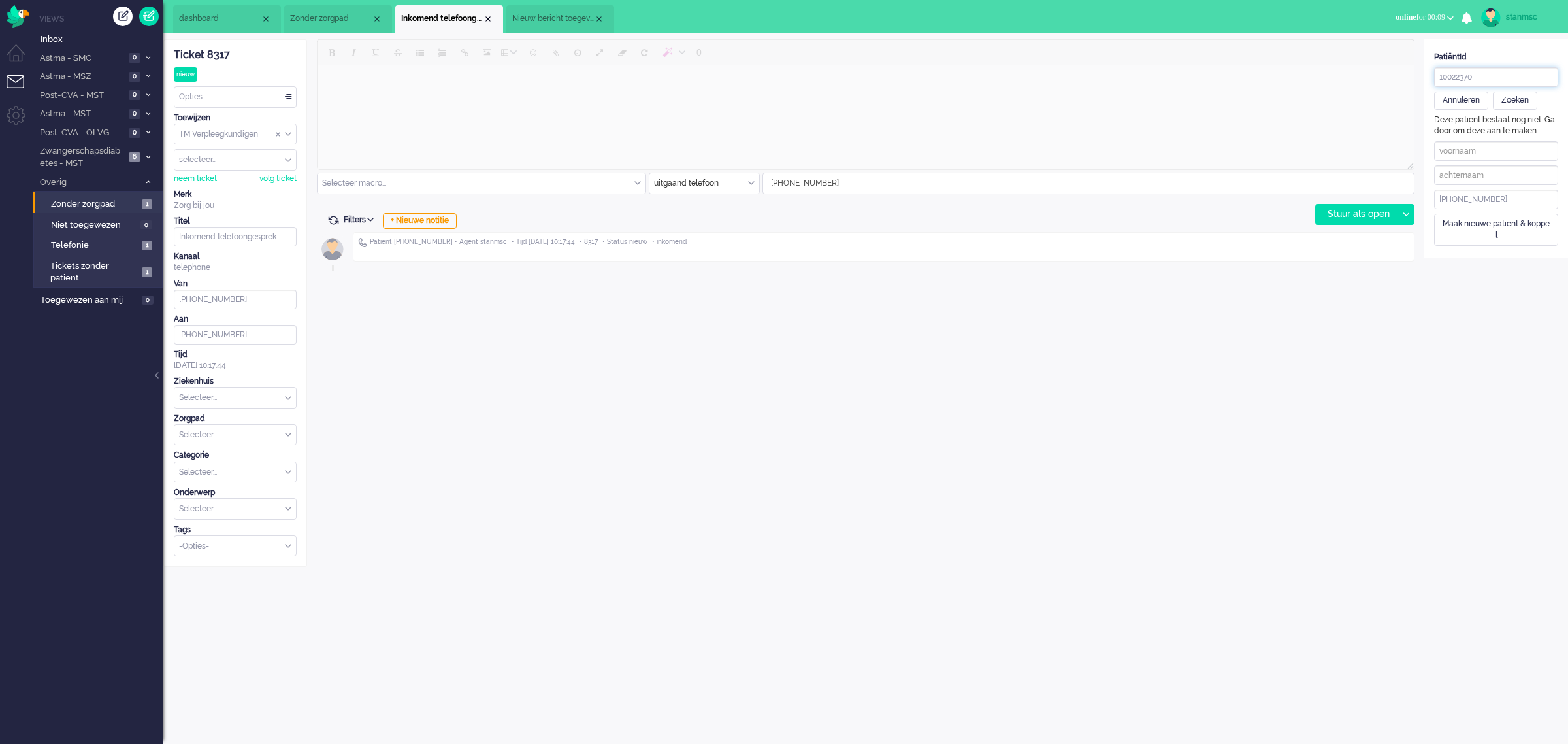
drag, startPoint x: 1484, startPoint y: 75, endPoint x: 1343, endPoint y: 73, distance: 141.0
click at [1343, 73] on div "ticket info editor timeline Ticket 8317 nieuw Kijkend Opties... Zet Status Open…" at bounding box center [866, 303] width 1405 height 528
paste input "2250b1ac-e7fe-4dd8-b45e-05614b1ce176"
click at [1511, 99] on div "Zoeken" at bounding box center [1515, 100] width 45 height 18
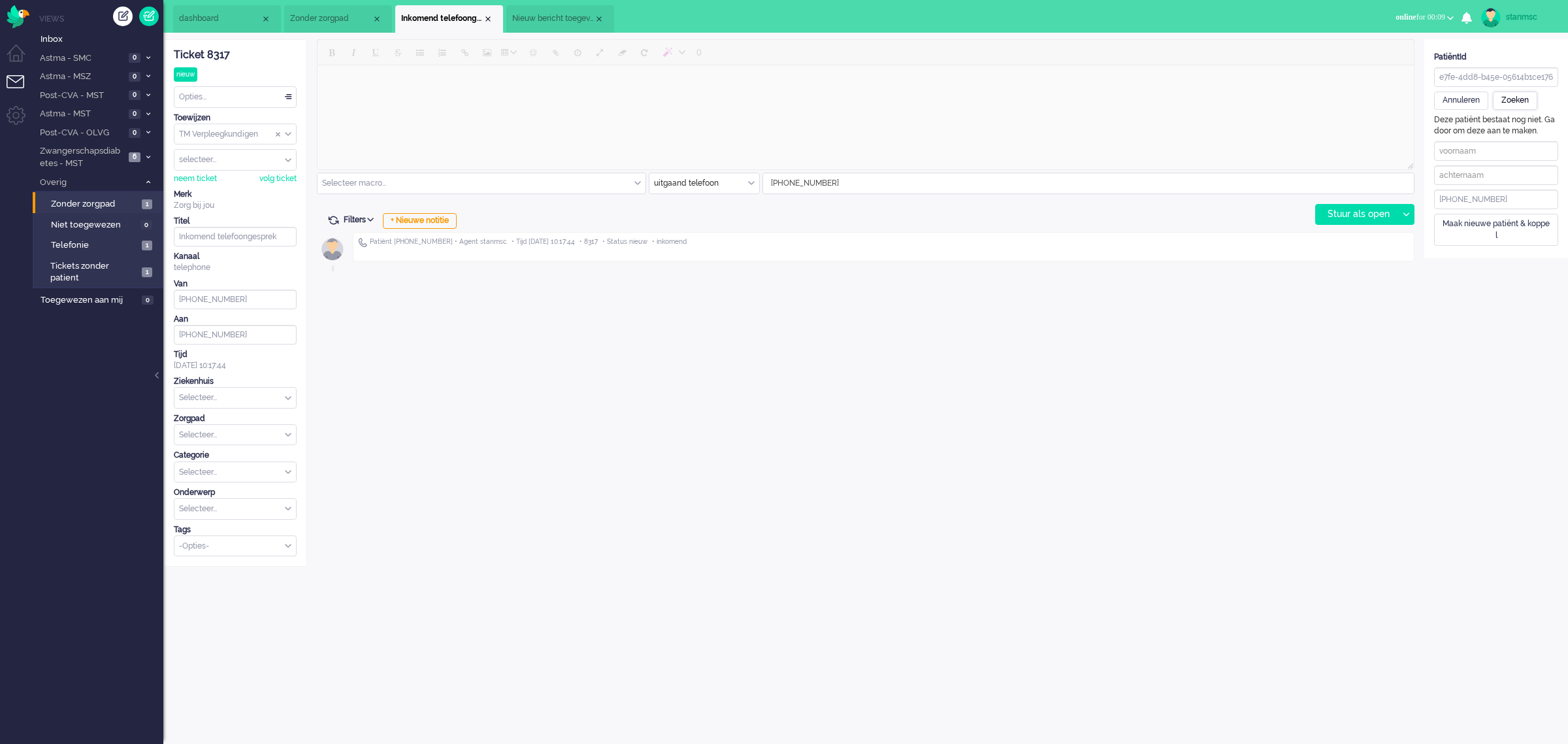
scroll to position [0, 0]
click at [553, 16] on span "Nieuw bericht toegevoegd aan gesprek" at bounding box center [553, 18] width 82 height 11
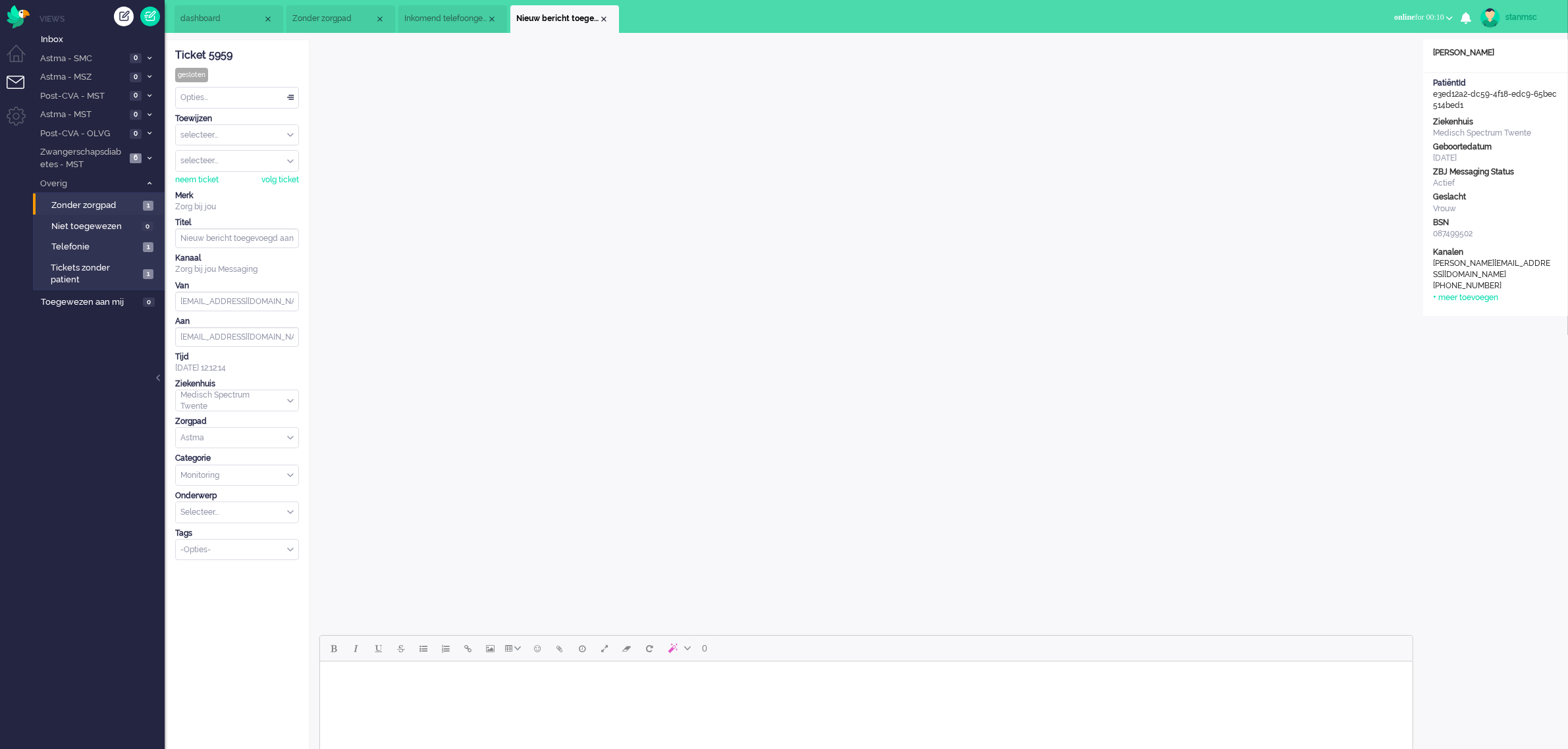
drag, startPoint x: 1471, startPoint y: 108, endPoint x: 1430, endPoint y: 96, distance: 42.7
click at [1430, 96] on div "PatiëntId e3ed12a2-dc59-4f18-edc9-65bec514bed1" at bounding box center [1495, 95] width 145 height 34
copy div "e3ed12a2-dc59-4f18-edc9-65bec514bed1"
click at [451, 16] on span "Inkomend telefoongesprek" at bounding box center [445, 18] width 82 height 11
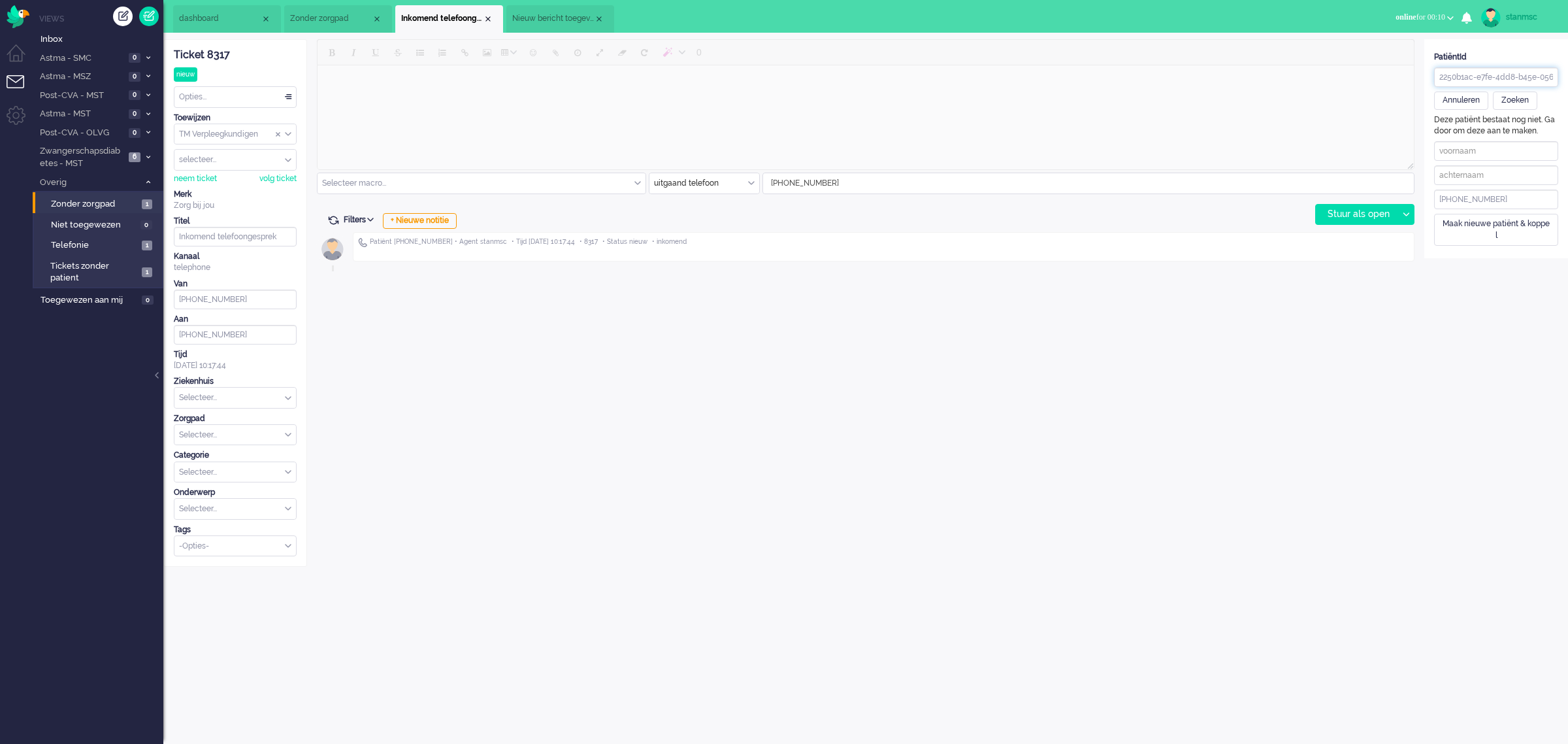
scroll to position [0, 40]
drag, startPoint x: 1435, startPoint y: 75, endPoint x: 1567, endPoint y: 77, distance: 132.0
click at [1567, 77] on div "PatiëntId 2250b1ac-e7fe-4dd8-b45e-05614b1ce176 Annuleren Zoeken" at bounding box center [1496, 81] width 144 height 59
paste input "e3ed12a2-dc59-4f18-edc9-65bec514bed1"
type input "e3ed12a2-dc59-4f18-edc9-65bec514bed1"
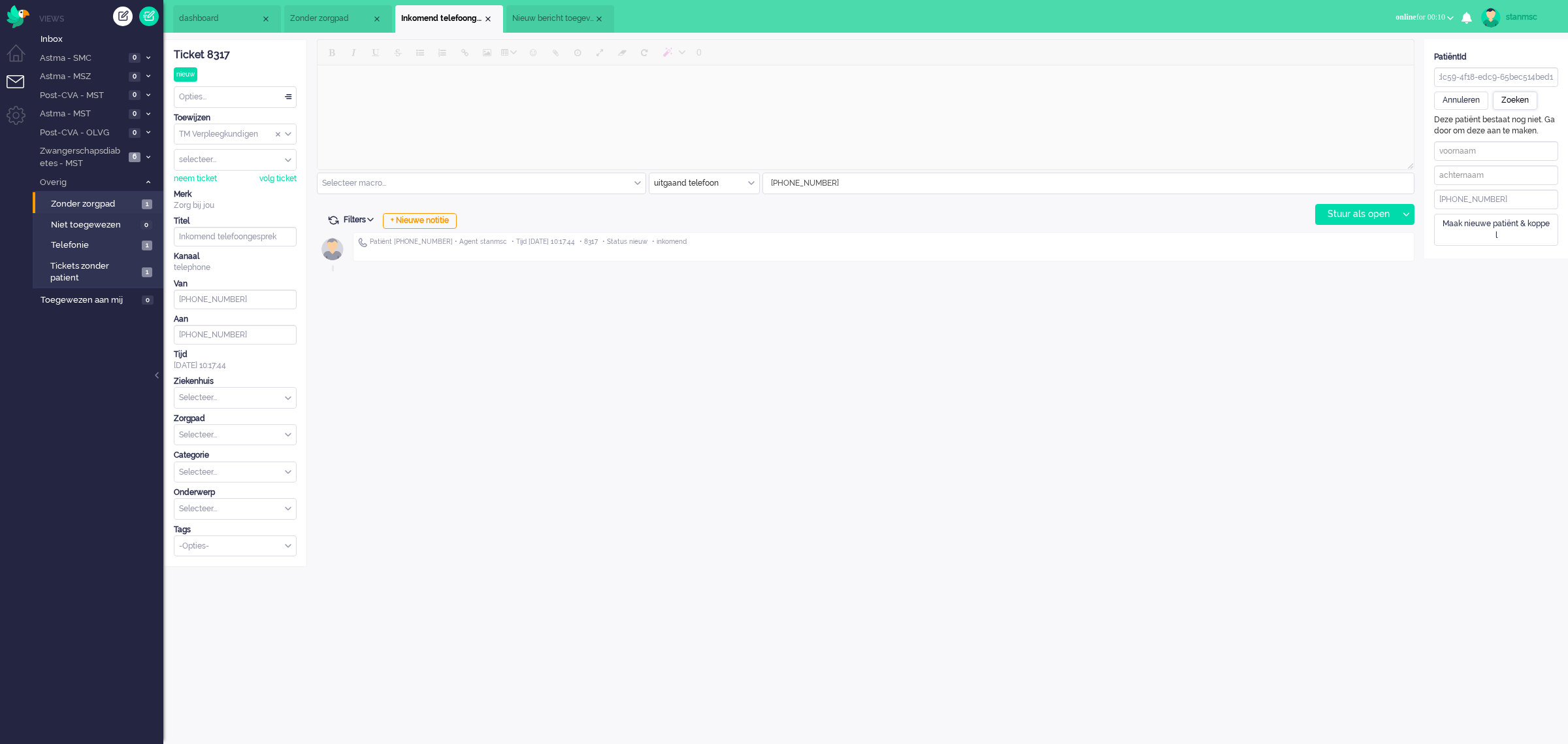
click at [1516, 96] on div "Zoeken" at bounding box center [1515, 100] width 45 height 18
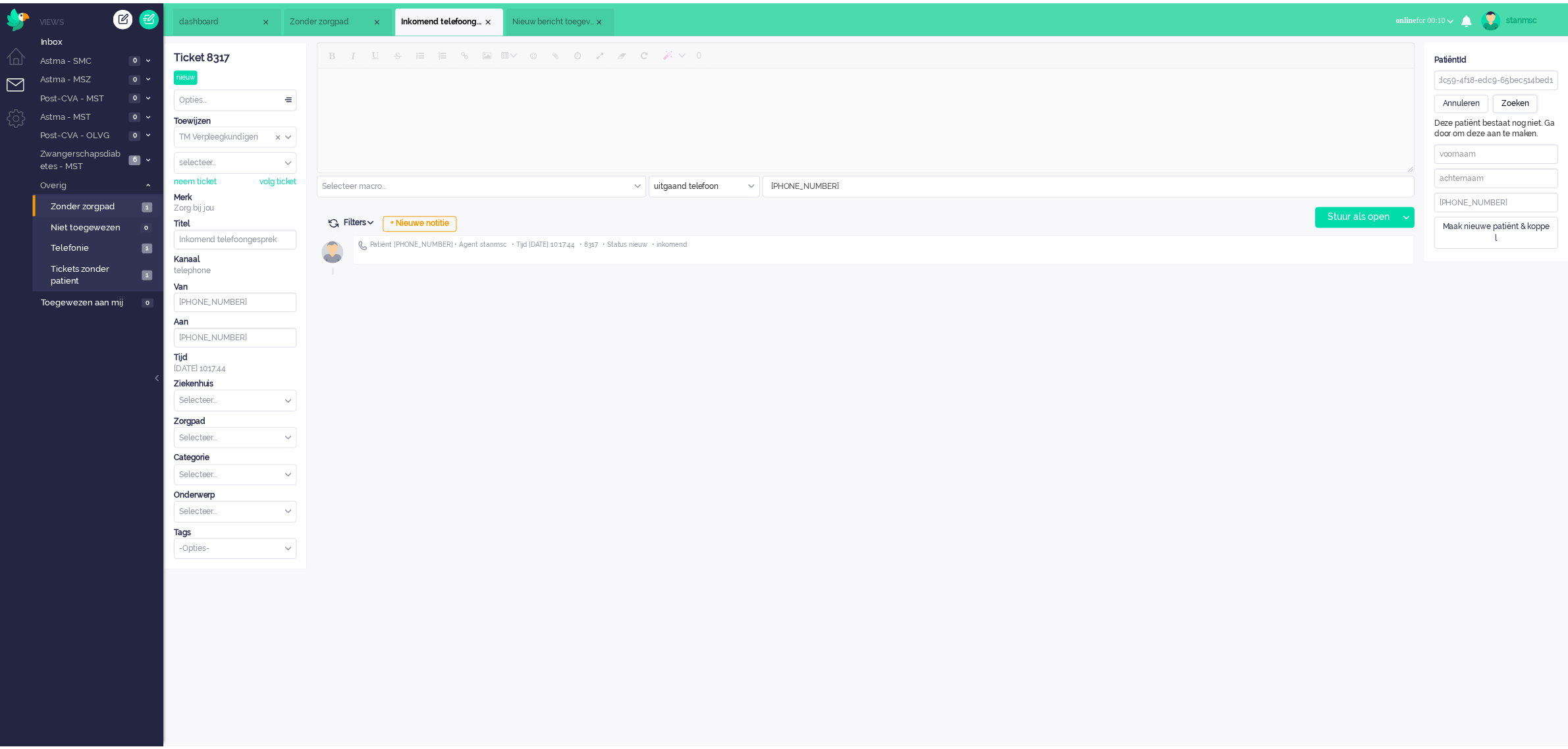
scroll to position [0, 0]
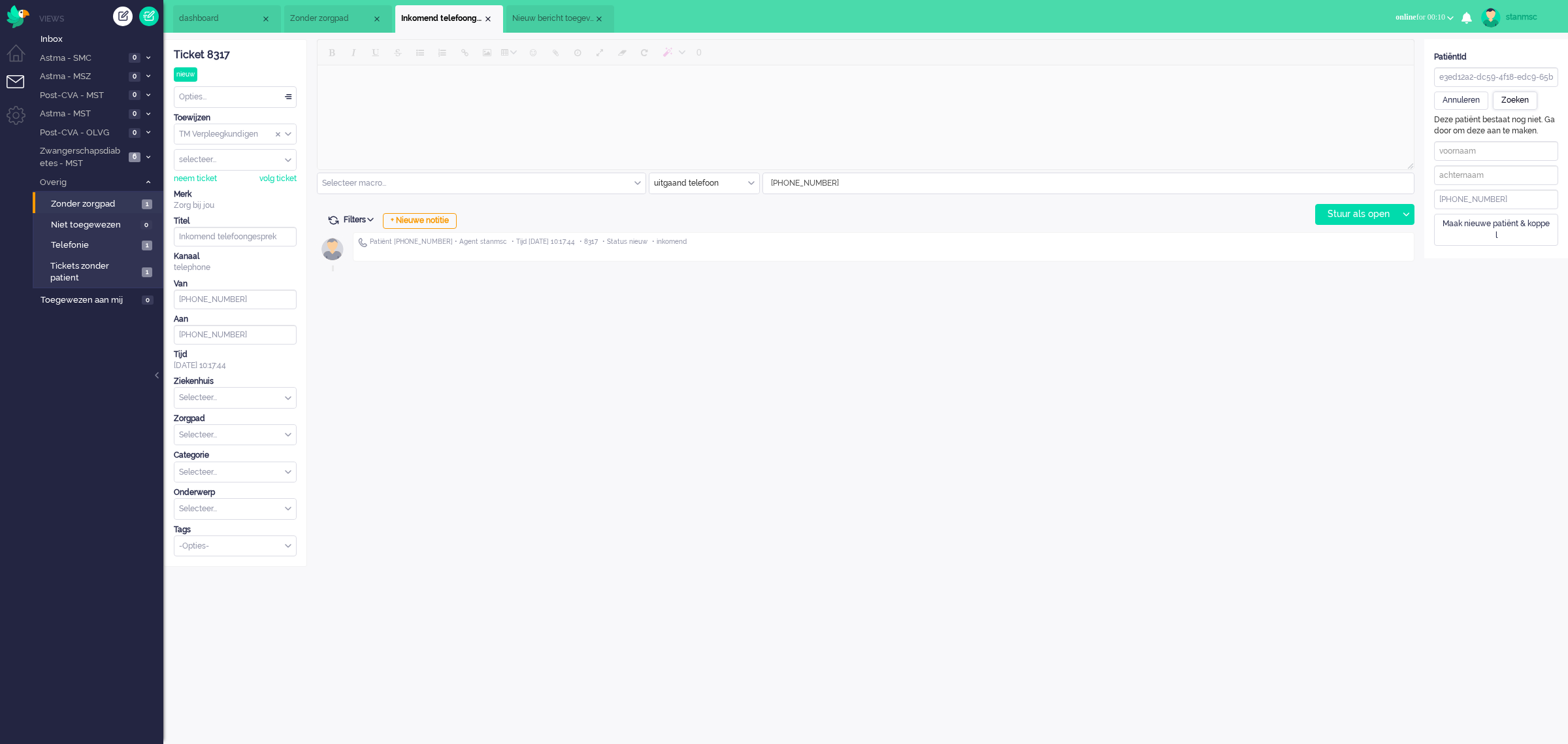
type input "Maria Antoinette Lidwina"
type input "Koolen"
click at [1484, 223] on div "Patiënt opslaan en koppelen" at bounding box center [1494, 224] width 120 height 21
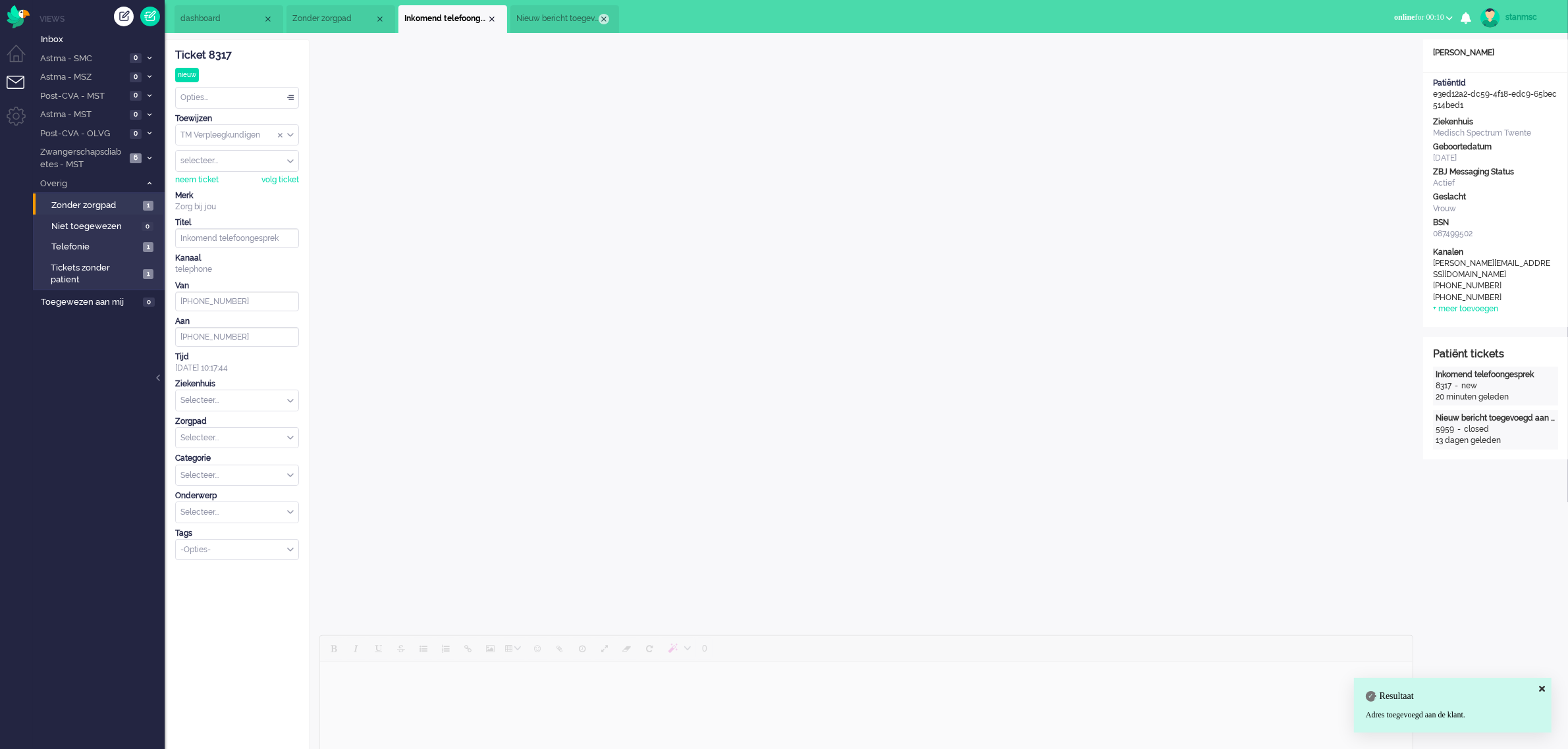
click at [604, 20] on div "Close tab" at bounding box center [603, 19] width 10 height 10
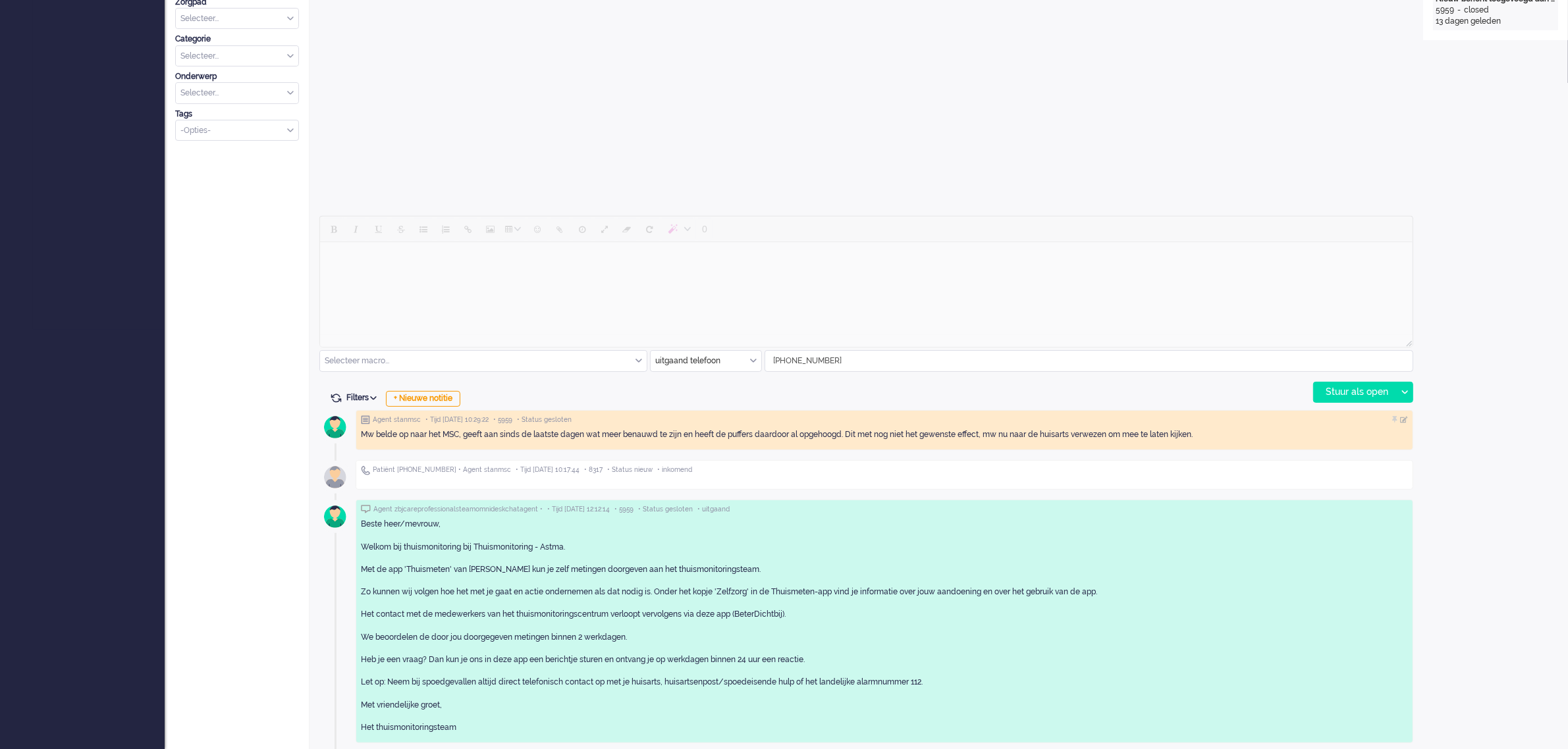
scroll to position [424, 0]
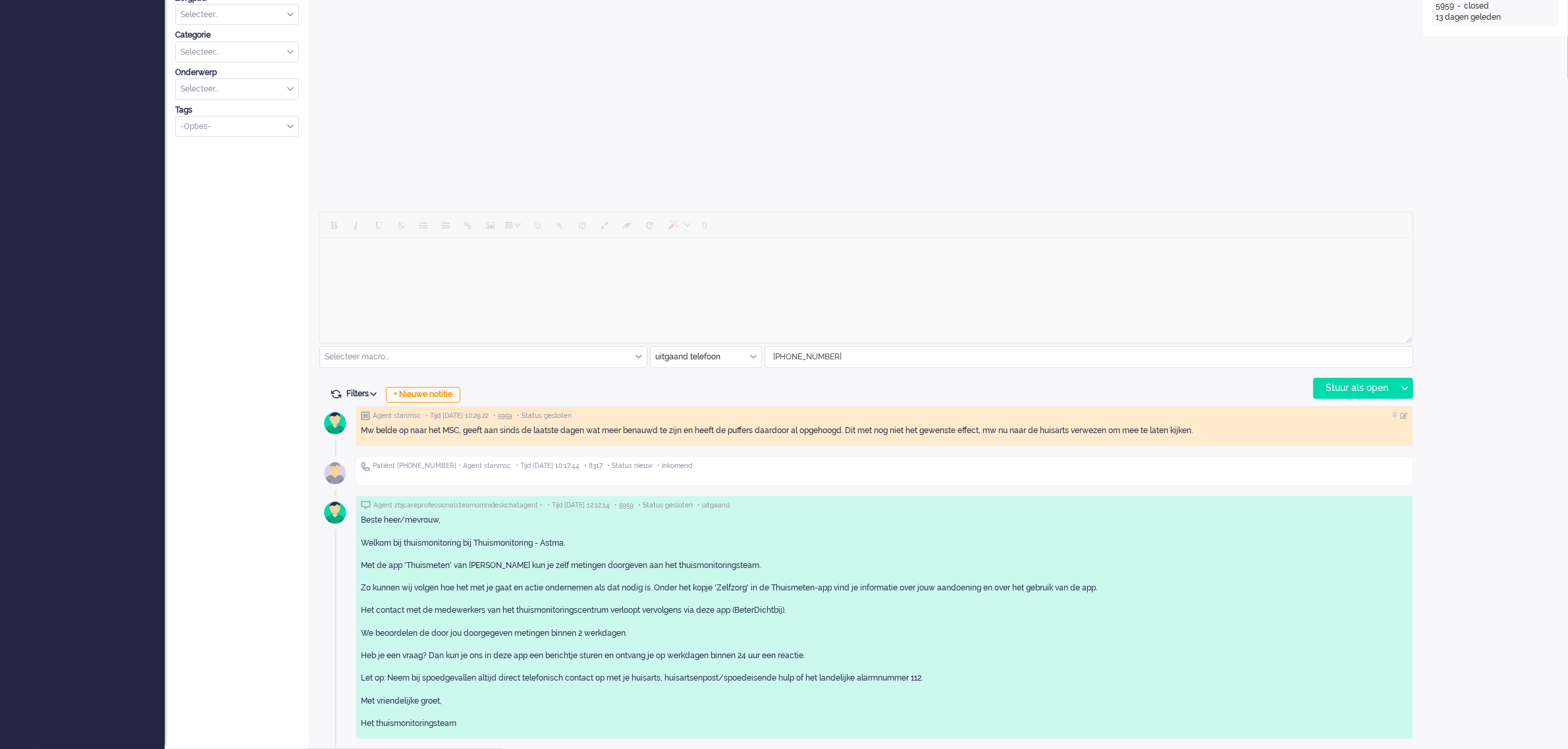
click at [754, 356] on div "uitgaand telefoon" at bounding box center [705, 358] width 110 height 21
click at [680, 431] on span "Zorg bij jou Messaging" at bounding box center [697, 433] width 82 height 11
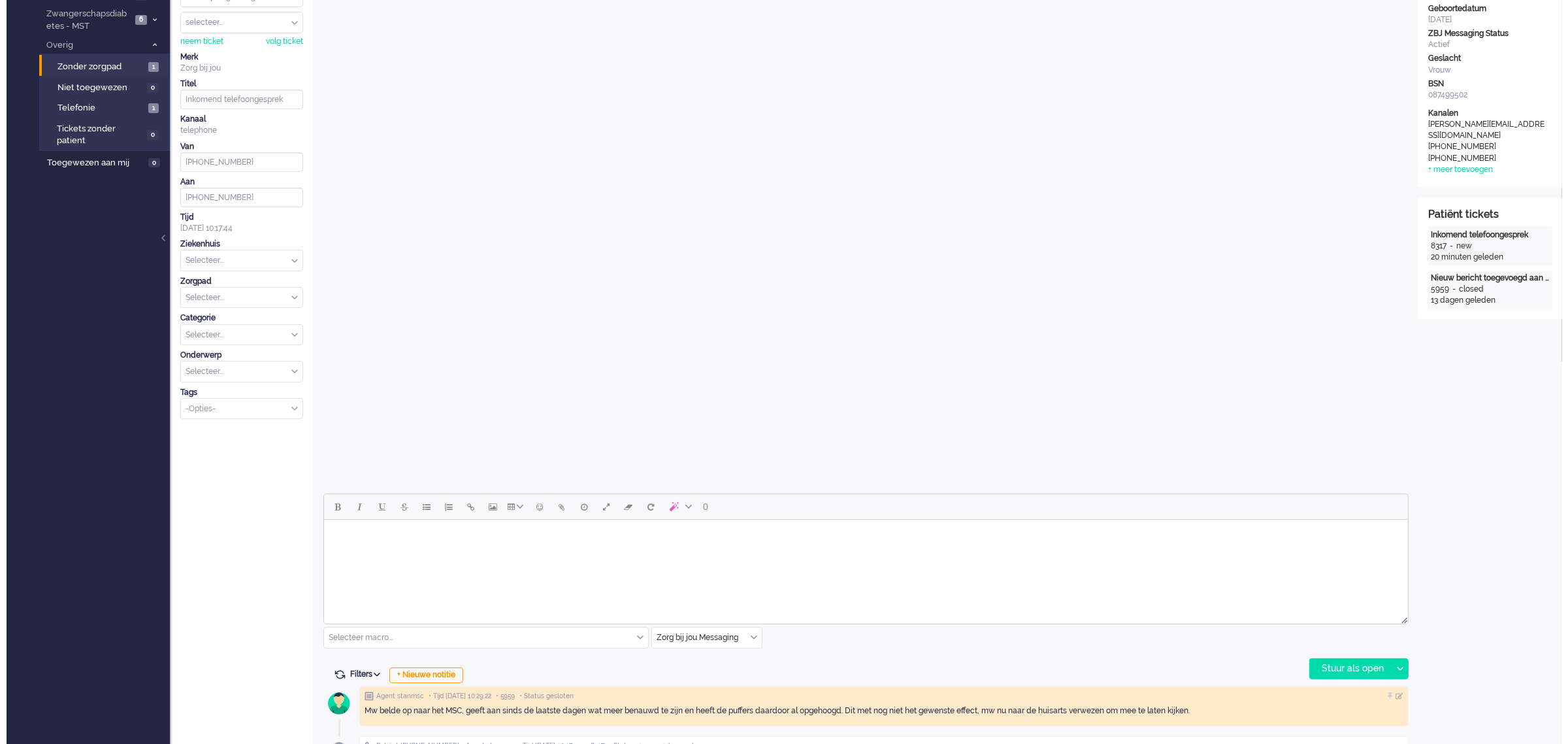
scroll to position [0, 0]
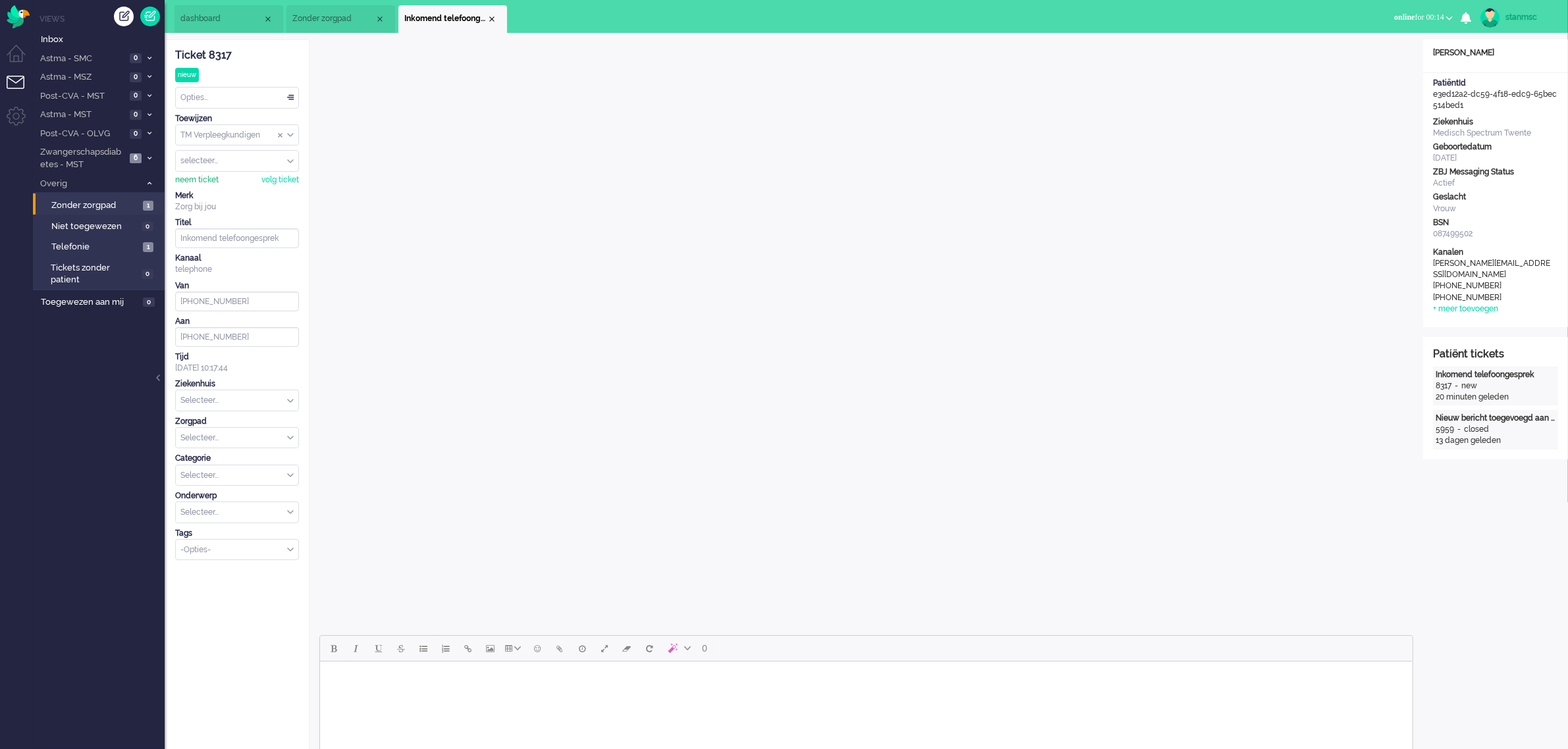
click at [199, 180] on div "neem ticket" at bounding box center [197, 180] width 43 height 11
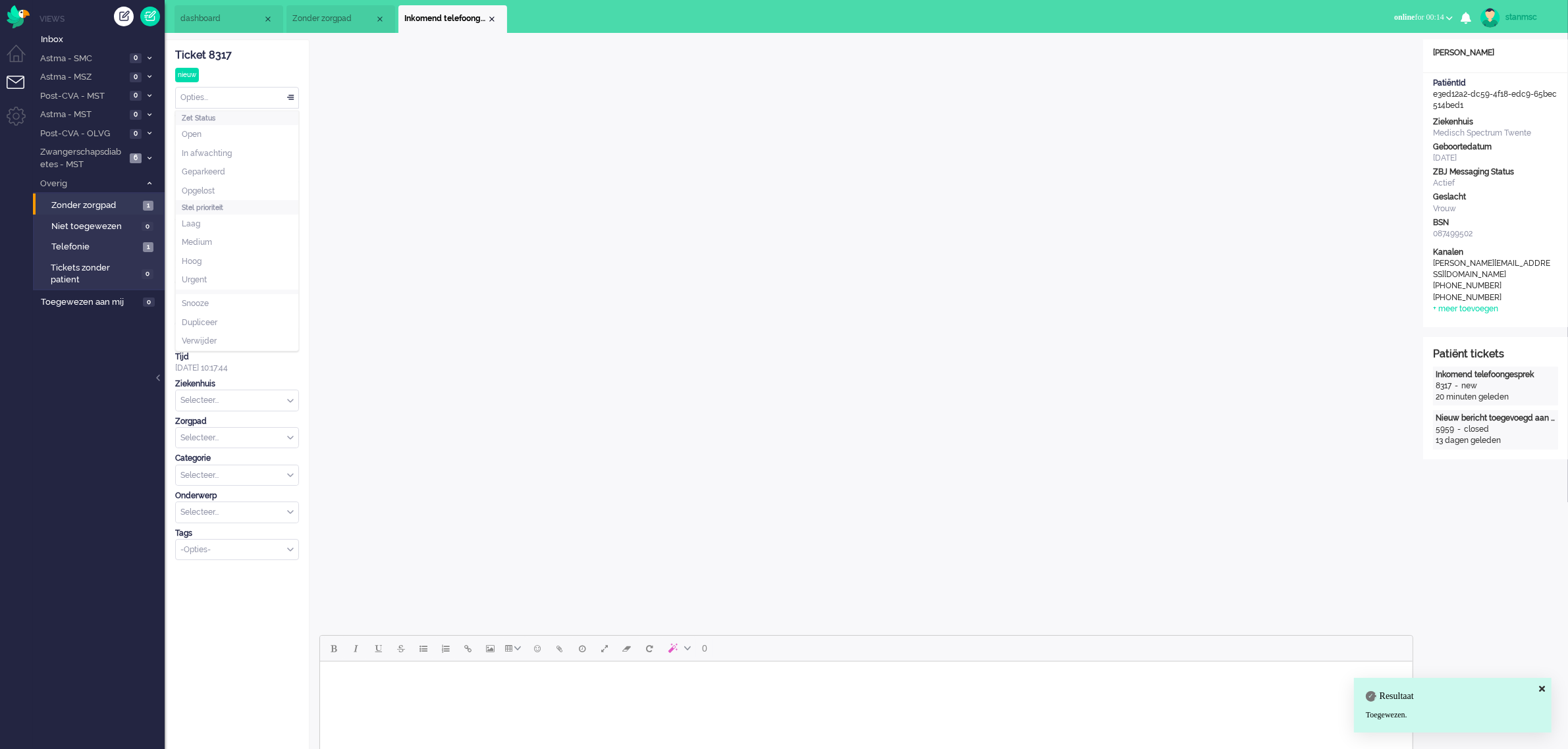
click at [285, 96] on div "Opties..." at bounding box center [237, 98] width 122 height 21
click at [214, 188] on span "Opgelost" at bounding box center [198, 191] width 33 height 11
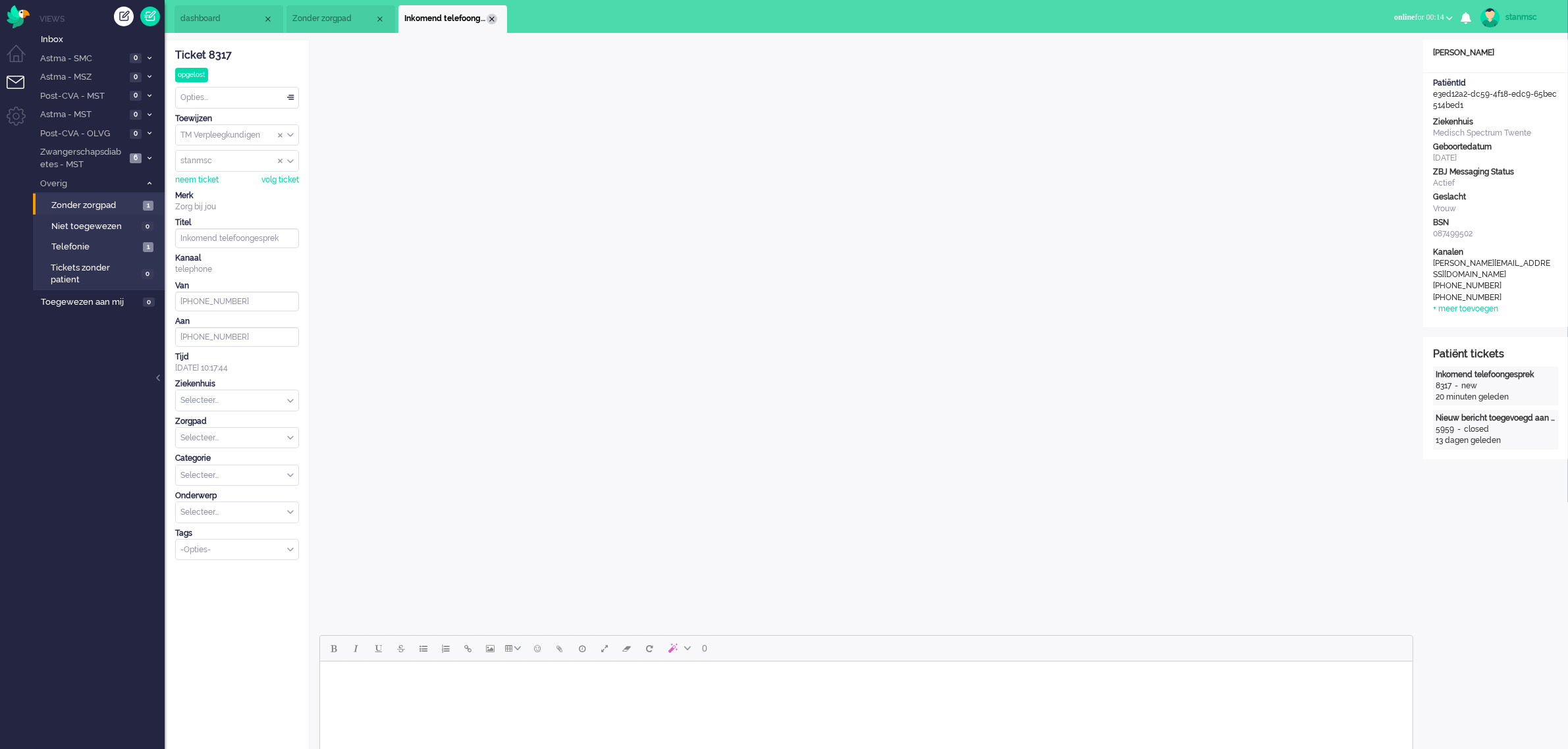
click at [491, 18] on div "Close tab" at bounding box center [492, 19] width 10 height 10
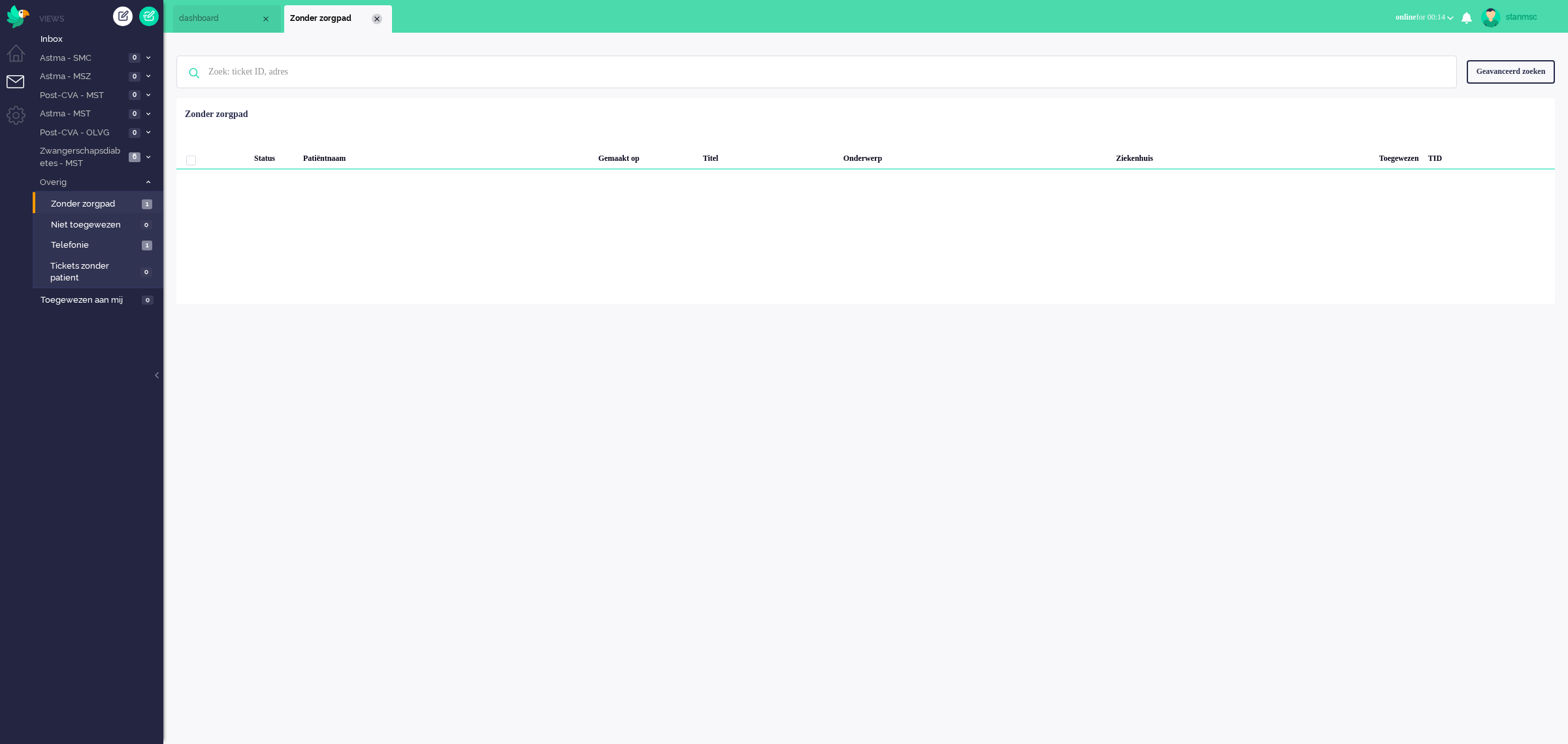
click at [374, 17] on div "Close tab" at bounding box center [377, 19] width 10 height 10
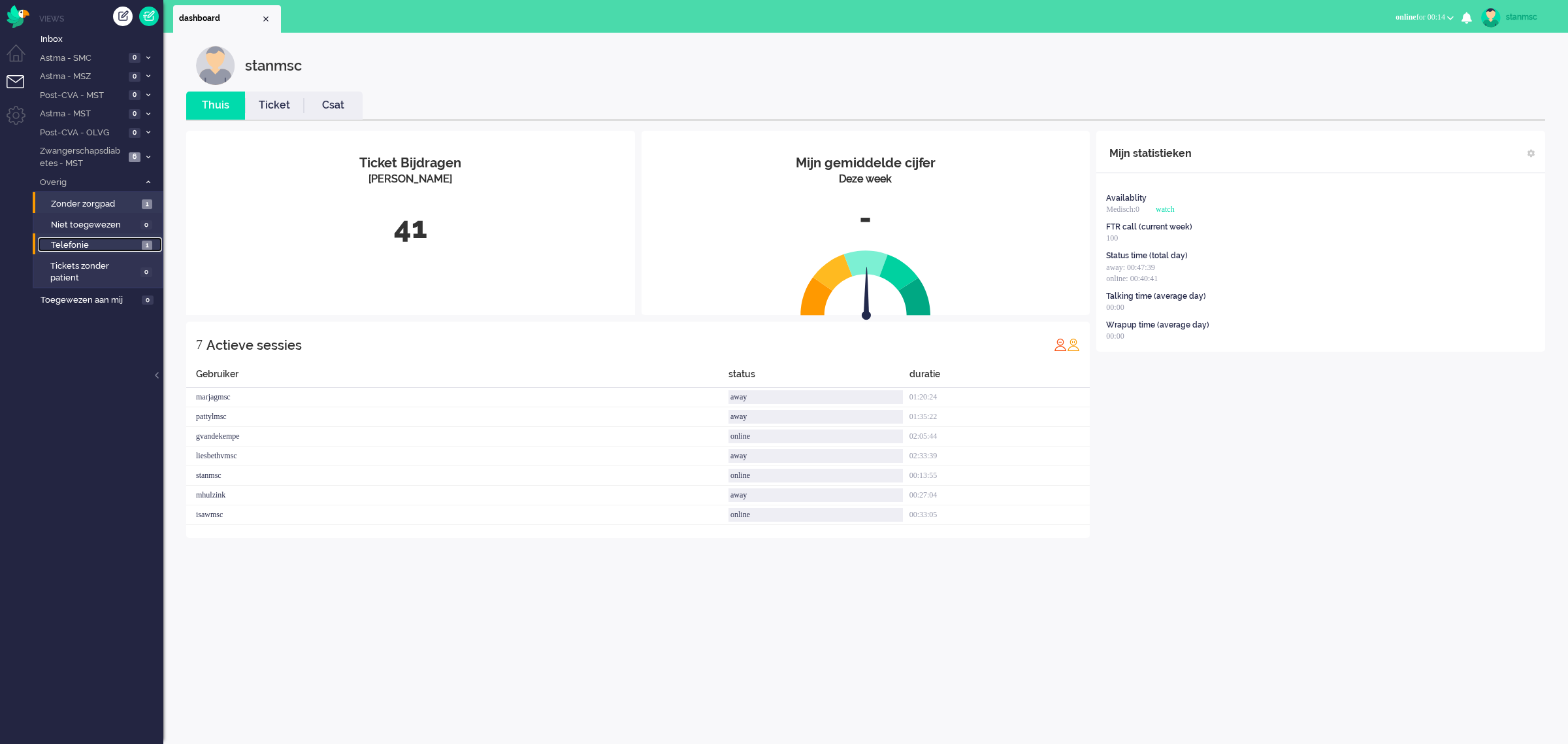
click at [90, 242] on span "Telefonie" at bounding box center [95, 246] width 88 height 12
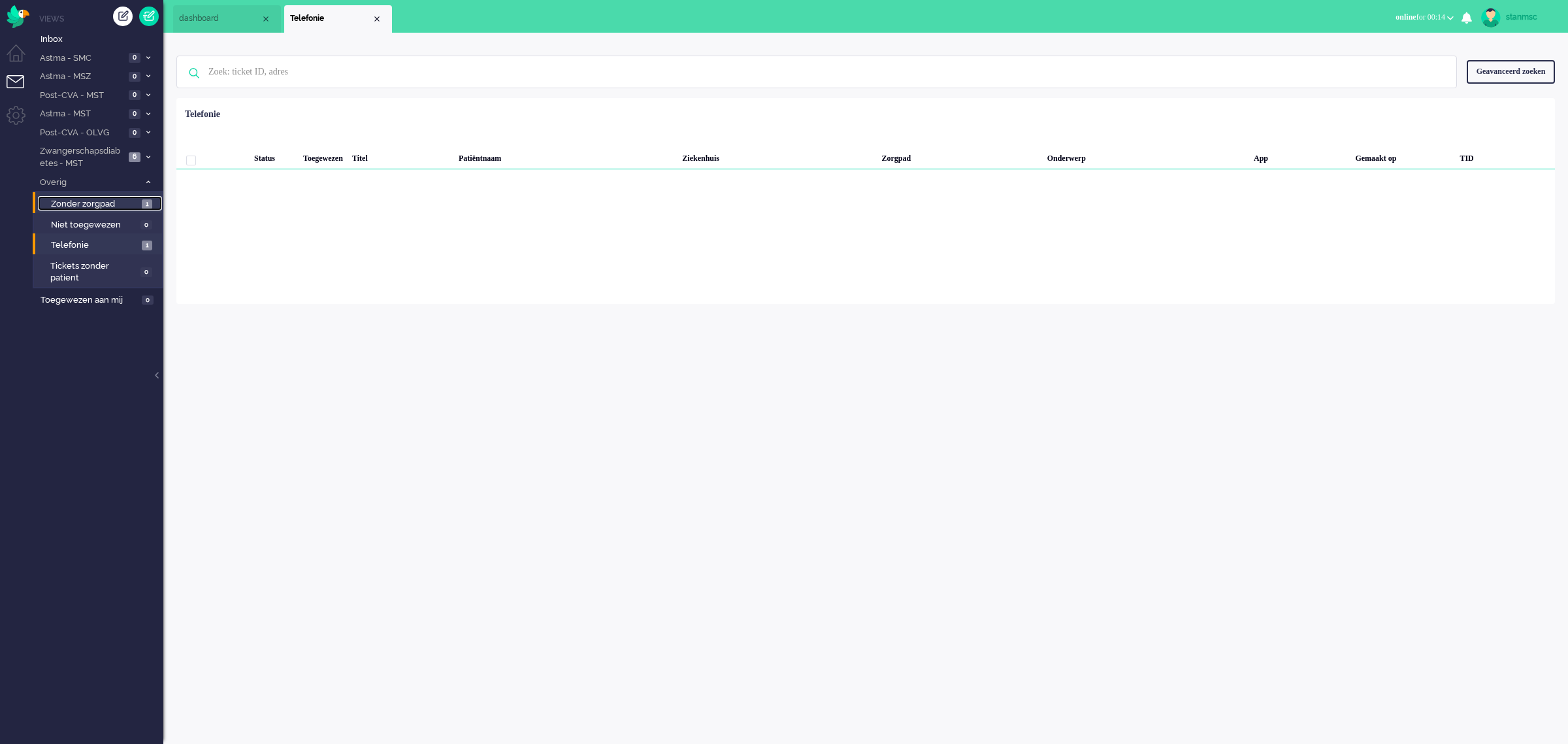
click at [104, 202] on span "Zonder zorgpad" at bounding box center [95, 204] width 88 height 12
click at [79, 40] on span "Inbox" at bounding box center [102, 40] width 123 height 12
